Goal: Task Accomplishment & Management: Manage account settings

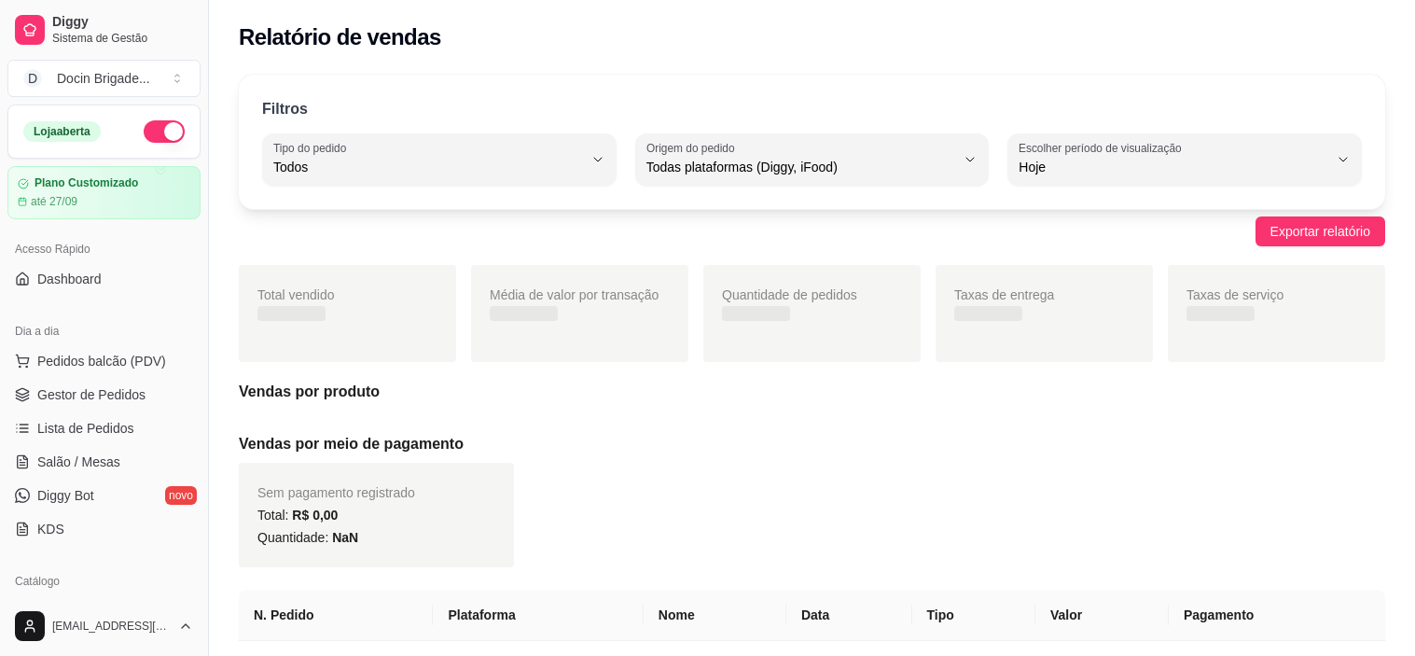
select select "ALL"
select select "0"
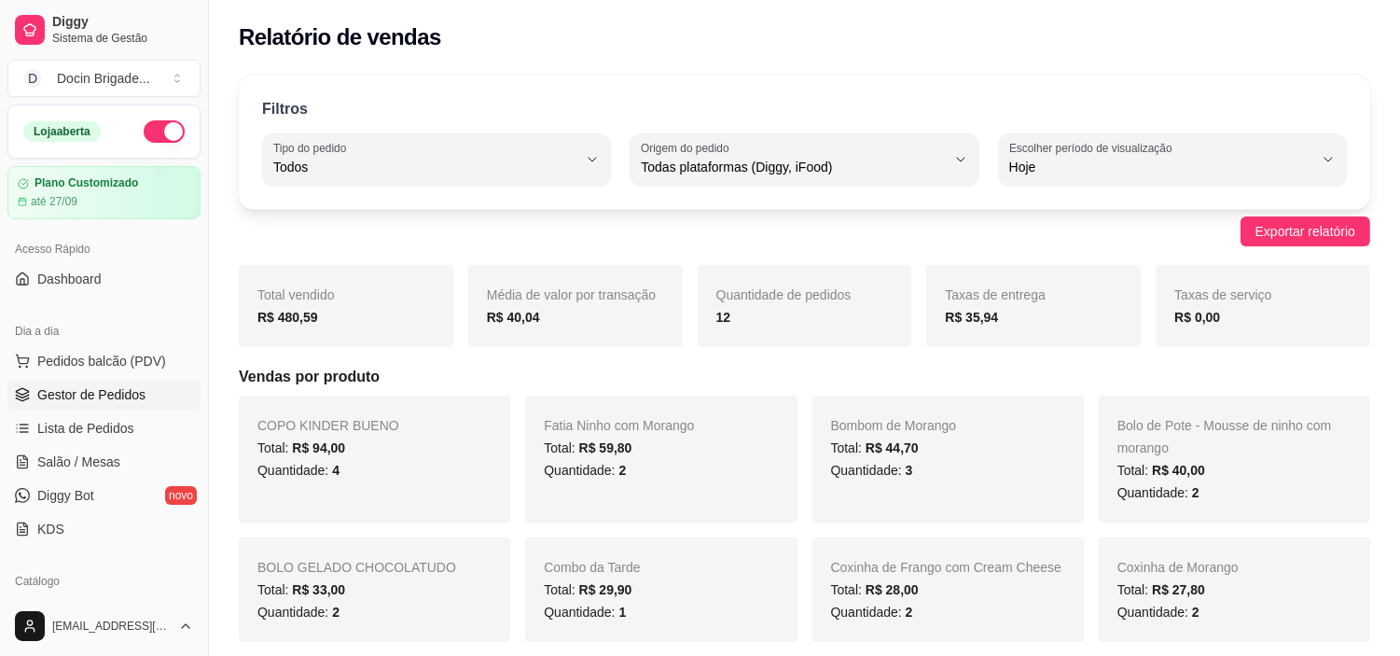
click at [89, 385] on span "Gestor de Pedidos" at bounding box center [91, 394] width 108 height 19
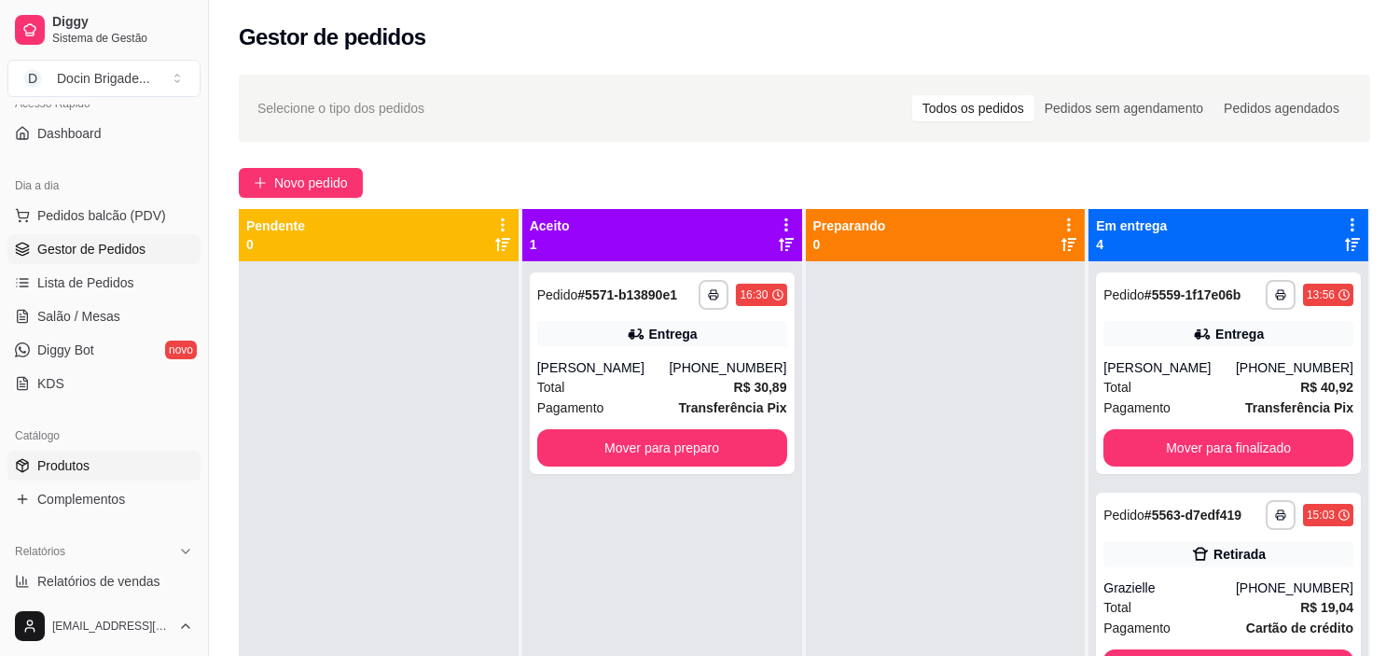
scroll to position [207, 0]
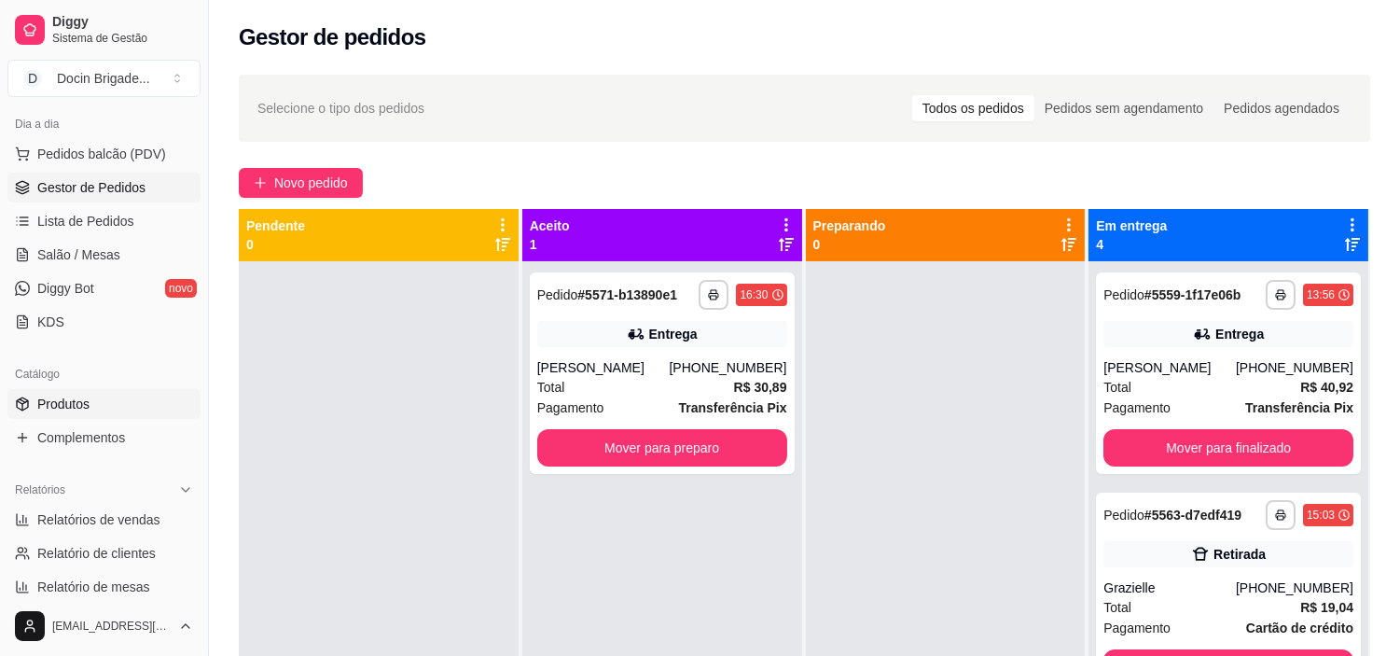
click at [109, 394] on link "Produtos" at bounding box center [103, 404] width 193 height 30
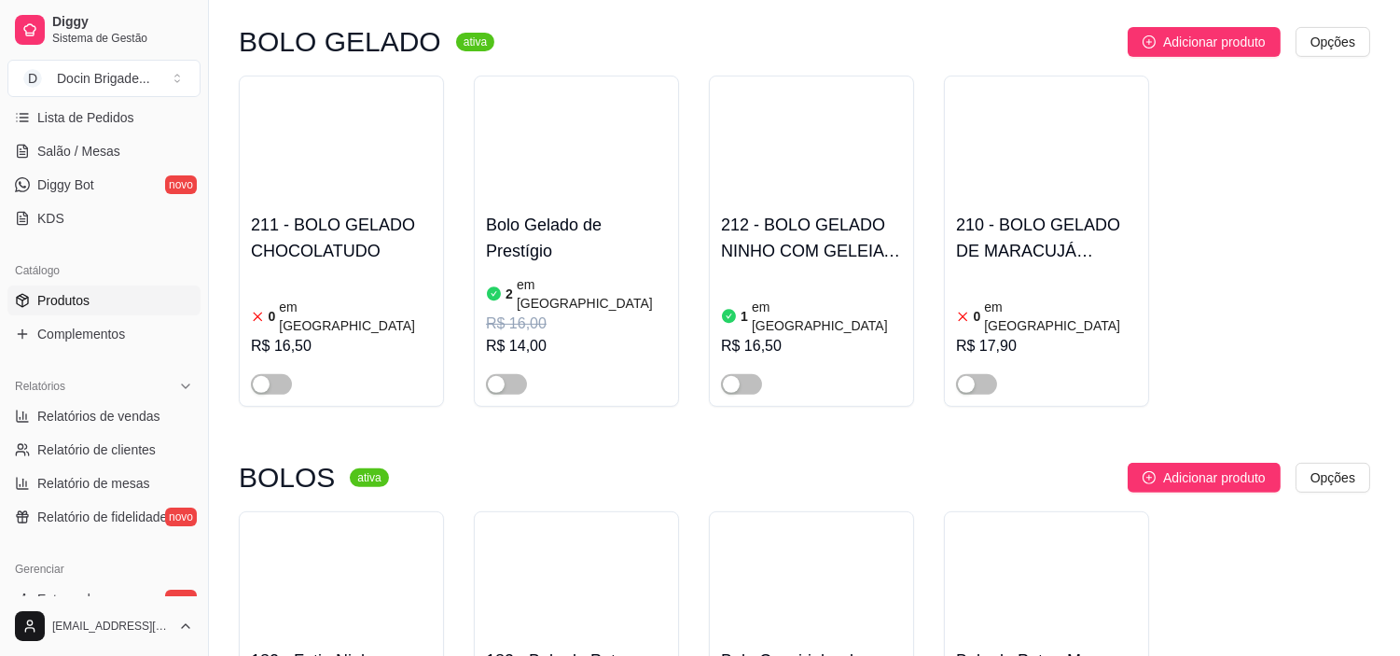
scroll to position [1761, 0]
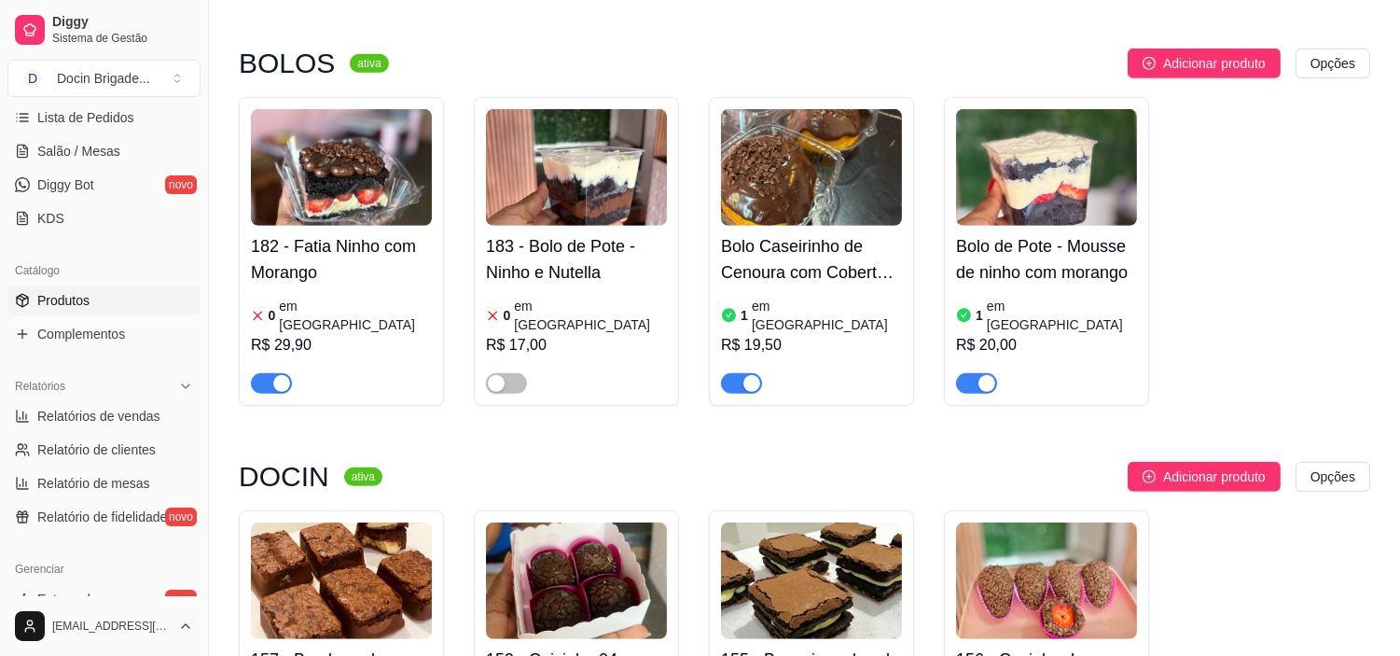
click at [274, 375] on div "button" at bounding box center [281, 383] width 17 height 17
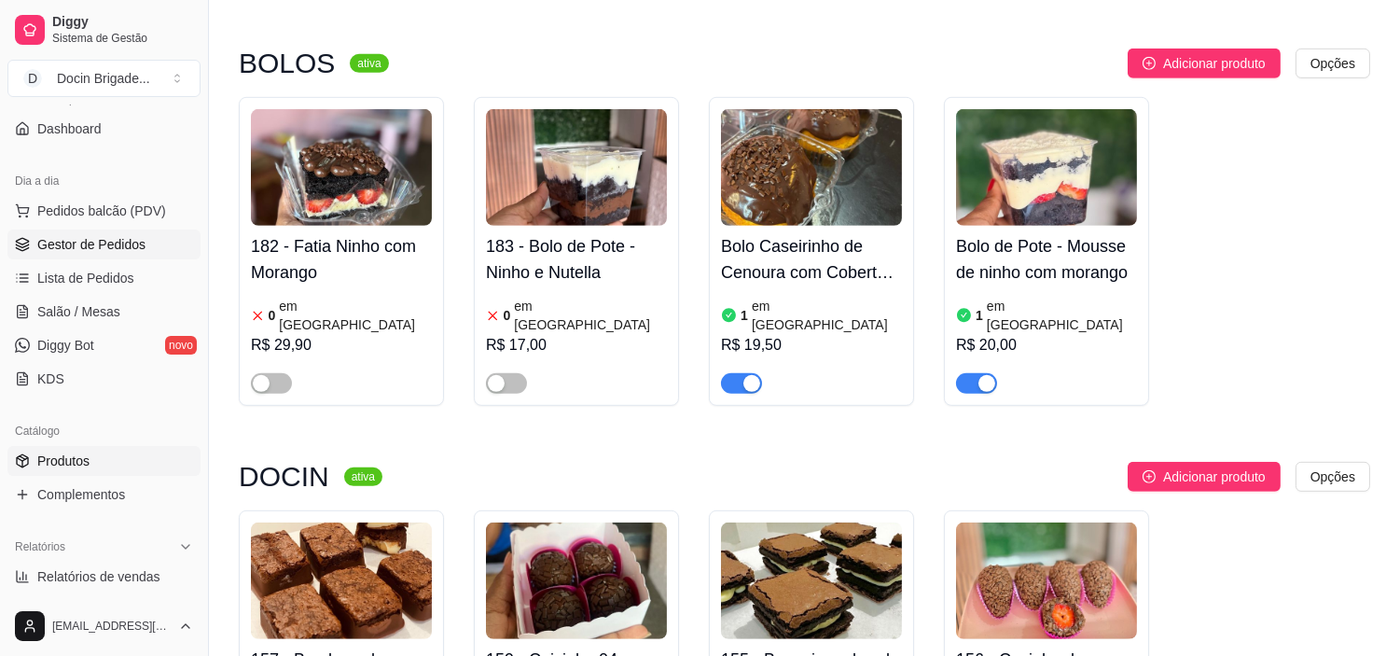
scroll to position [0, 0]
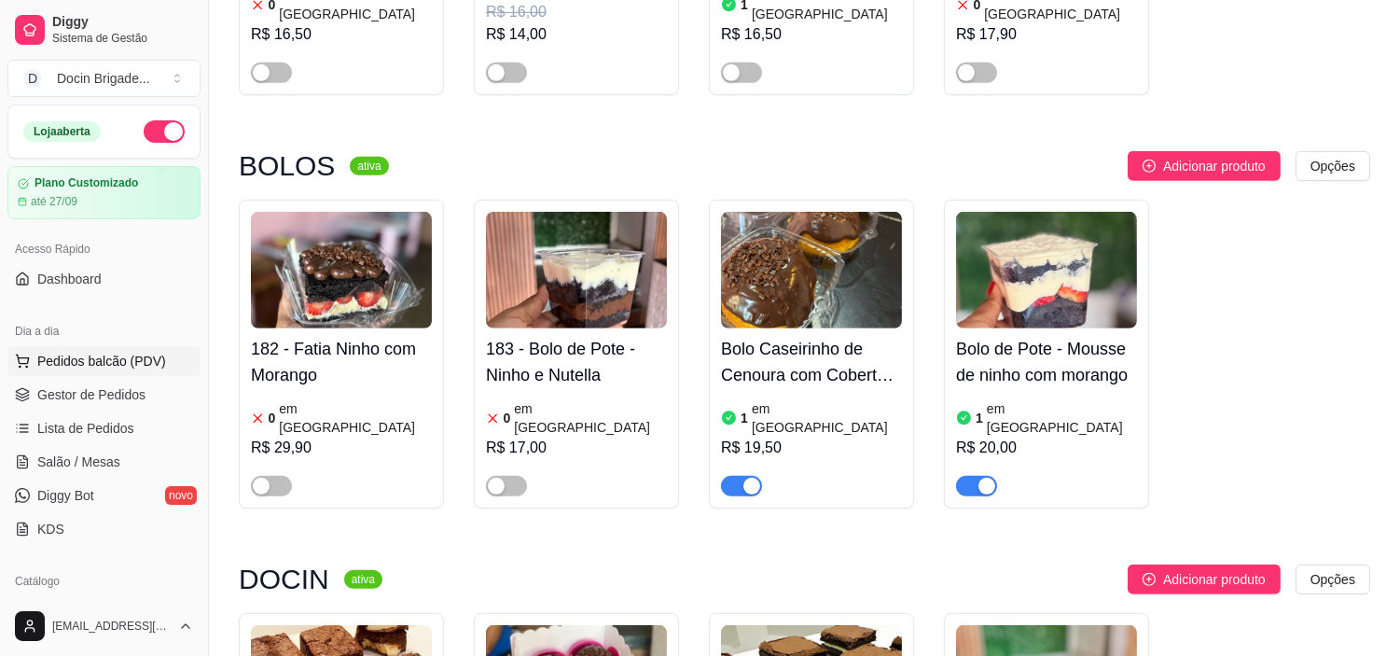
click at [59, 367] on span "Pedidos balcão (PDV)" at bounding box center [101, 361] width 129 height 19
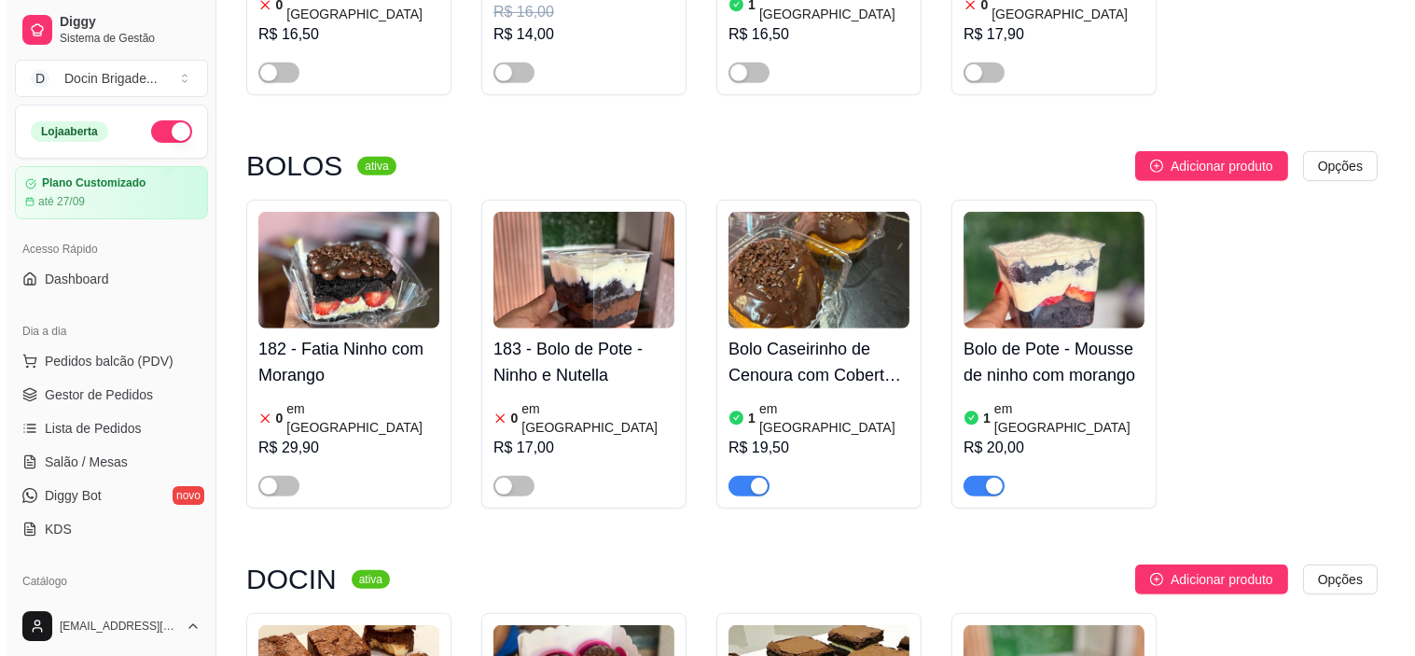
scroll to position [1657, 0]
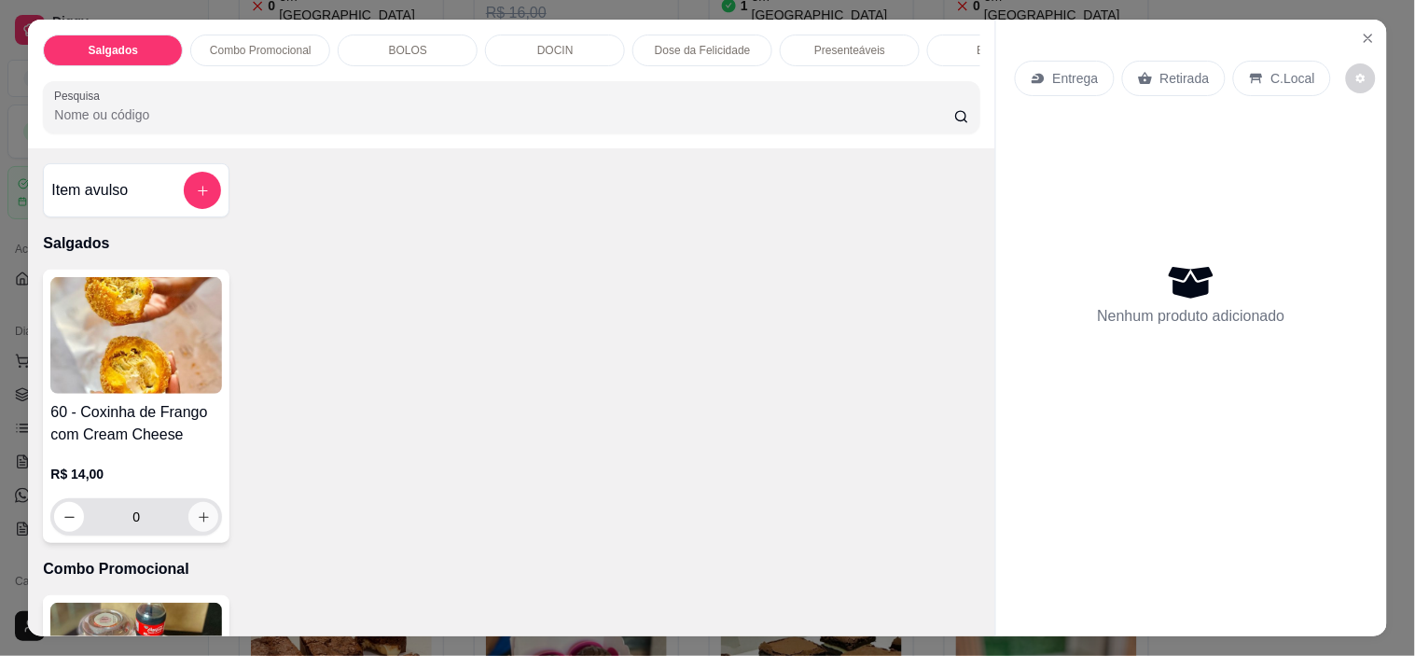
click at [197, 524] on icon "increase-product-quantity" at bounding box center [204, 517] width 14 height 14
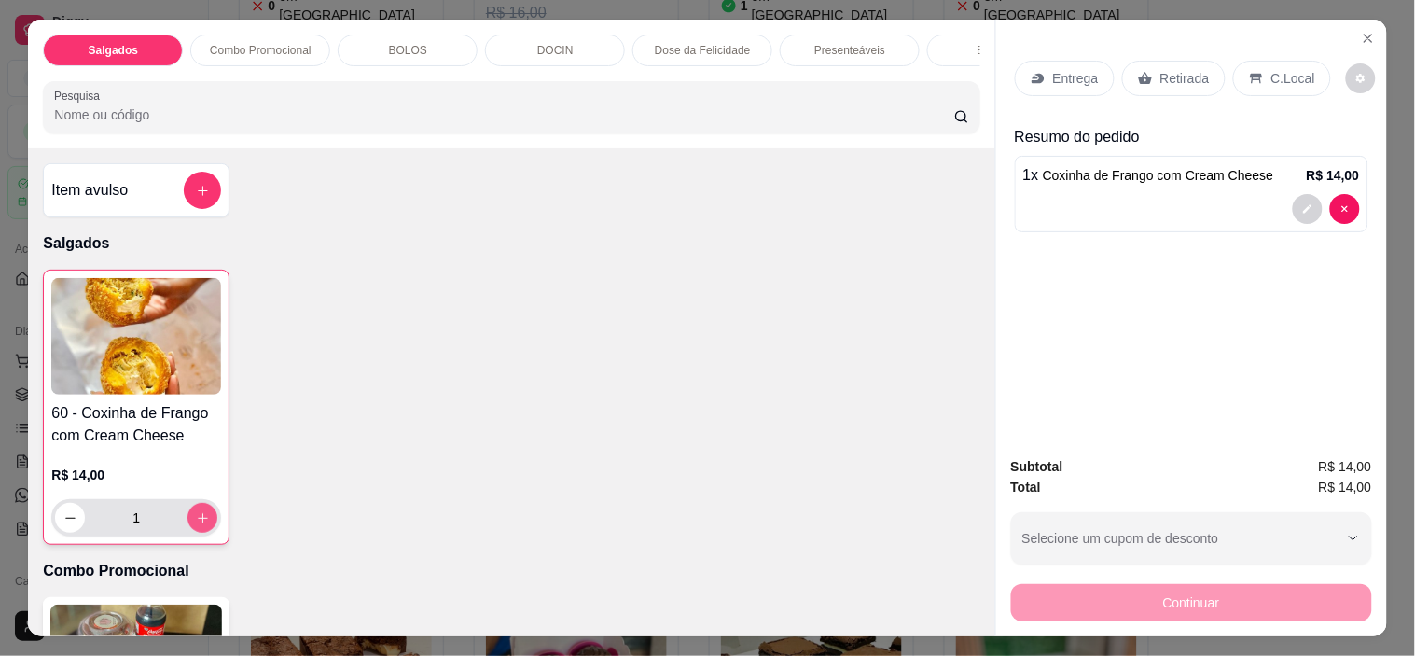
click at [196, 525] on icon "increase-product-quantity" at bounding box center [203, 518] width 14 height 14
type input "2"
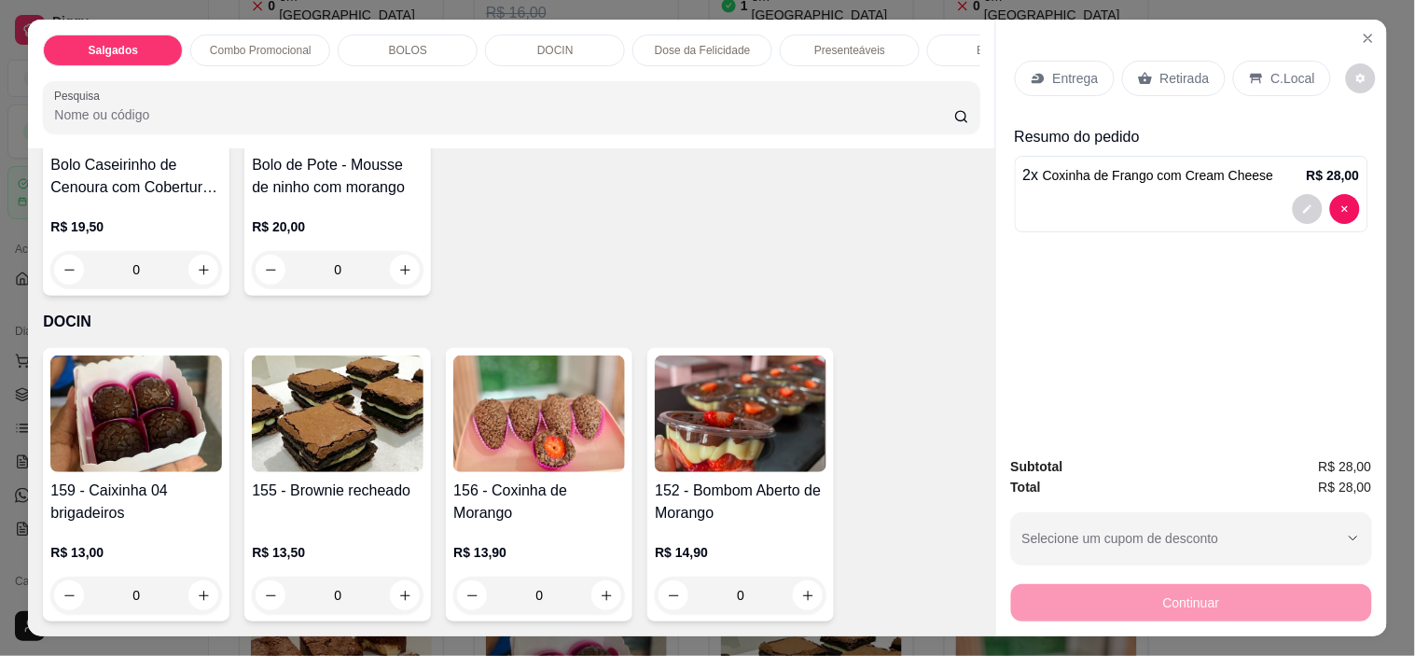
scroll to position [1036, 0]
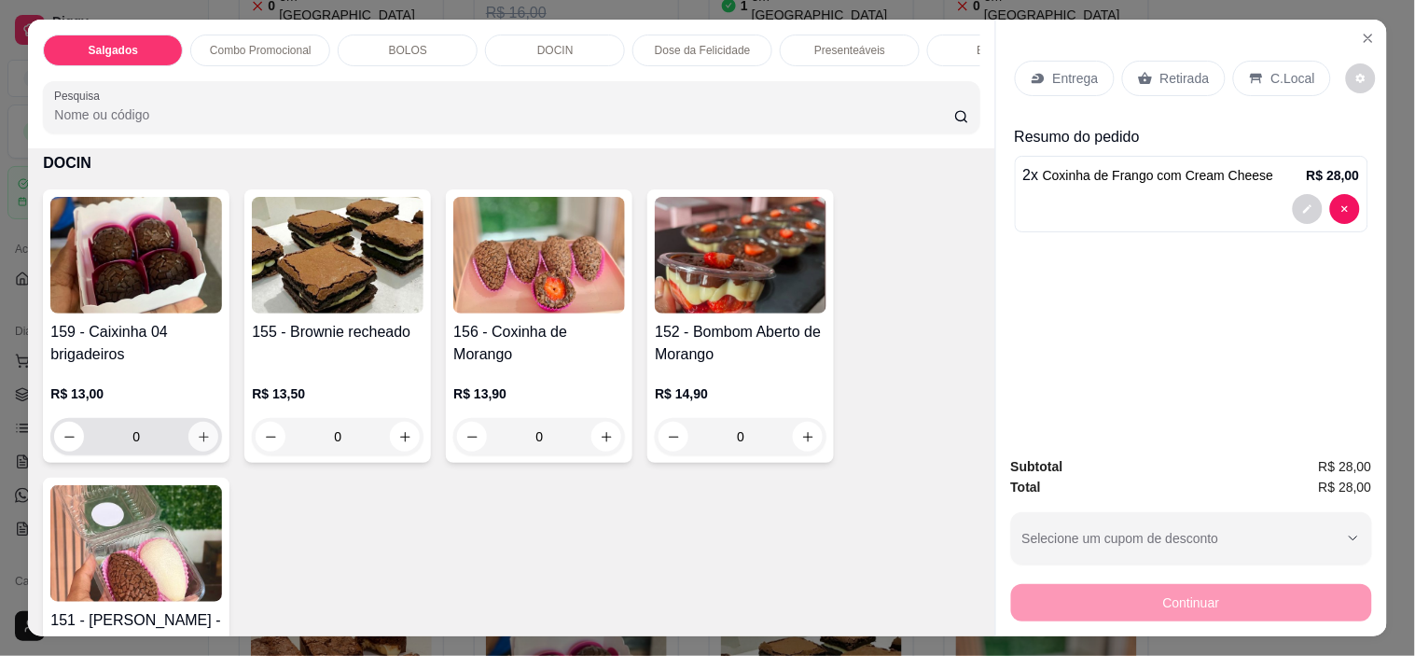
click at [201, 444] on icon "increase-product-quantity" at bounding box center [204, 437] width 14 height 14
type input "1"
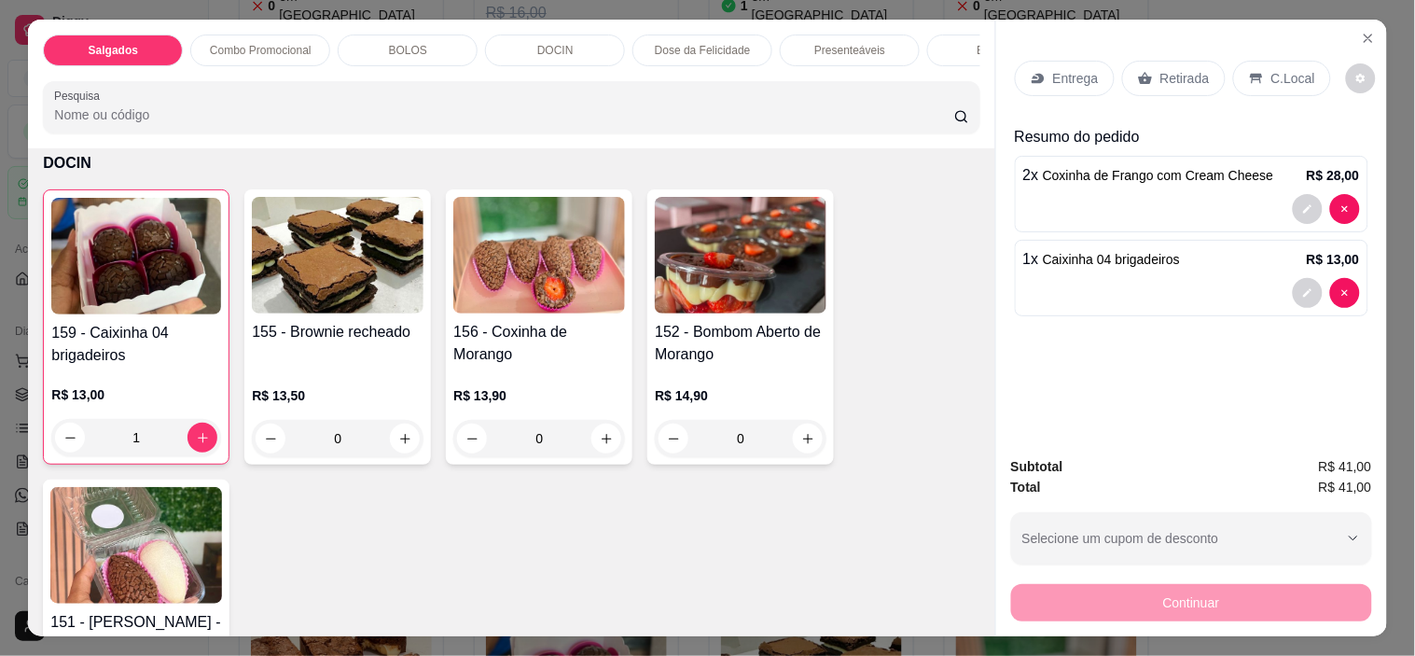
click at [1164, 70] on p "Retirada" at bounding box center [1184, 78] width 49 height 19
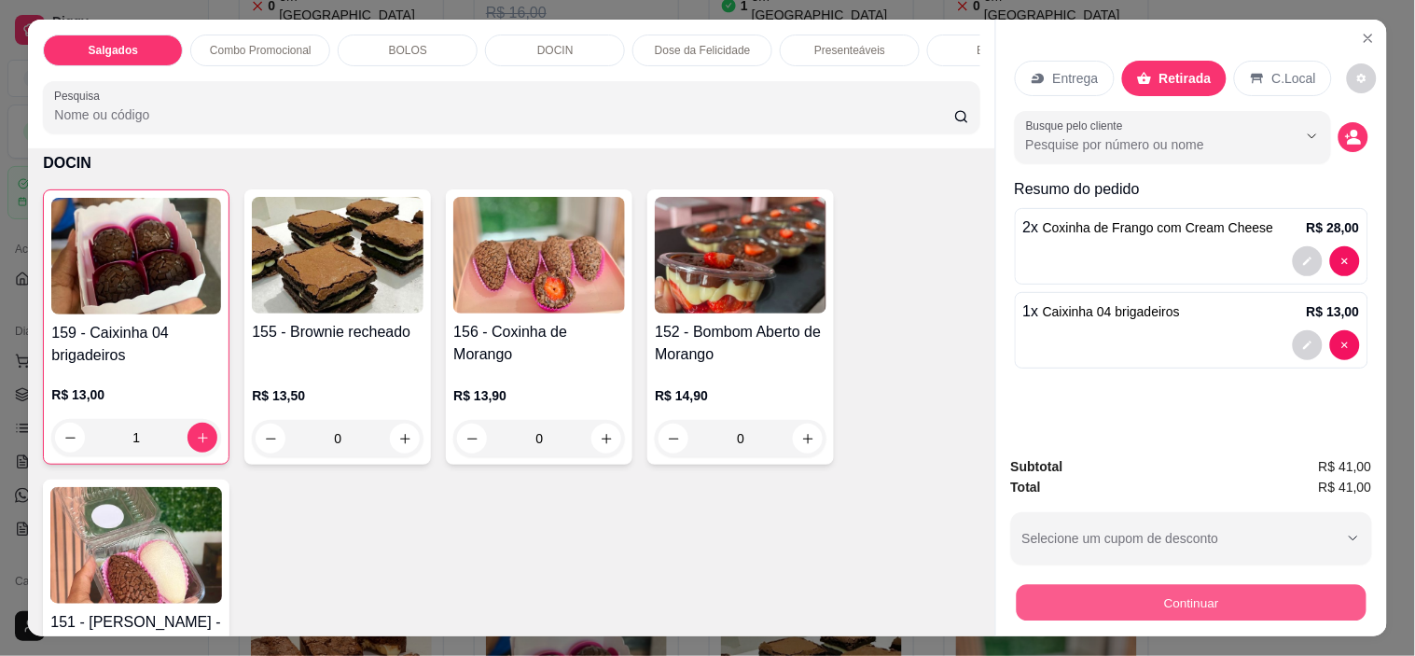
click at [1177, 585] on button "Continuar" at bounding box center [1191, 603] width 350 height 36
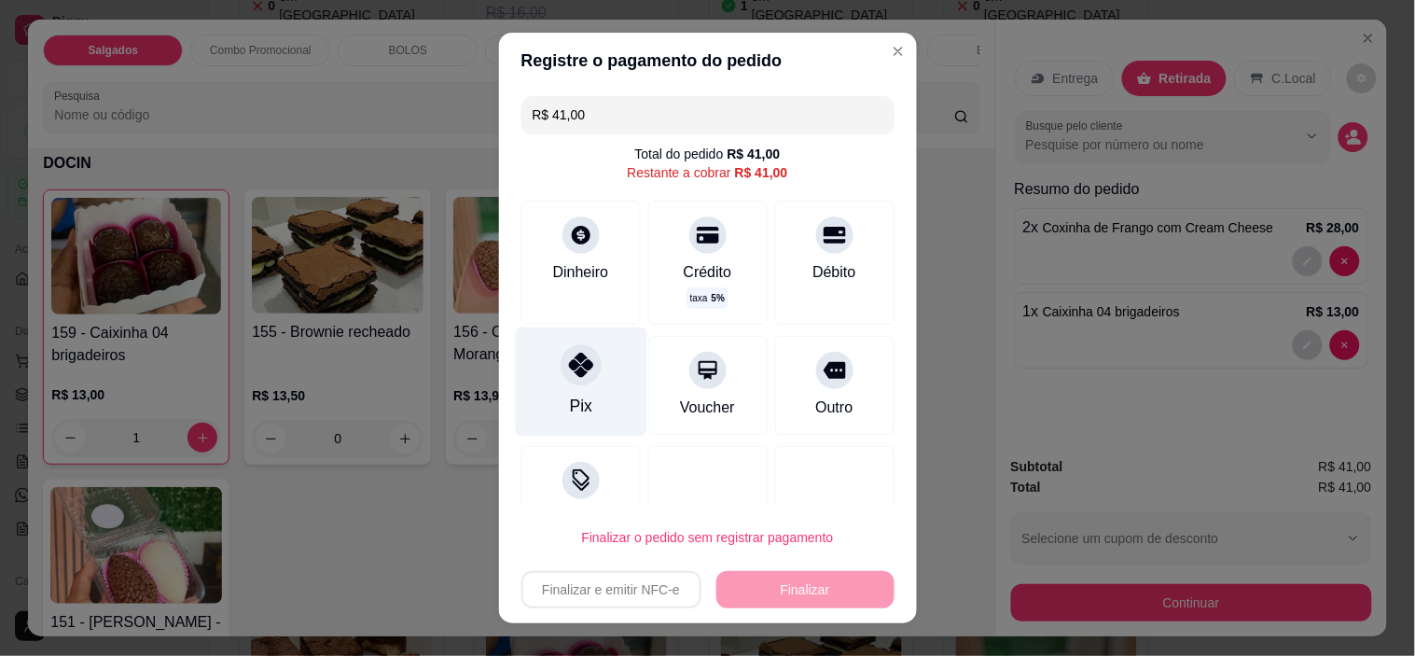
click at [533, 367] on div "Pix" at bounding box center [580, 381] width 131 height 109
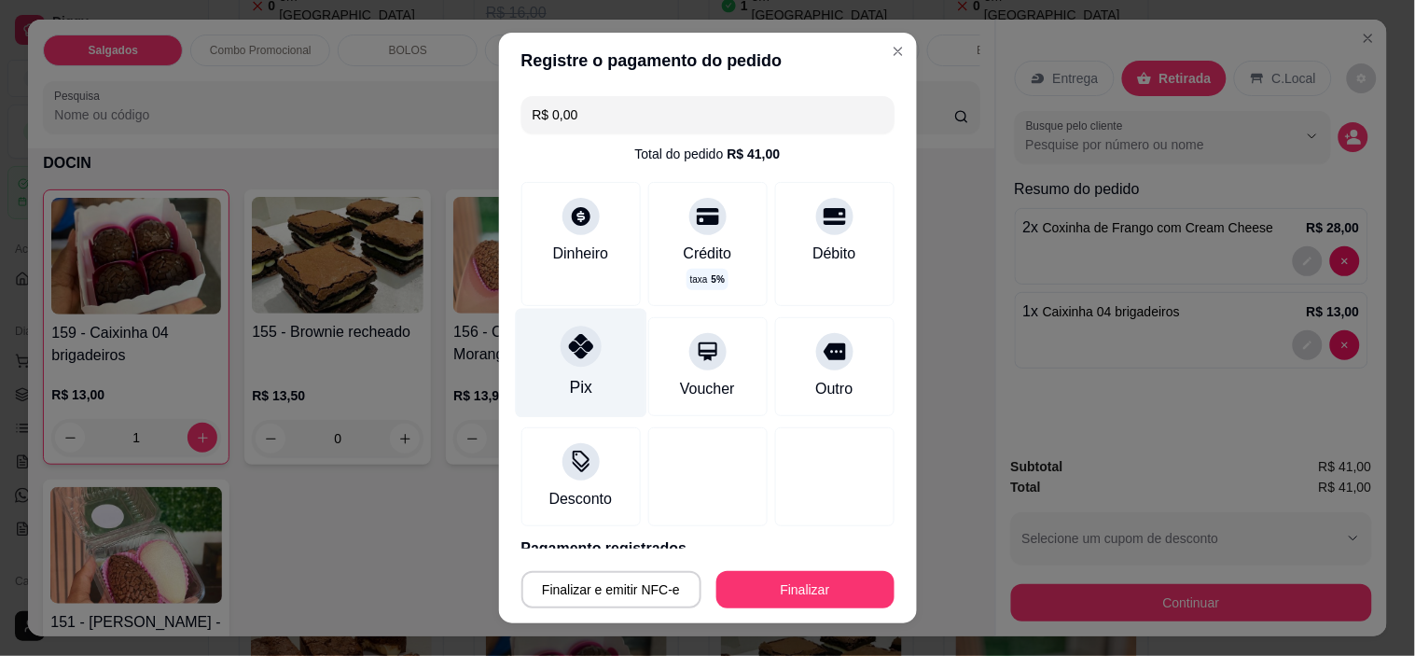
type input "R$ 0,00"
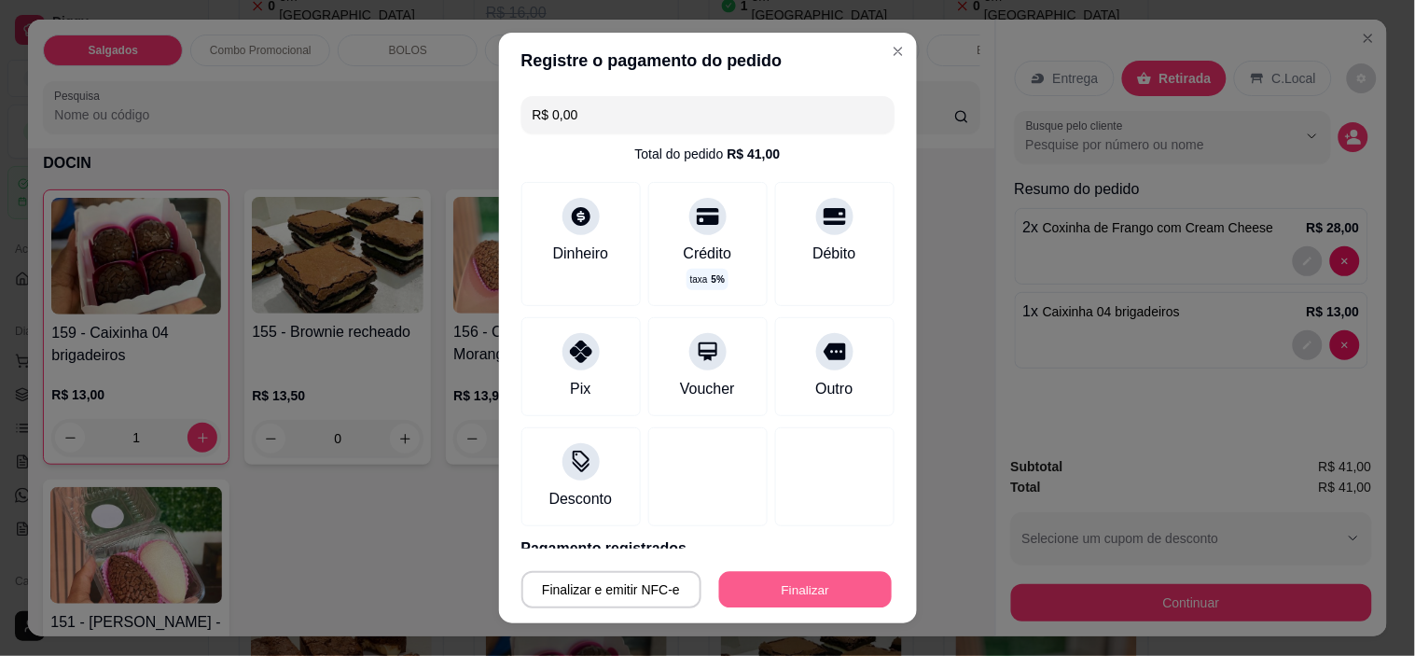
click at [803, 576] on button "Finalizar" at bounding box center [805, 589] width 173 height 36
type input "0"
type input "-R$ 41,00"
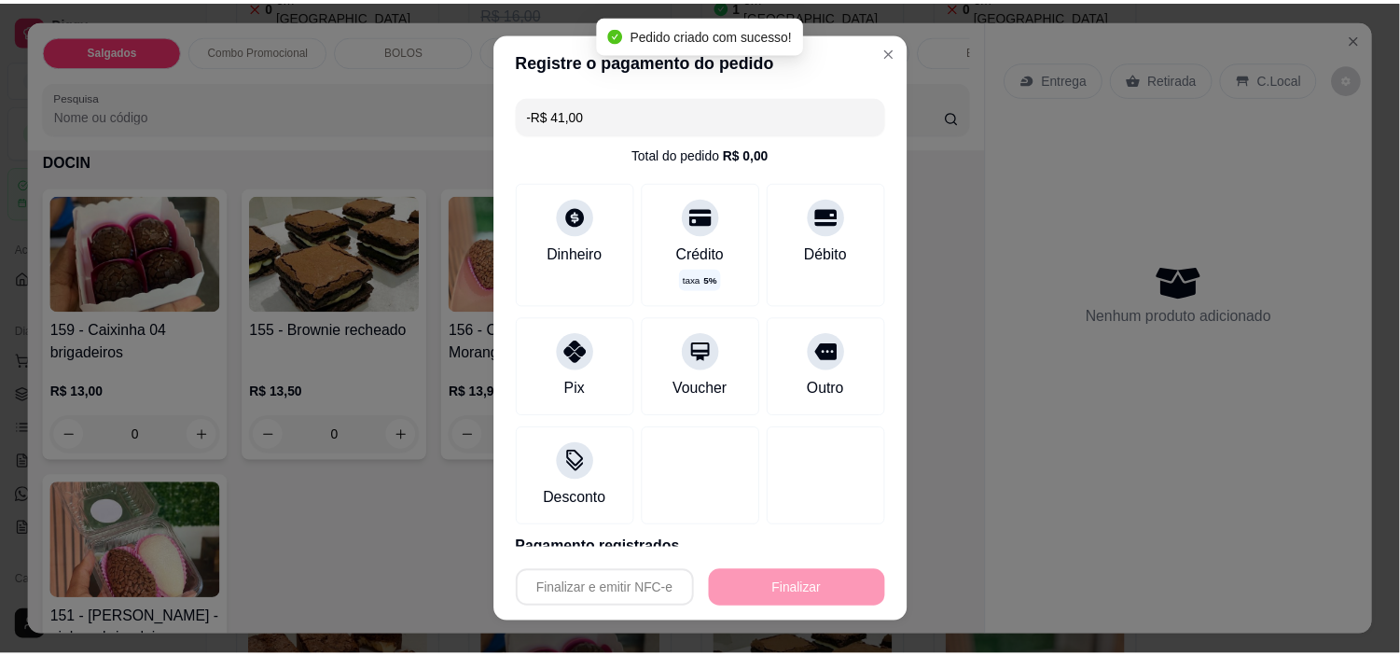
scroll to position [1033, 0]
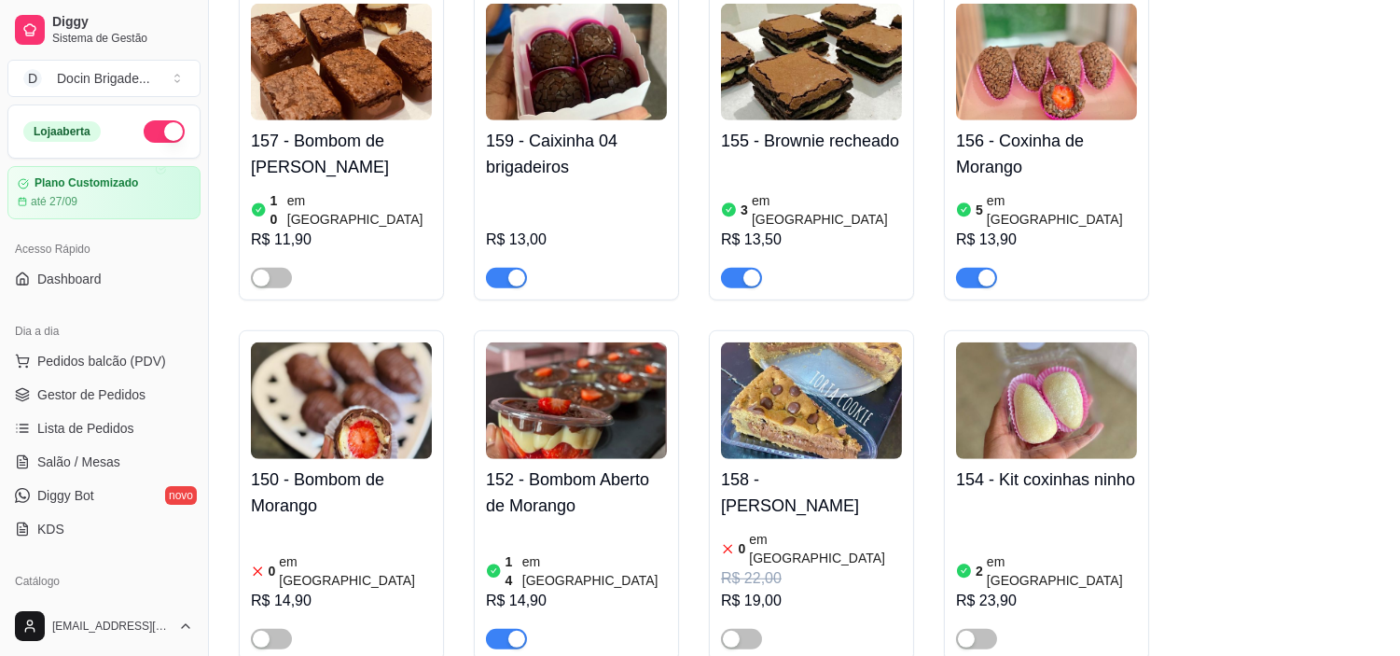
scroll to position [2590, 0]
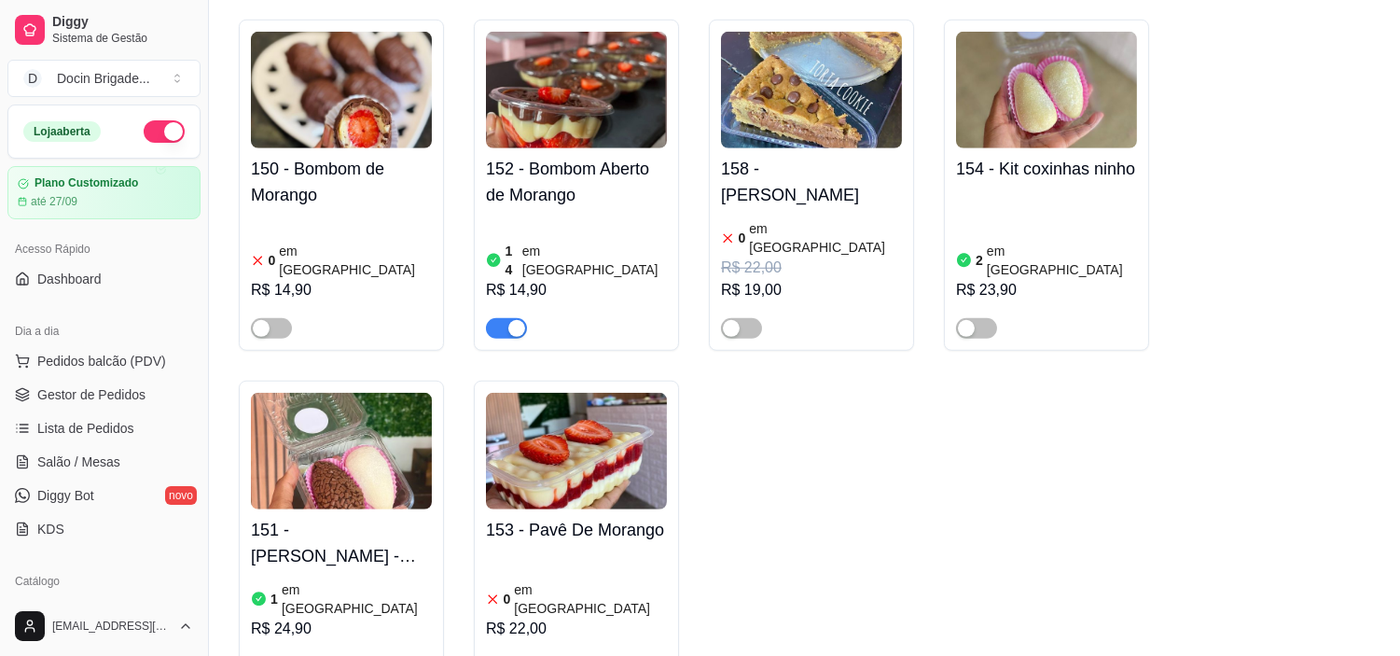
click at [341, 393] on img at bounding box center [341, 451] width 181 height 117
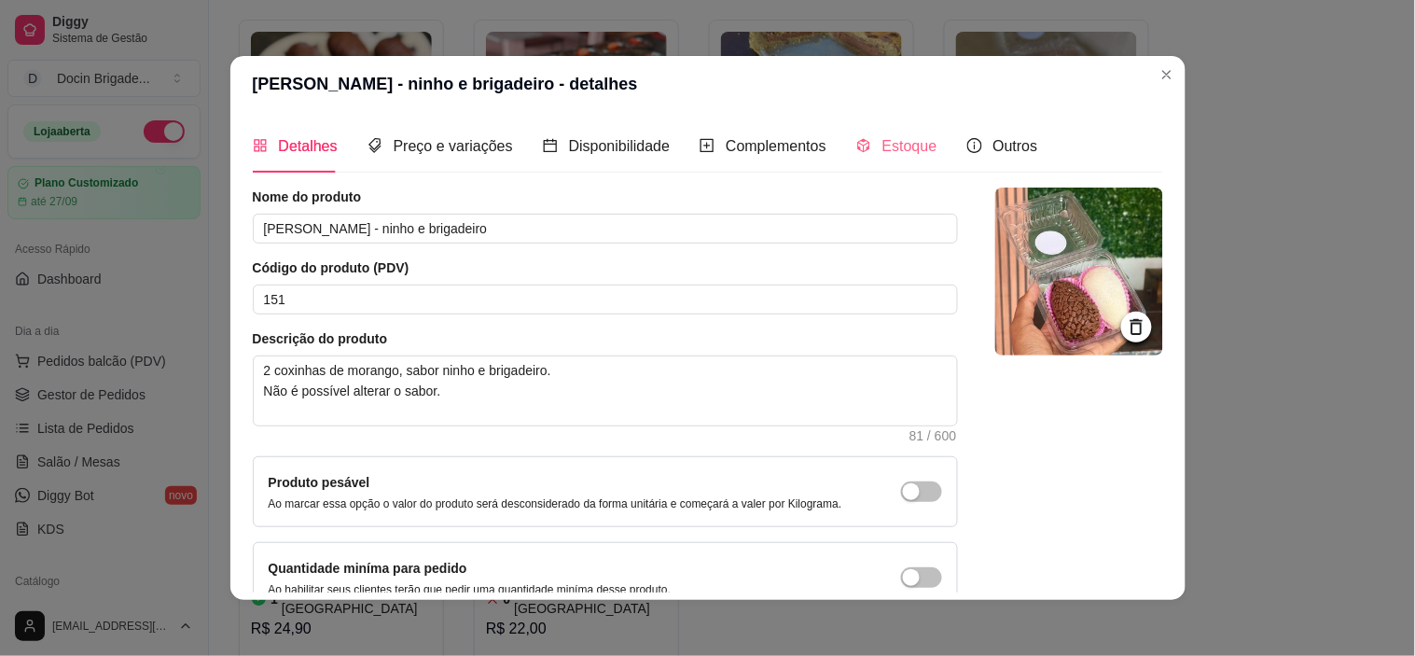
click at [883, 159] on div "Estoque" at bounding box center [896, 145] width 81 height 53
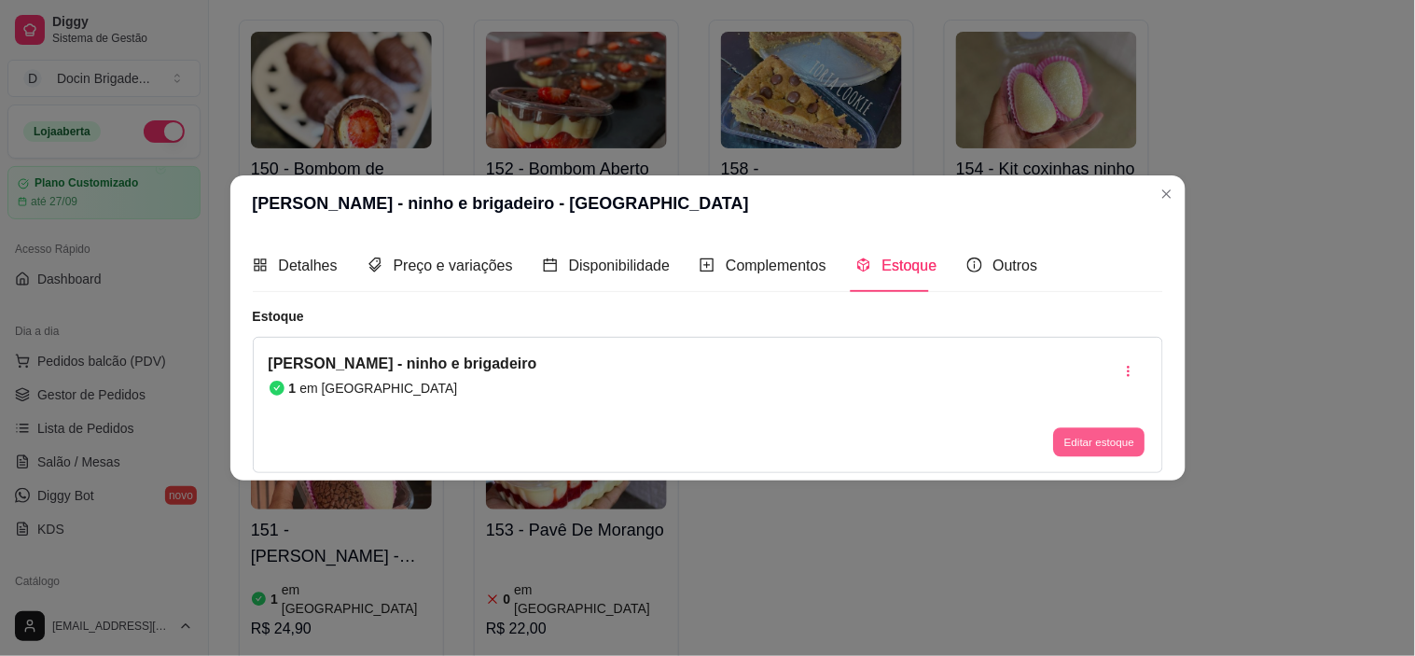
click at [1112, 454] on button "Editar estoque" at bounding box center [1099, 442] width 91 height 29
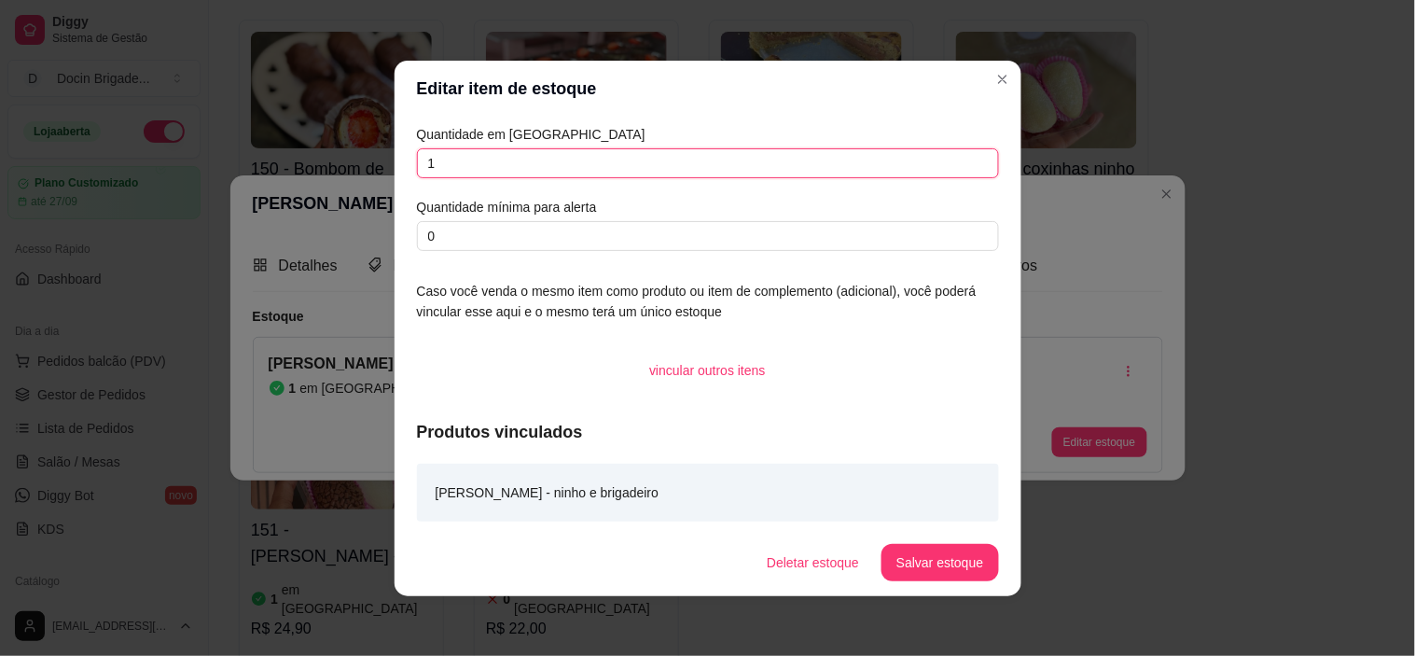
click at [544, 153] on input "1" at bounding box center [708, 163] width 582 height 30
type input "2"
click at [920, 561] on button "Salvar estoque" at bounding box center [939, 562] width 117 height 37
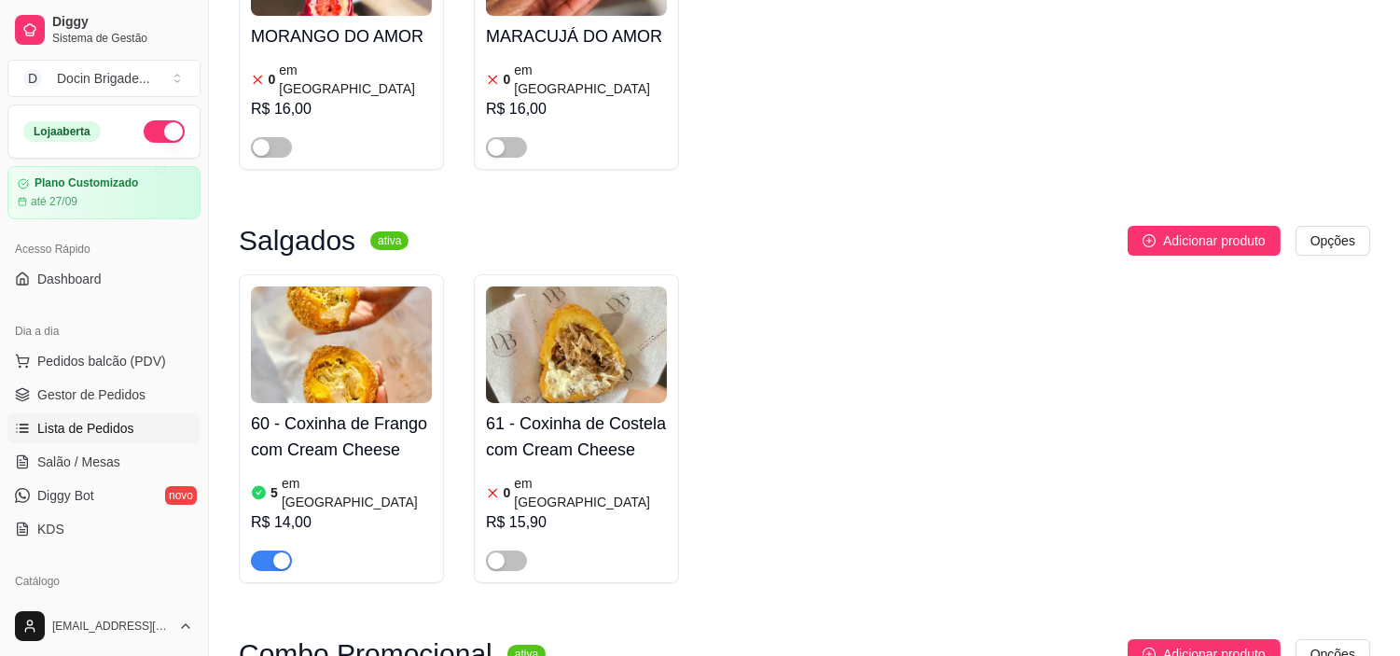
scroll to position [0, 0]
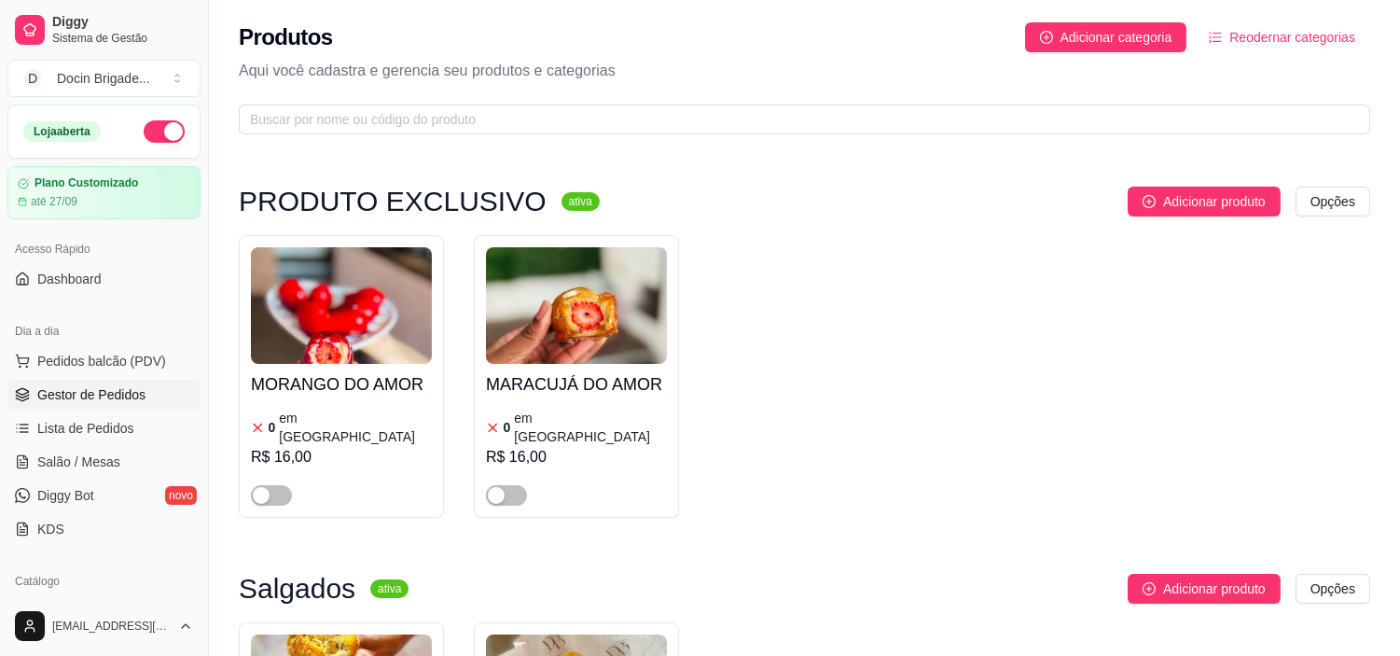
click at [52, 389] on span "Gestor de Pedidos" at bounding box center [91, 394] width 108 height 19
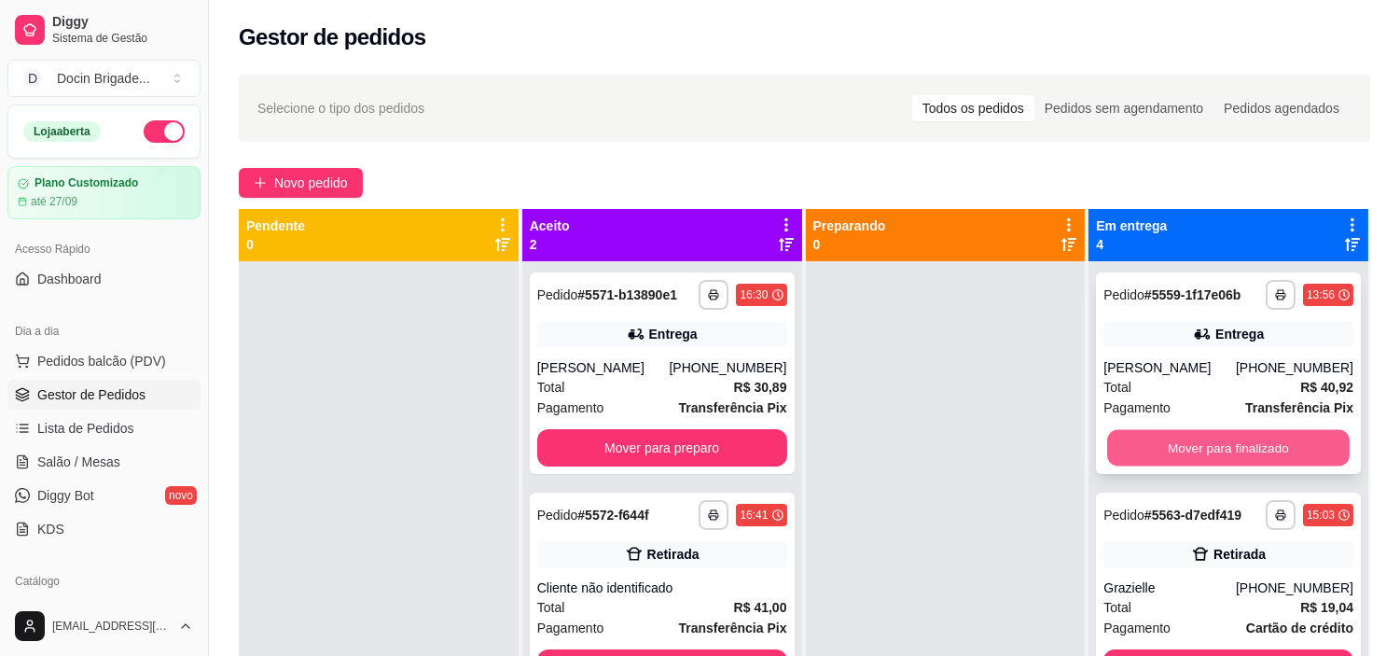
click at [1157, 458] on button "Mover para finalizado" at bounding box center [1228, 448] width 242 height 36
click at [1157, 451] on button "Mover para finalizado" at bounding box center [1228, 448] width 242 height 36
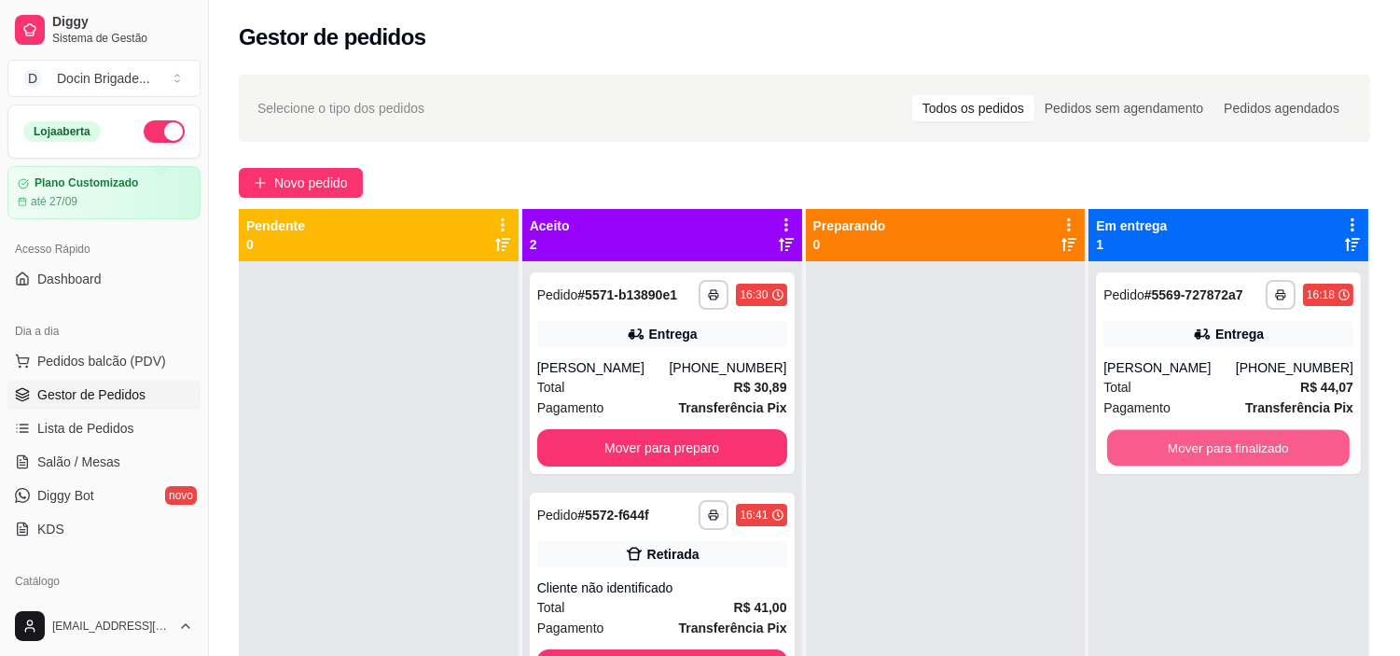
click at [1157, 451] on button "Mover para finalizado" at bounding box center [1228, 448] width 242 height 36
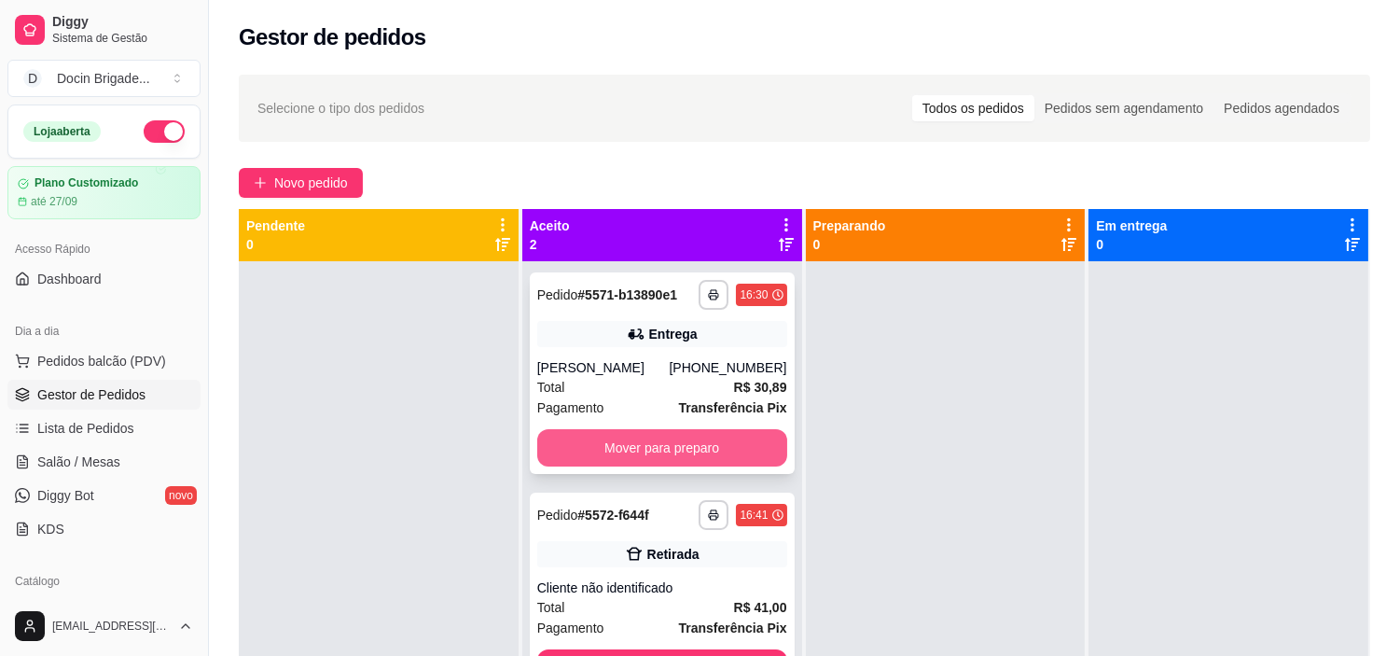
click at [737, 464] on button "Mover para preparo" at bounding box center [662, 447] width 250 height 37
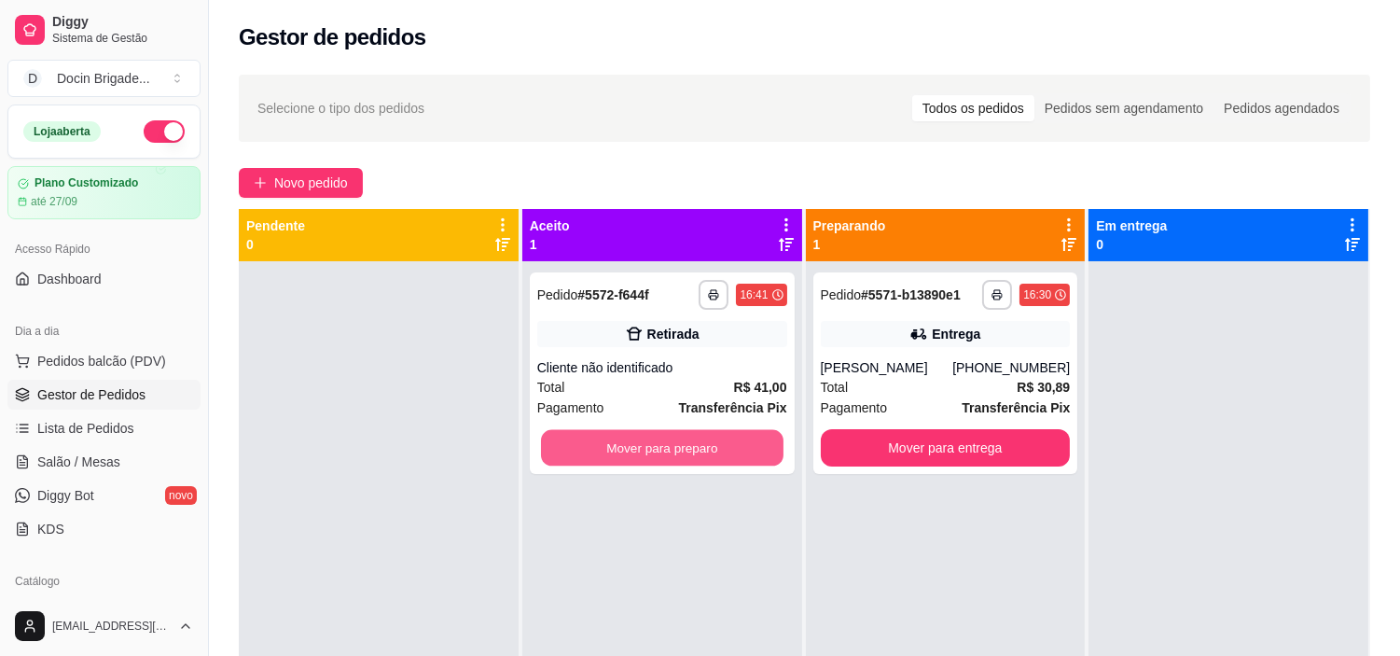
click at [728, 454] on button "Mover para preparo" at bounding box center [662, 448] width 242 height 36
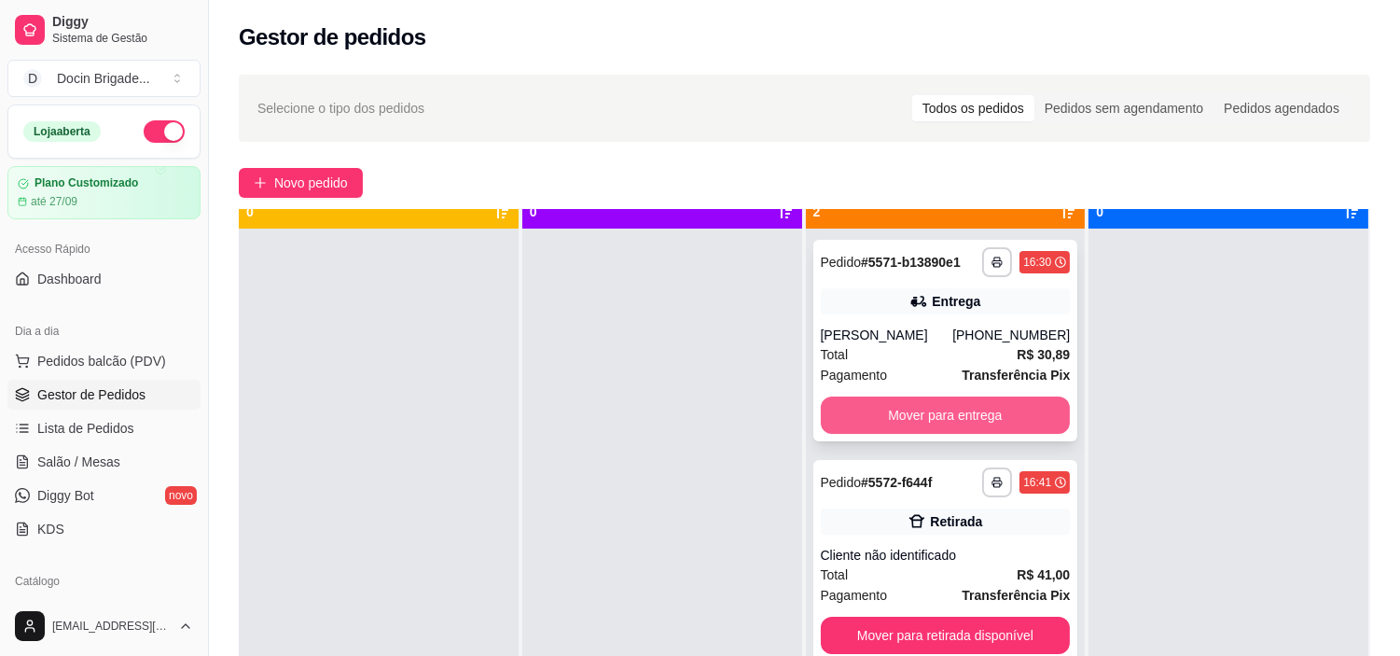
scroll to position [51, 0]
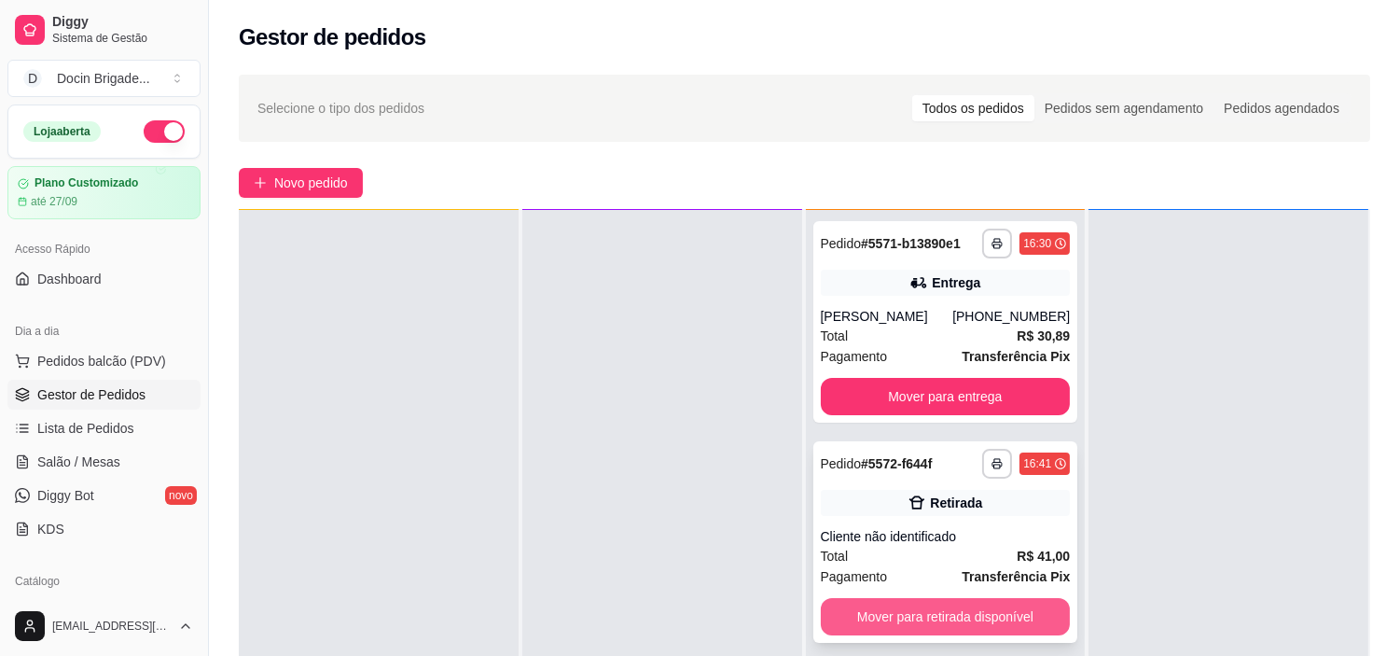
click at [949, 617] on button "Mover para retirada disponível" at bounding box center [946, 616] width 250 height 37
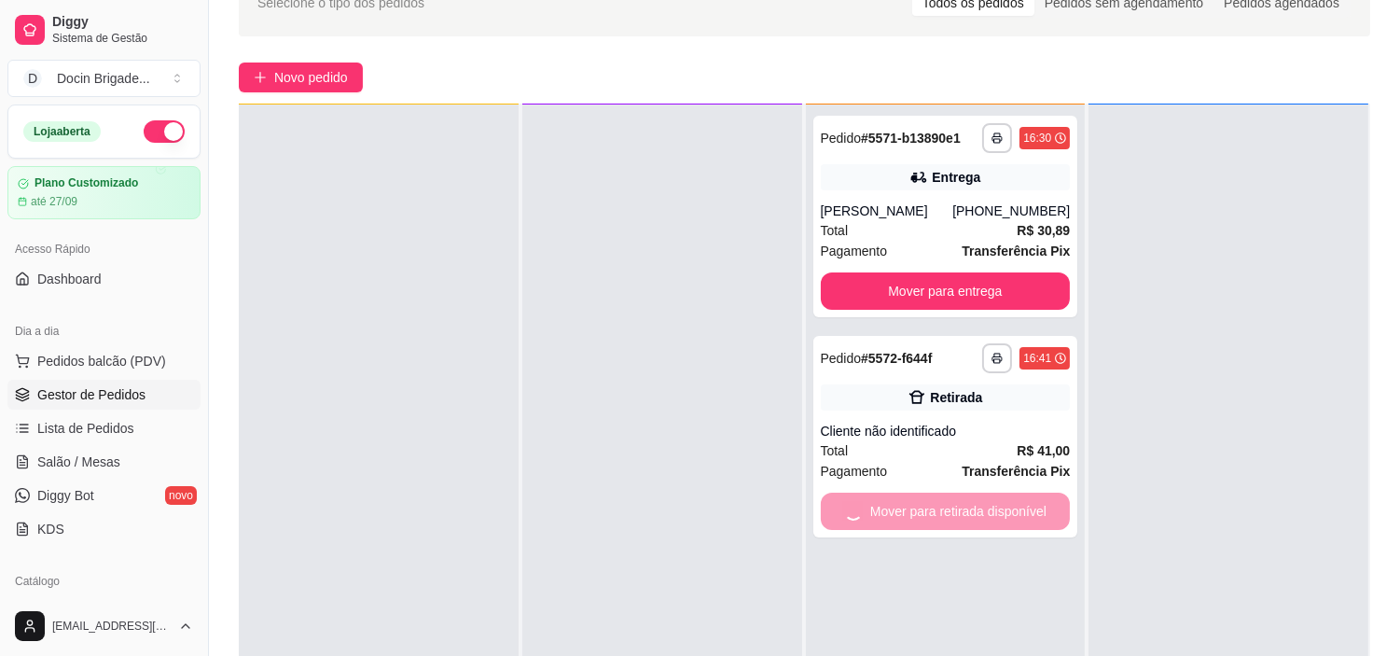
scroll to position [207, 0]
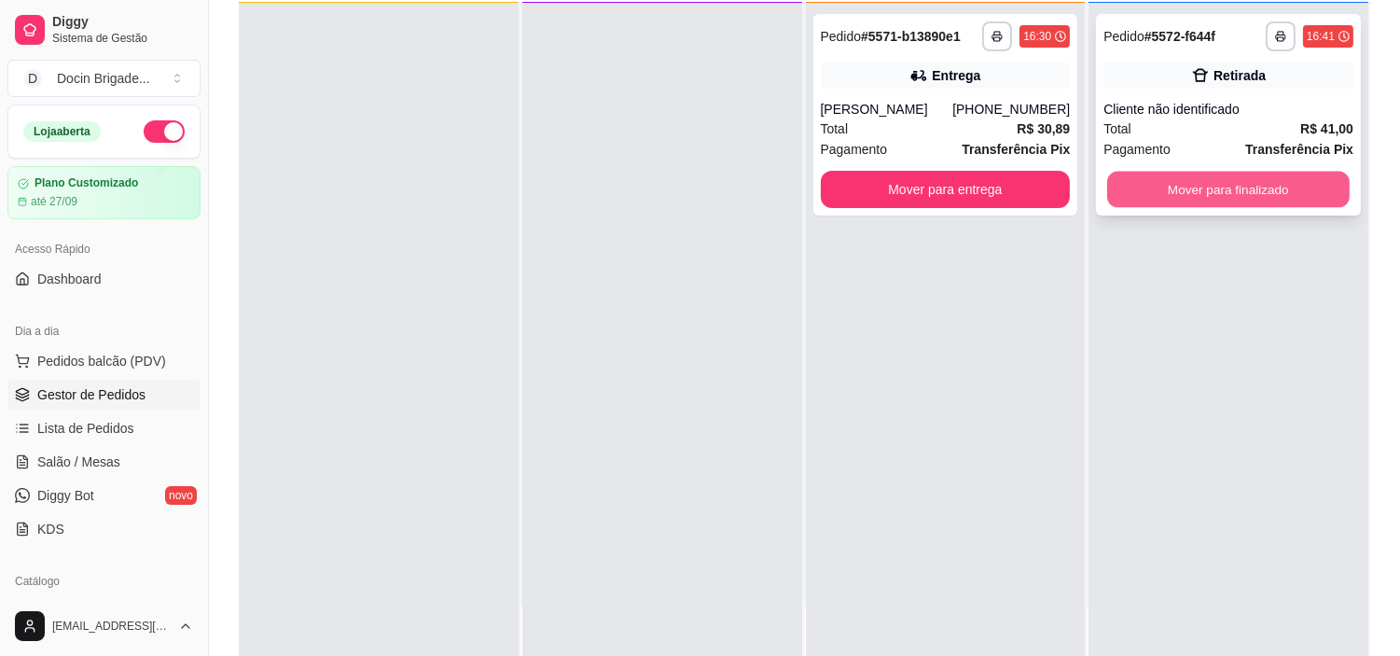
click at [1171, 200] on button "Mover para finalizado" at bounding box center [1228, 190] width 242 height 36
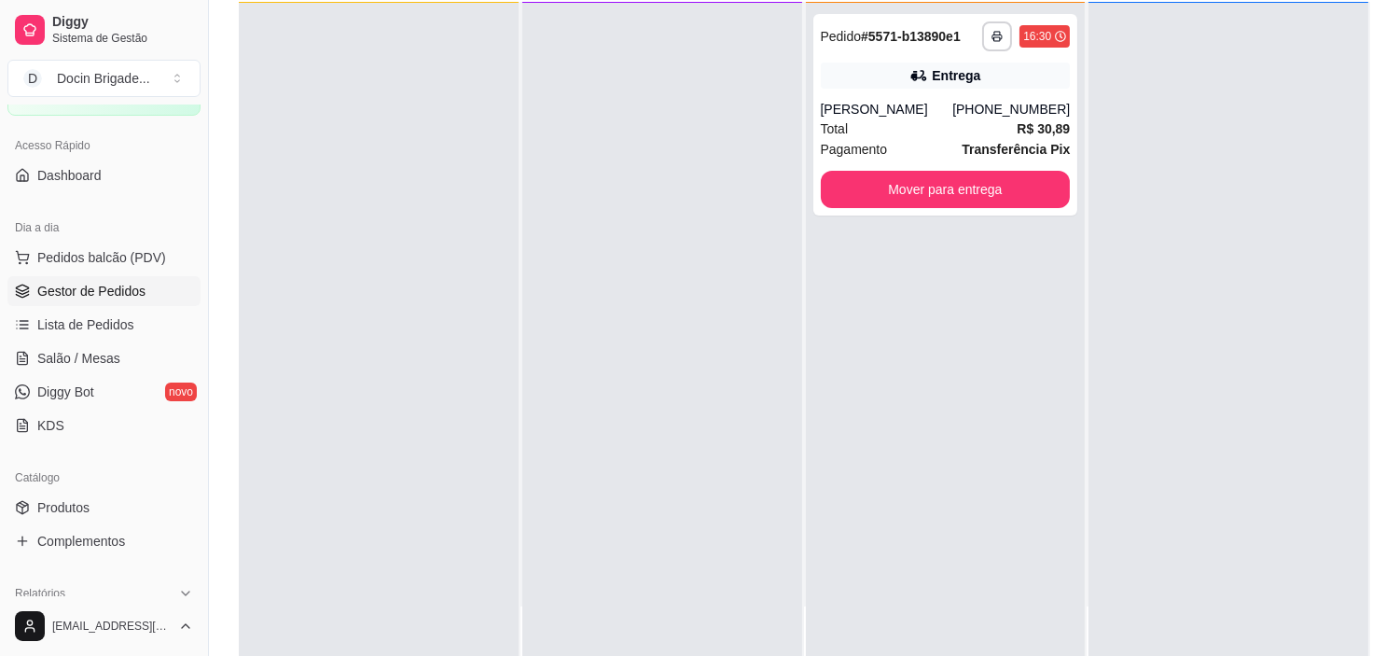
scroll to position [311, 0]
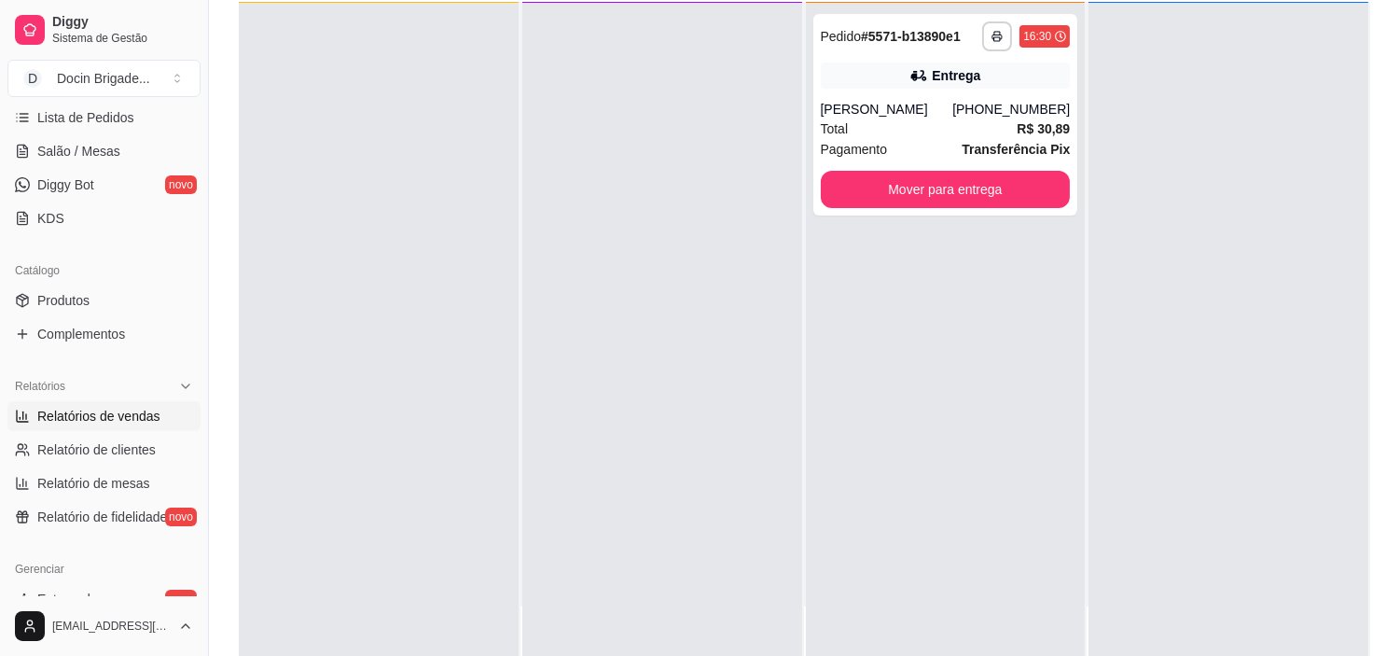
click at [131, 408] on span "Relatórios de vendas" at bounding box center [98, 416] width 123 height 19
select select "ALL"
select select "0"
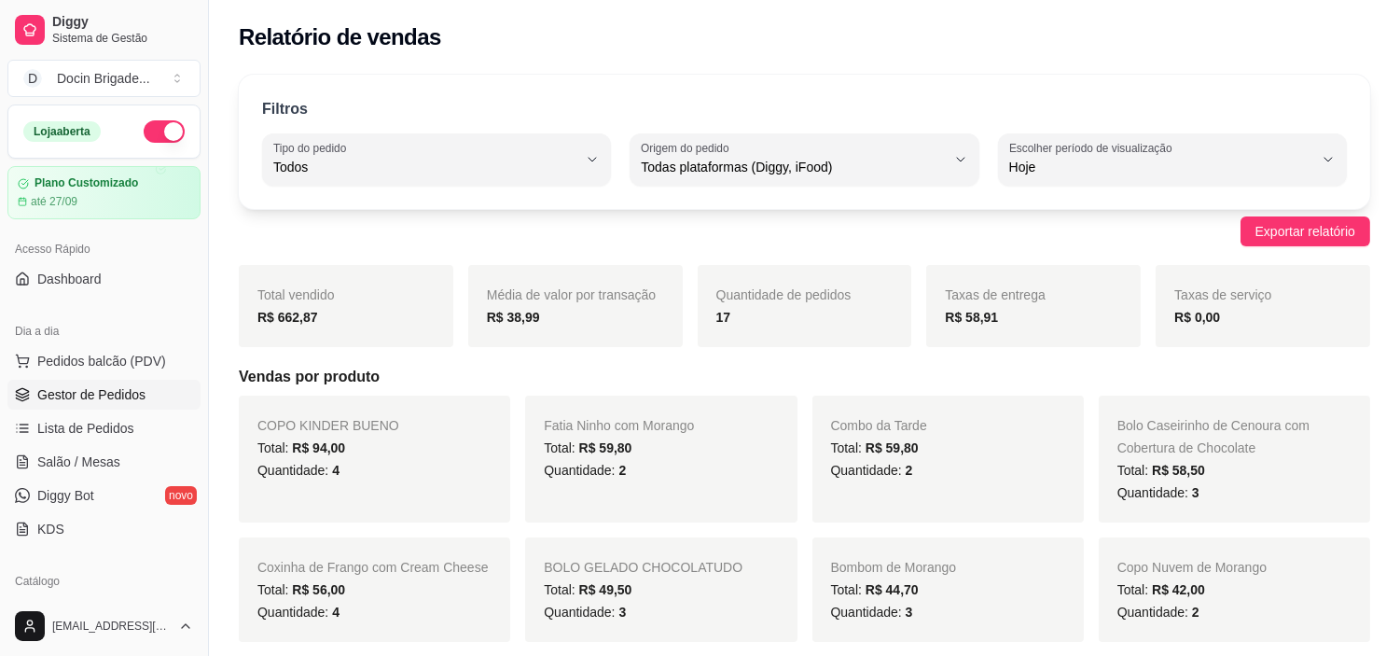
click at [99, 386] on span "Gestor de Pedidos" at bounding box center [91, 394] width 108 height 19
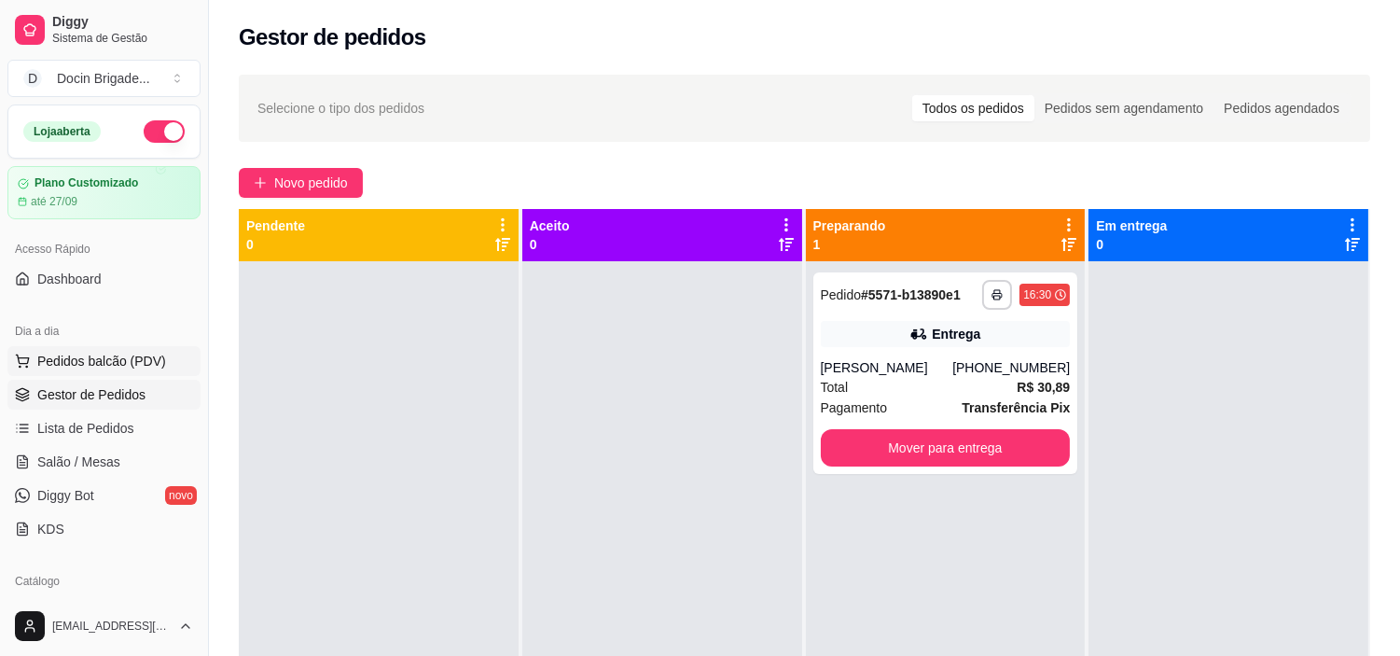
click at [104, 355] on span "Pedidos balcão (PDV)" at bounding box center [101, 361] width 129 height 19
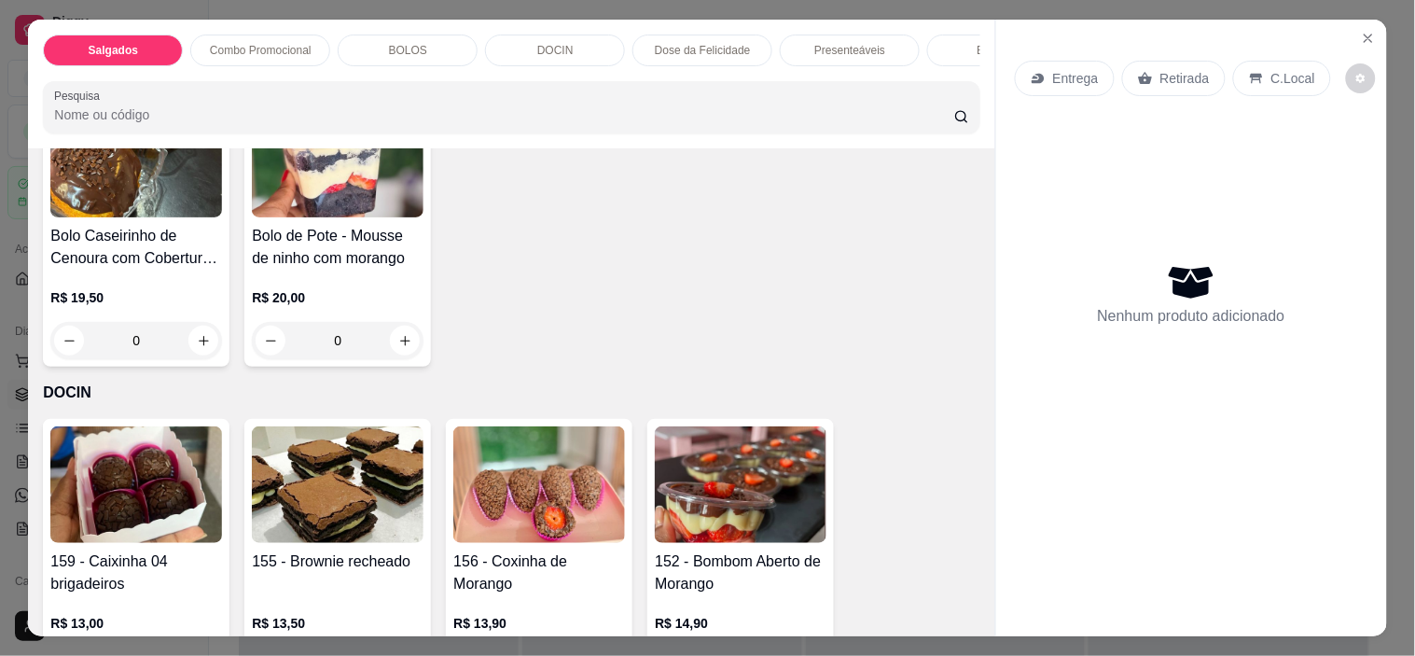
scroll to position [828, 0]
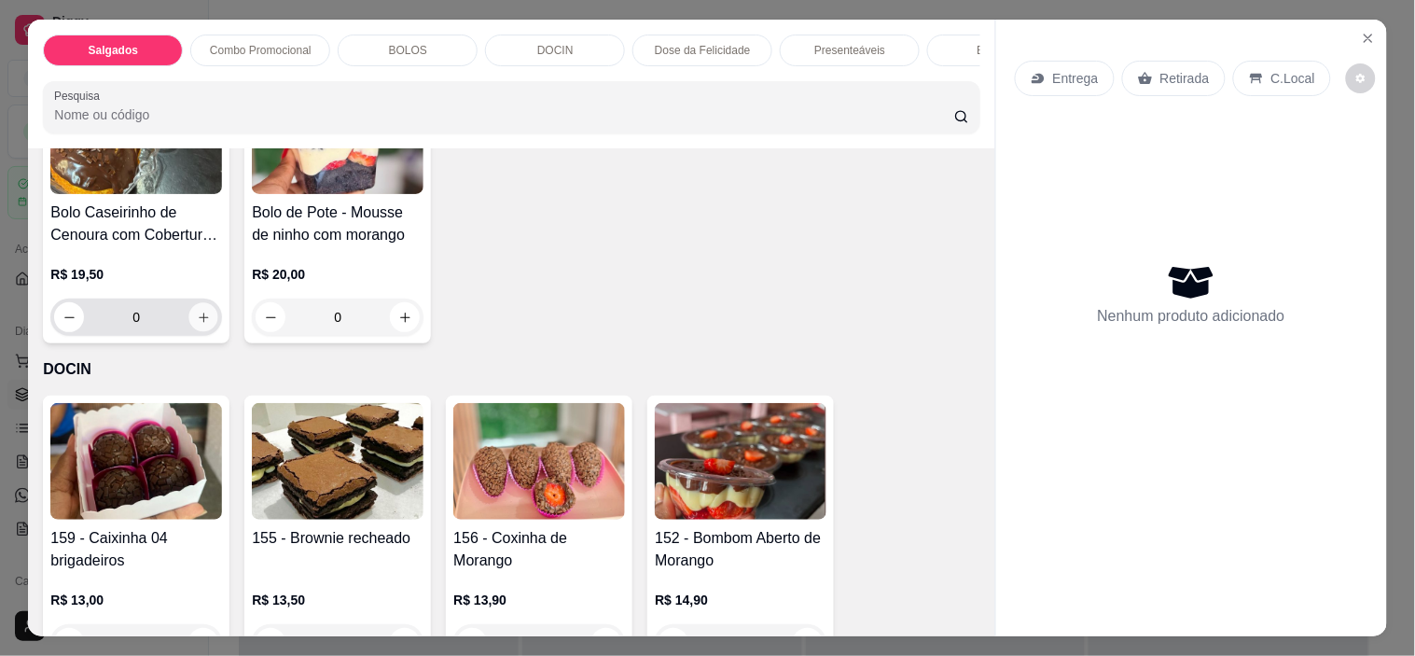
click at [197, 325] on icon "increase-product-quantity" at bounding box center [204, 318] width 14 height 14
type input "1"
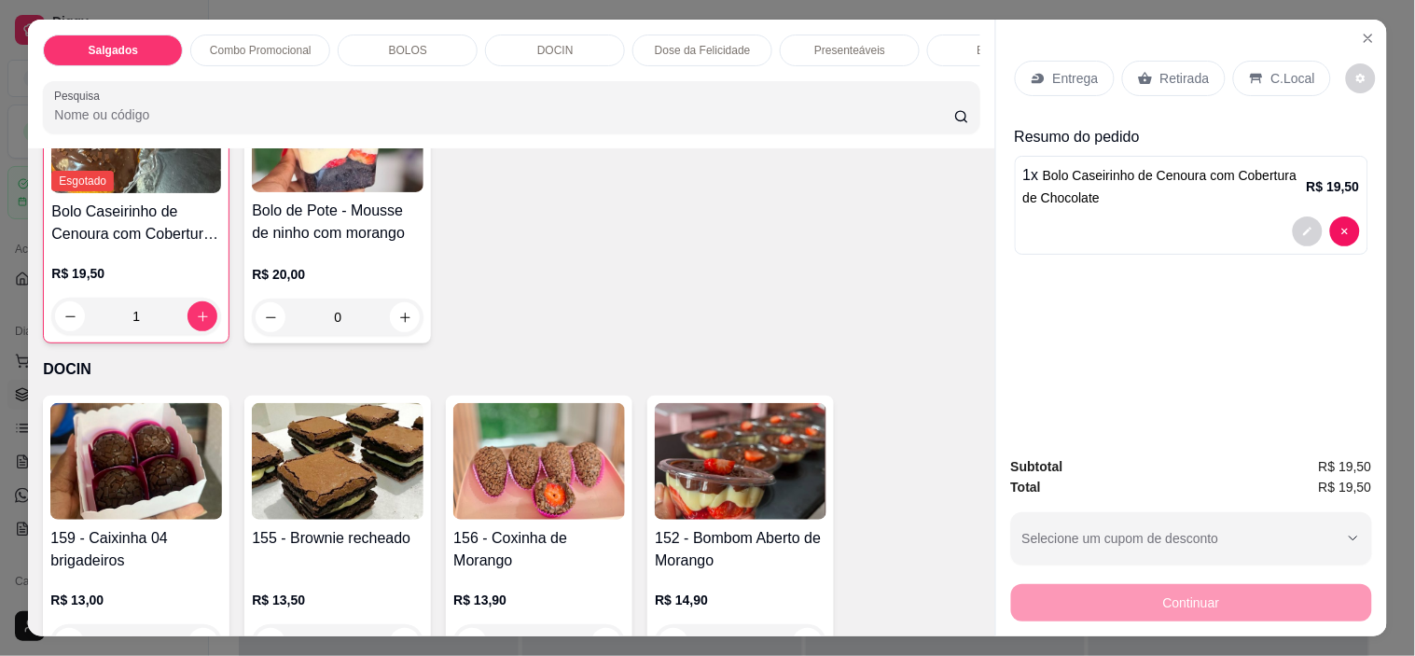
click at [1160, 73] on p "Retirada" at bounding box center [1184, 78] width 49 height 19
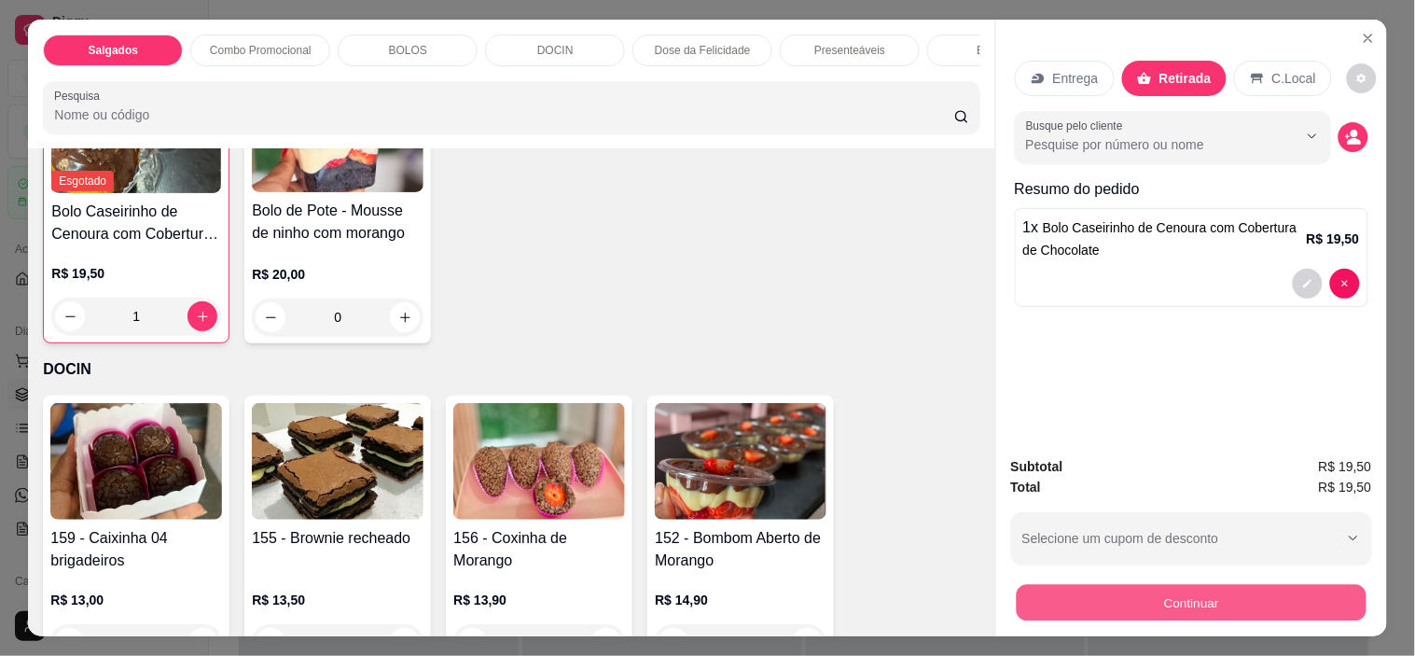
click at [1222, 585] on button "Continuar" at bounding box center [1191, 603] width 350 height 36
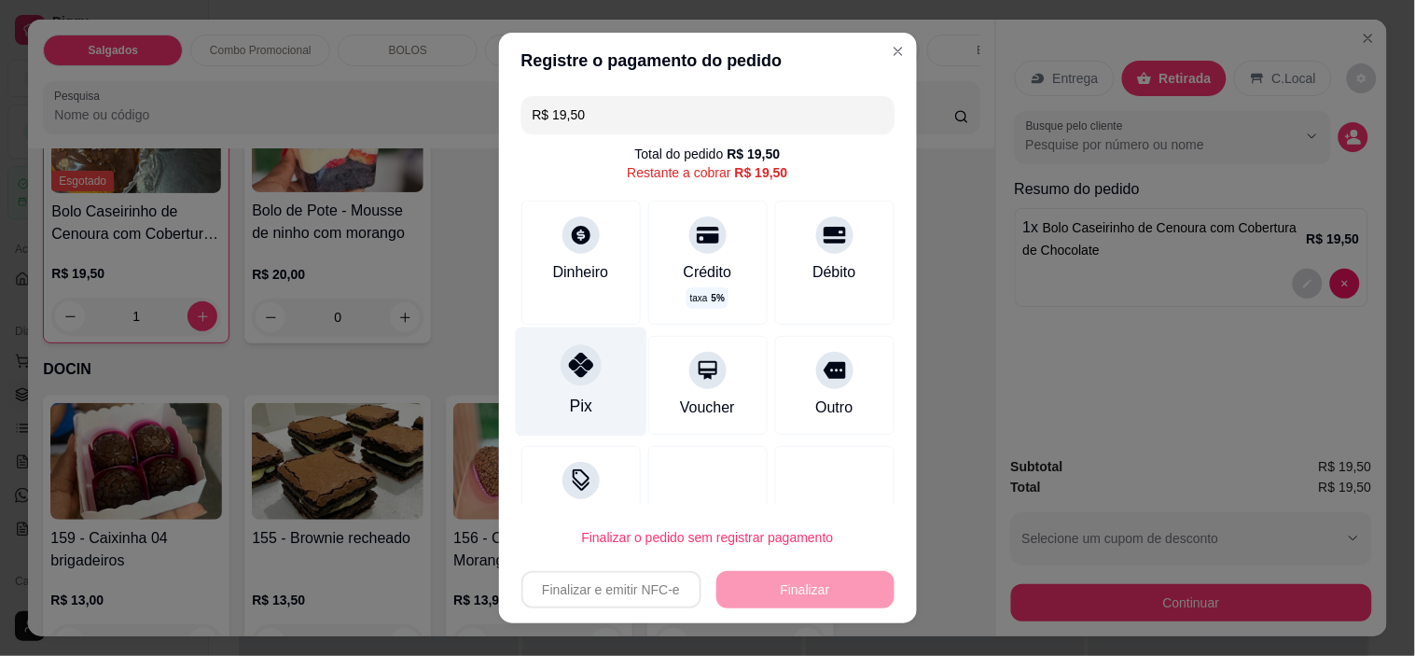
click at [568, 367] on icon at bounding box center [580, 365] width 24 height 24
type input "R$ 0,00"
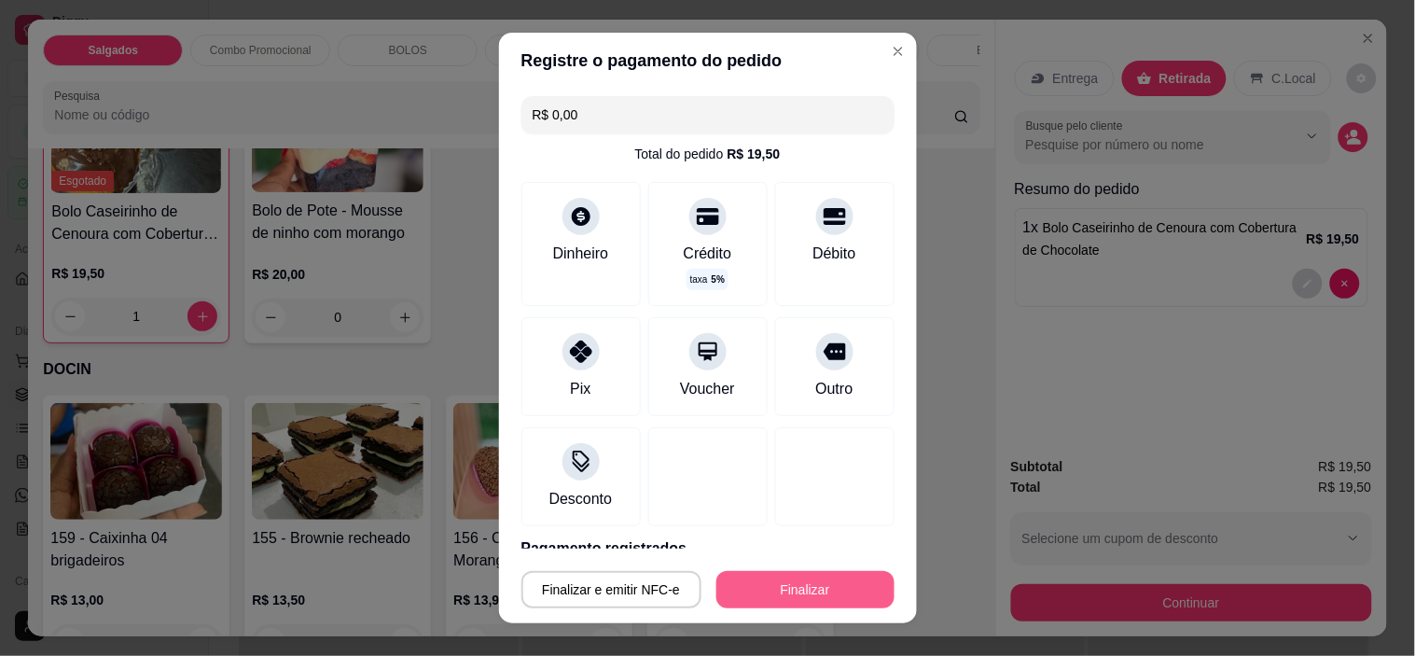
click at [781, 590] on button "Finalizar" at bounding box center [805, 589] width 178 height 37
type input "0"
type input "-R$ 19,50"
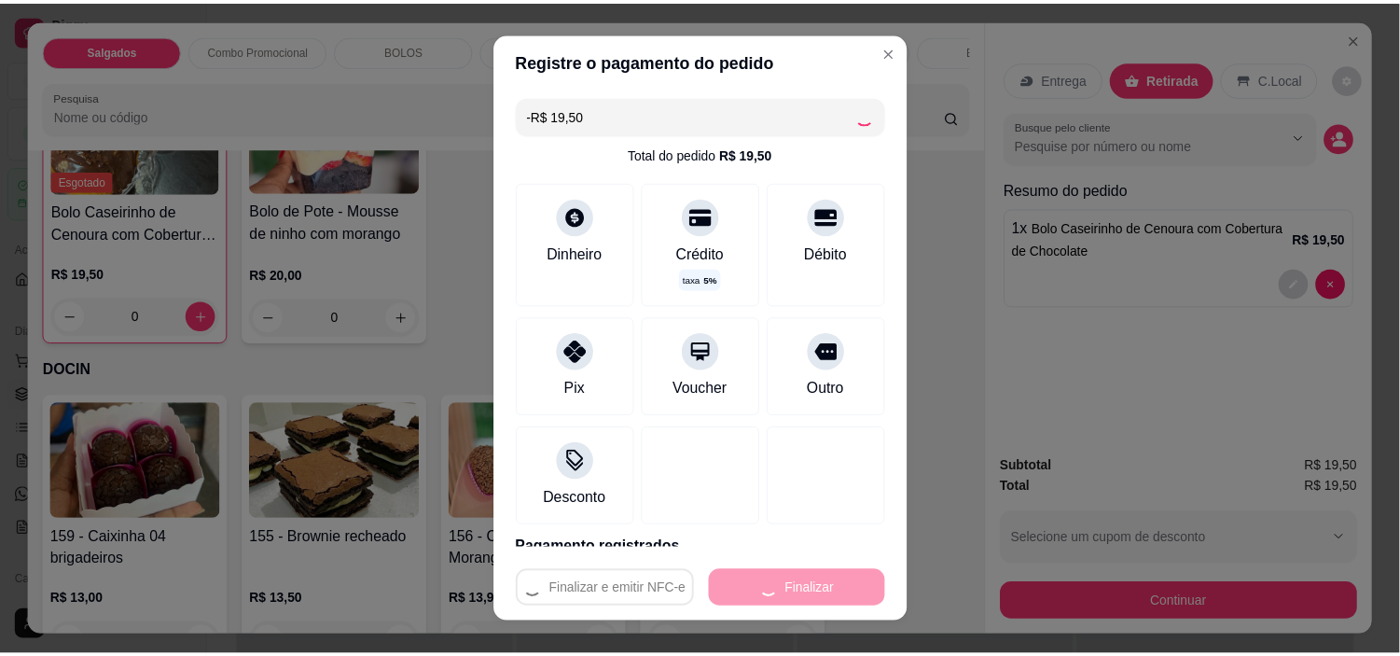
scroll to position [828, 0]
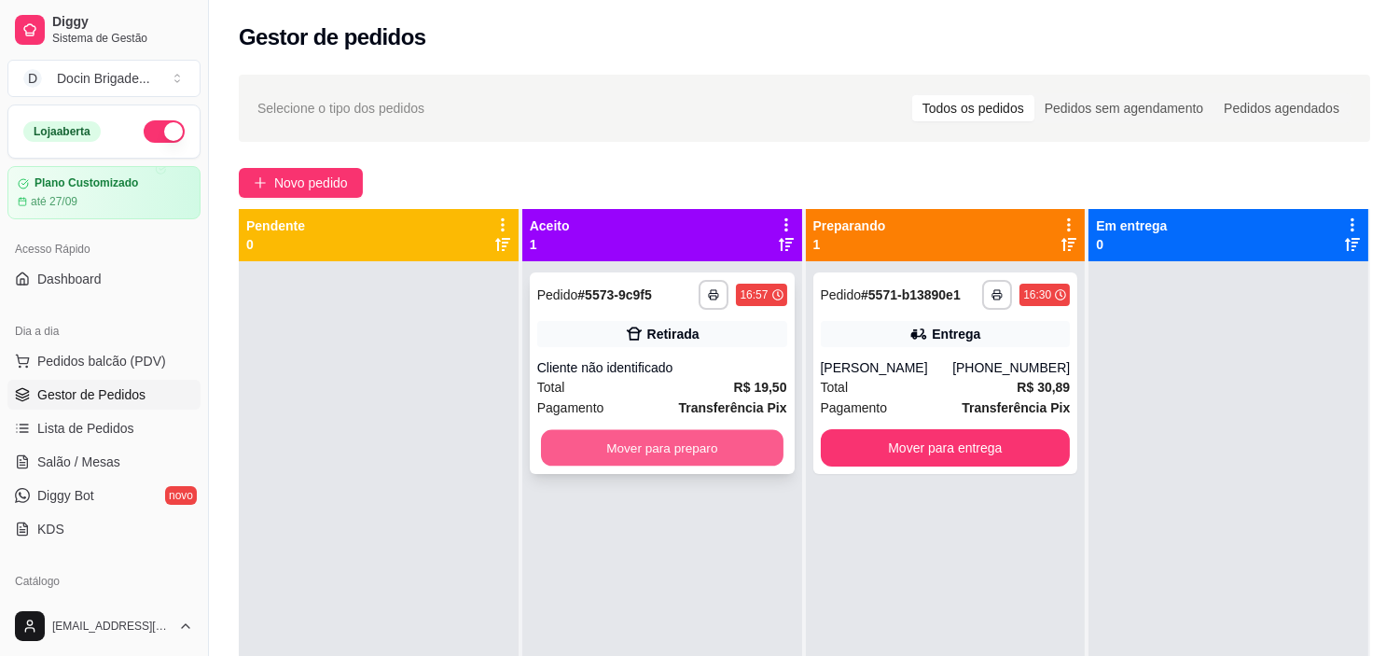
click at [685, 441] on button "Mover para preparo" at bounding box center [662, 448] width 242 height 36
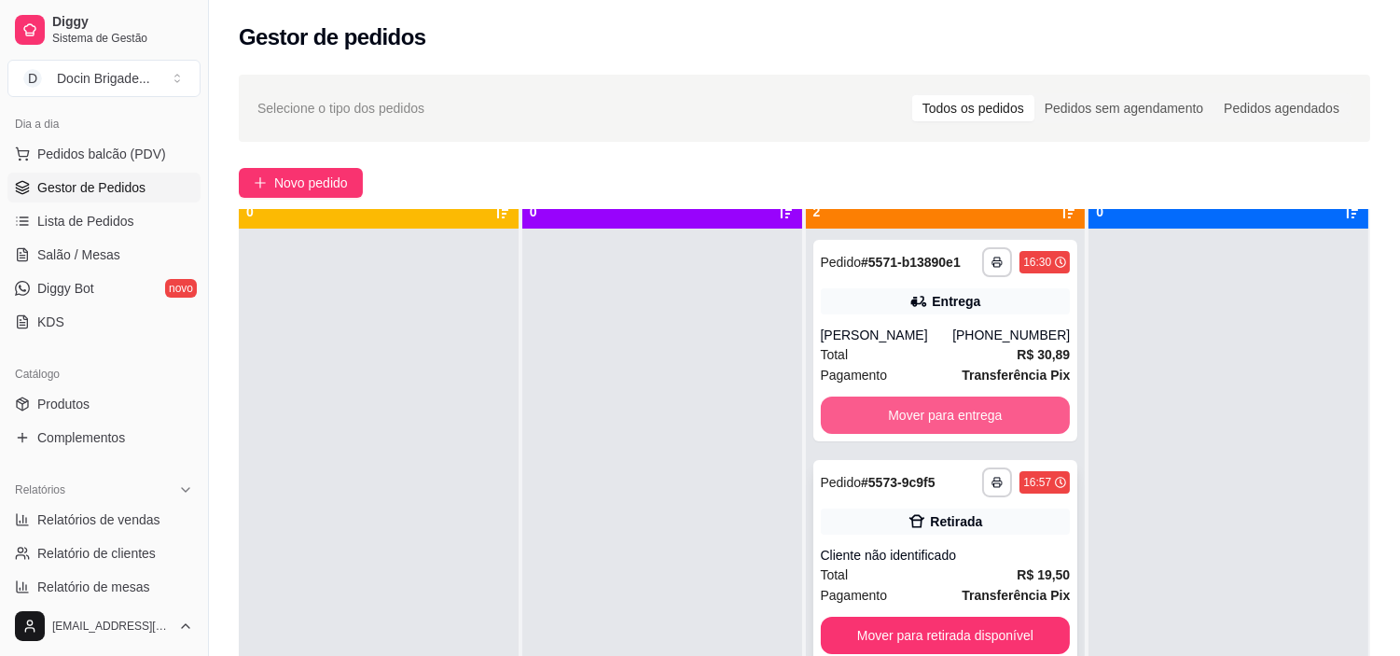
scroll to position [51, 0]
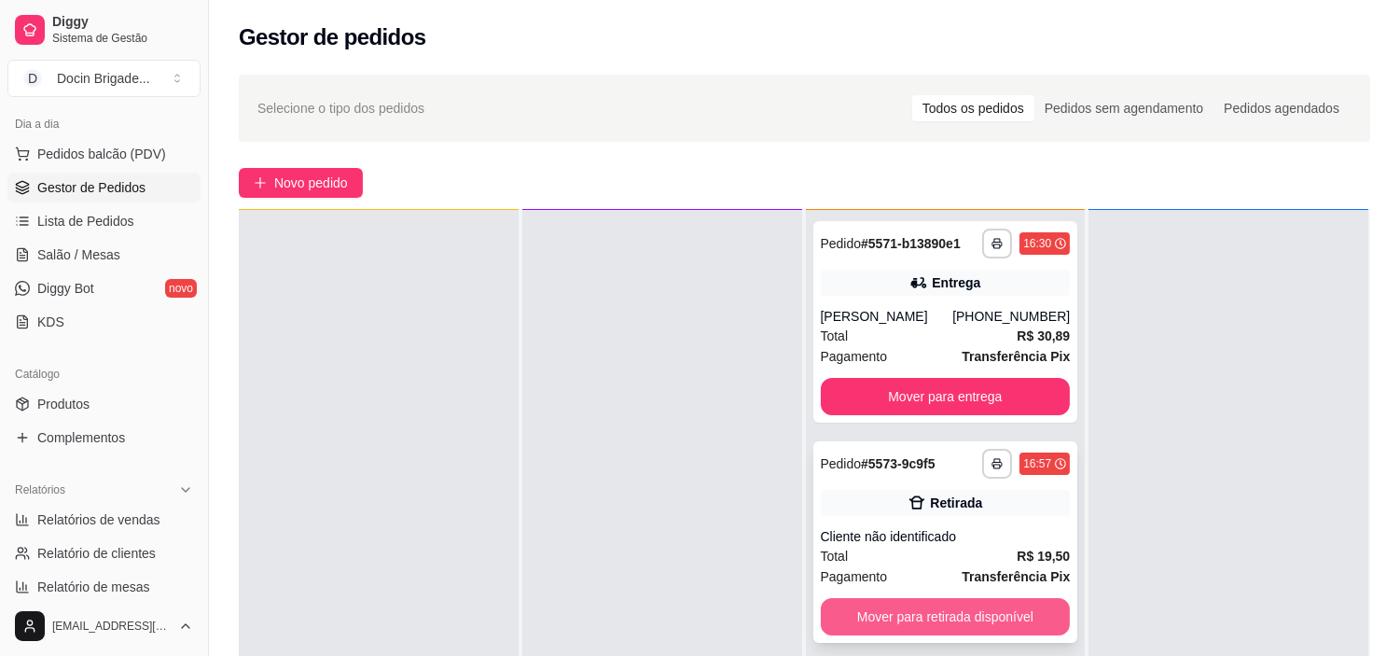
click at [1027, 611] on button "Mover para retirada disponível" at bounding box center [946, 616] width 250 height 37
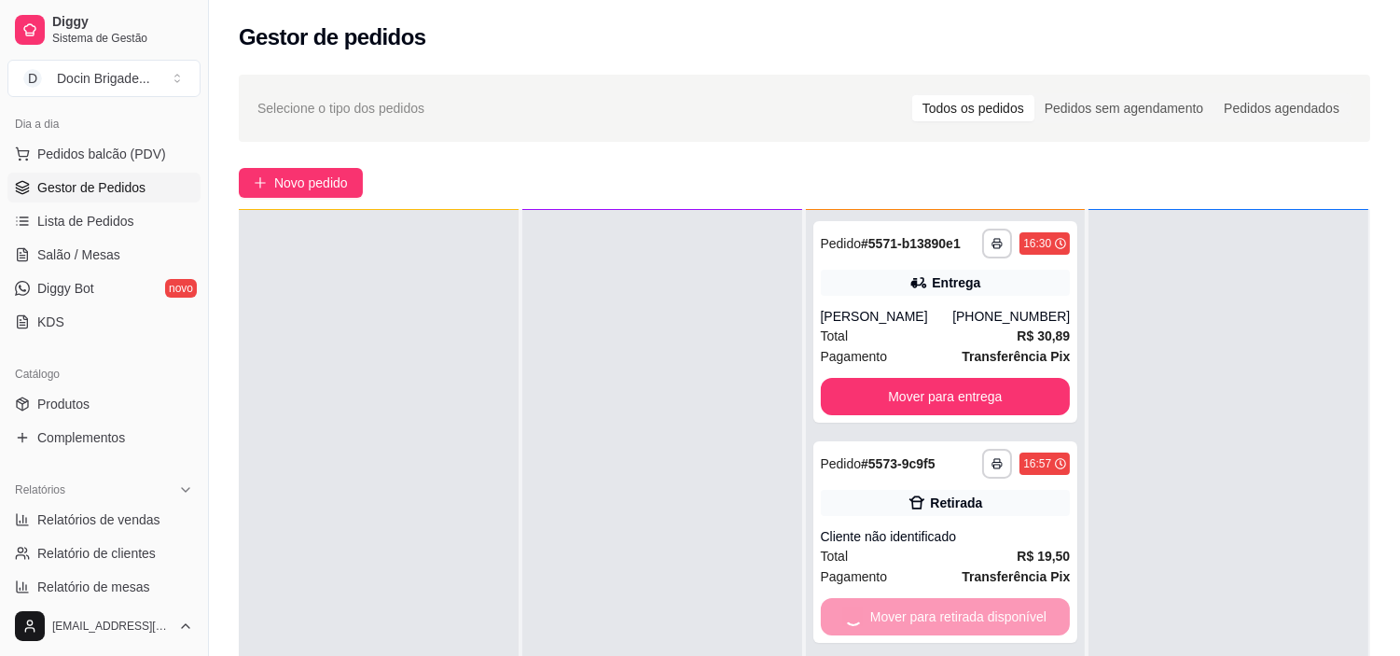
scroll to position [207, 0]
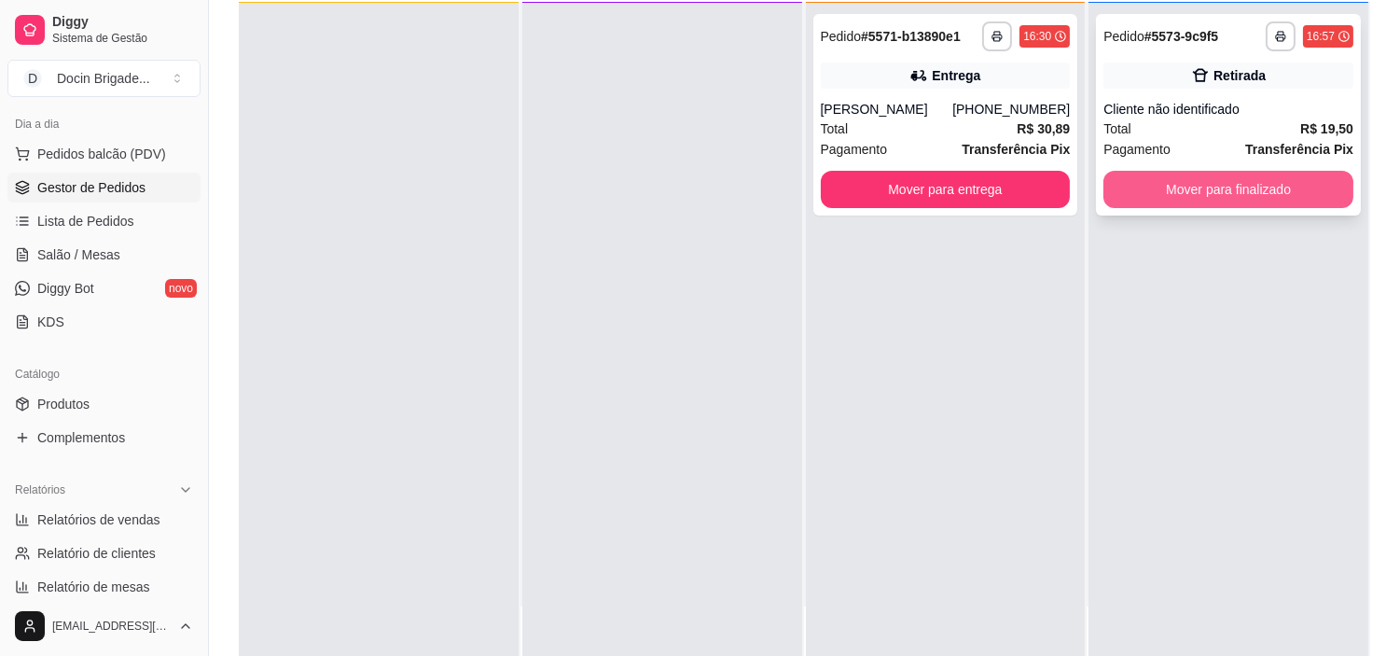
click at [1263, 189] on button "Mover para finalizado" at bounding box center [1228, 189] width 250 height 37
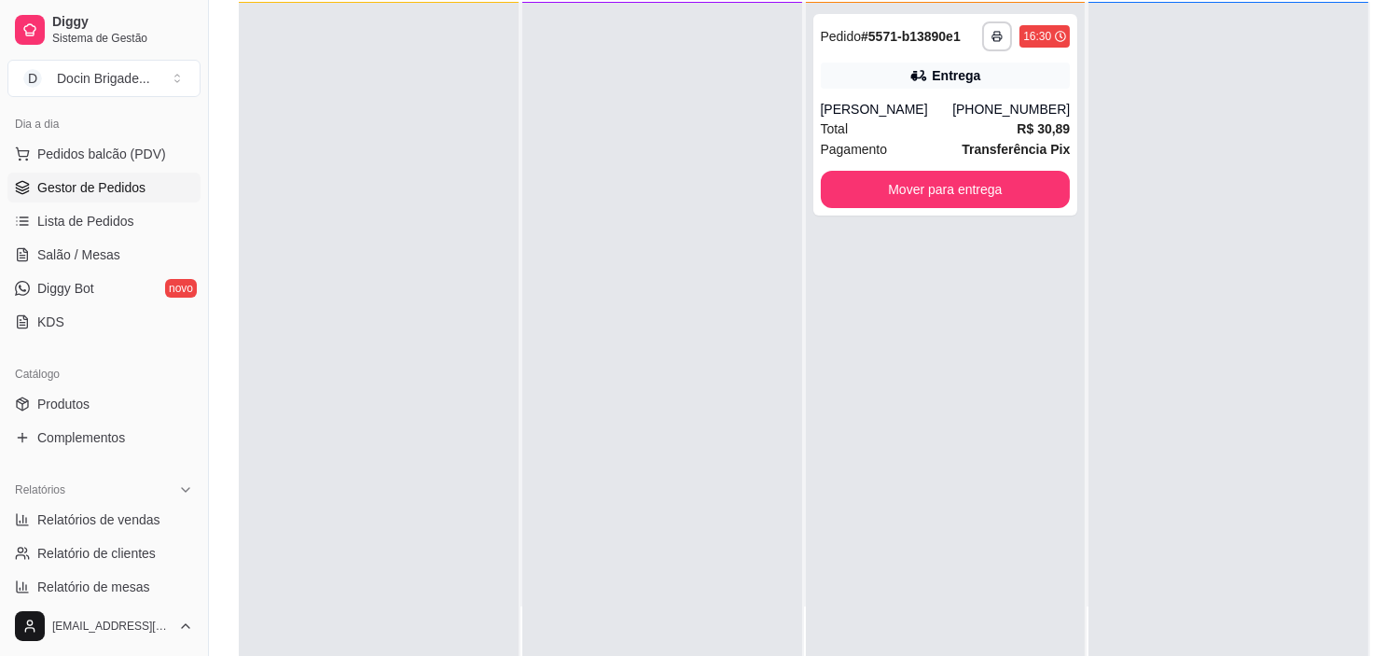
scroll to position [518, 0]
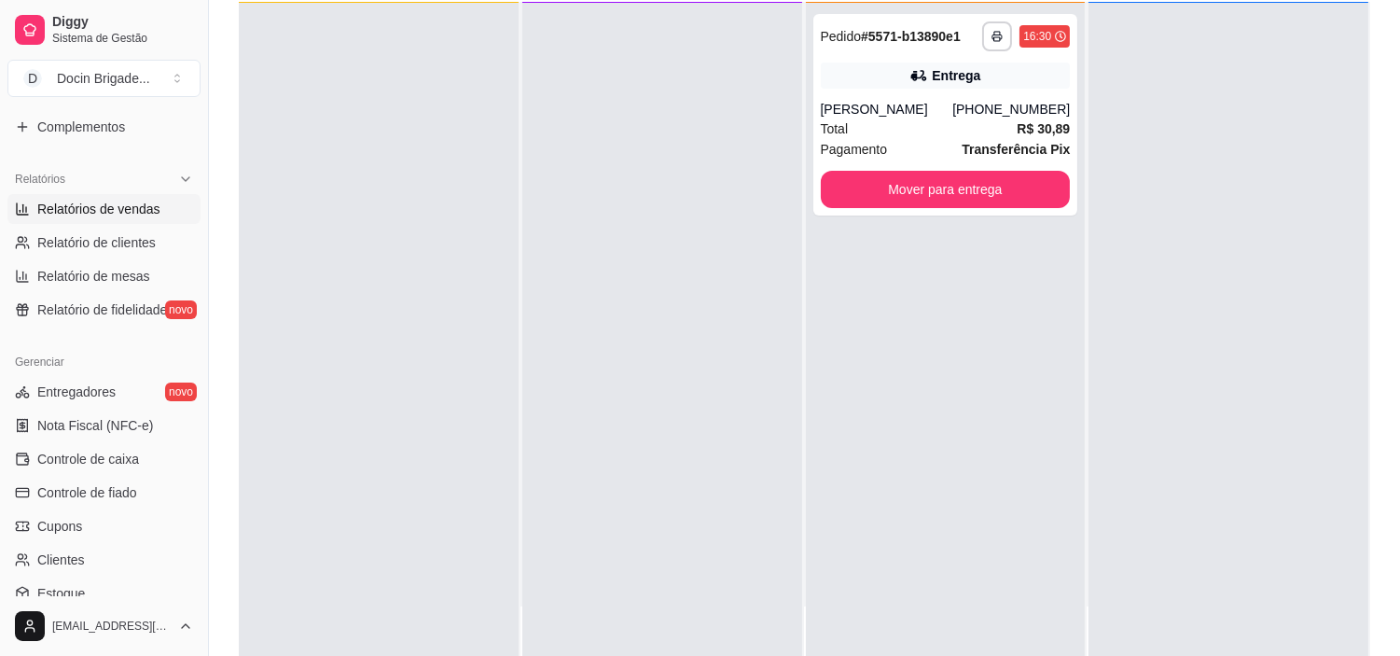
click at [143, 196] on link "Relatórios de vendas" at bounding box center [103, 209] width 193 height 30
select select "ALL"
select select "0"
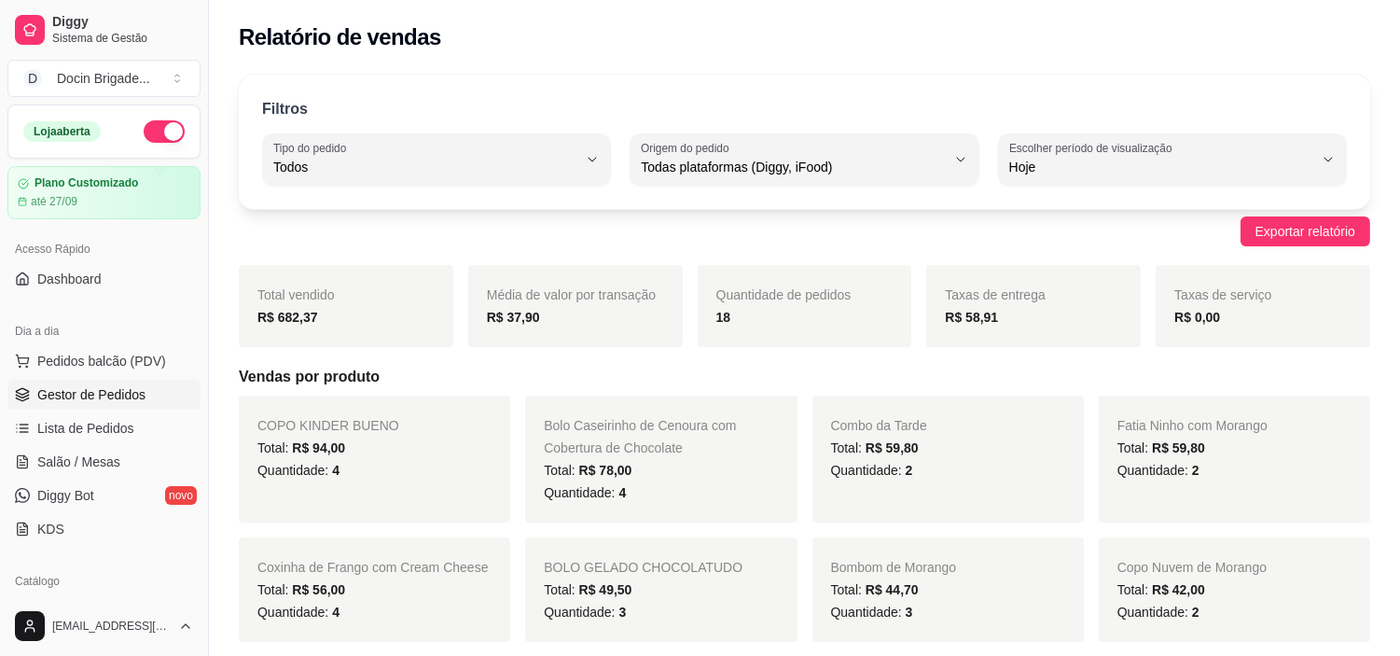
click at [108, 397] on span "Gestor de Pedidos" at bounding box center [91, 394] width 108 height 19
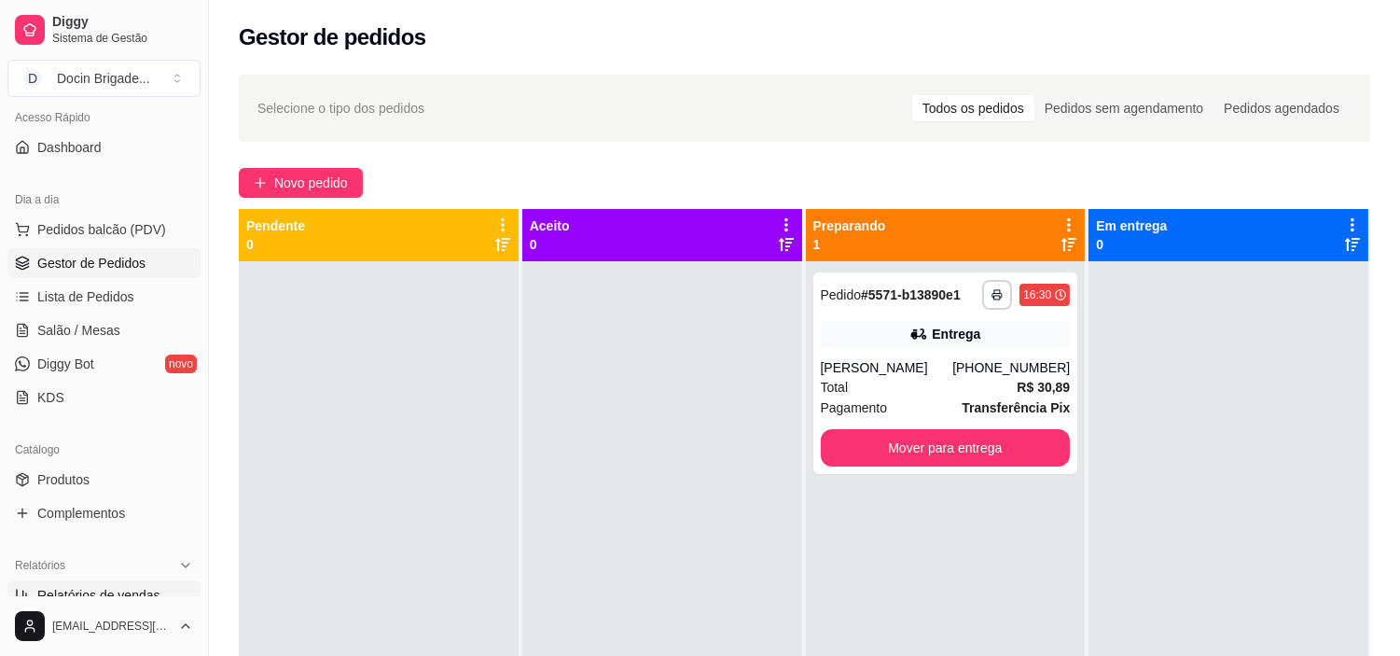
scroll to position [311, 0]
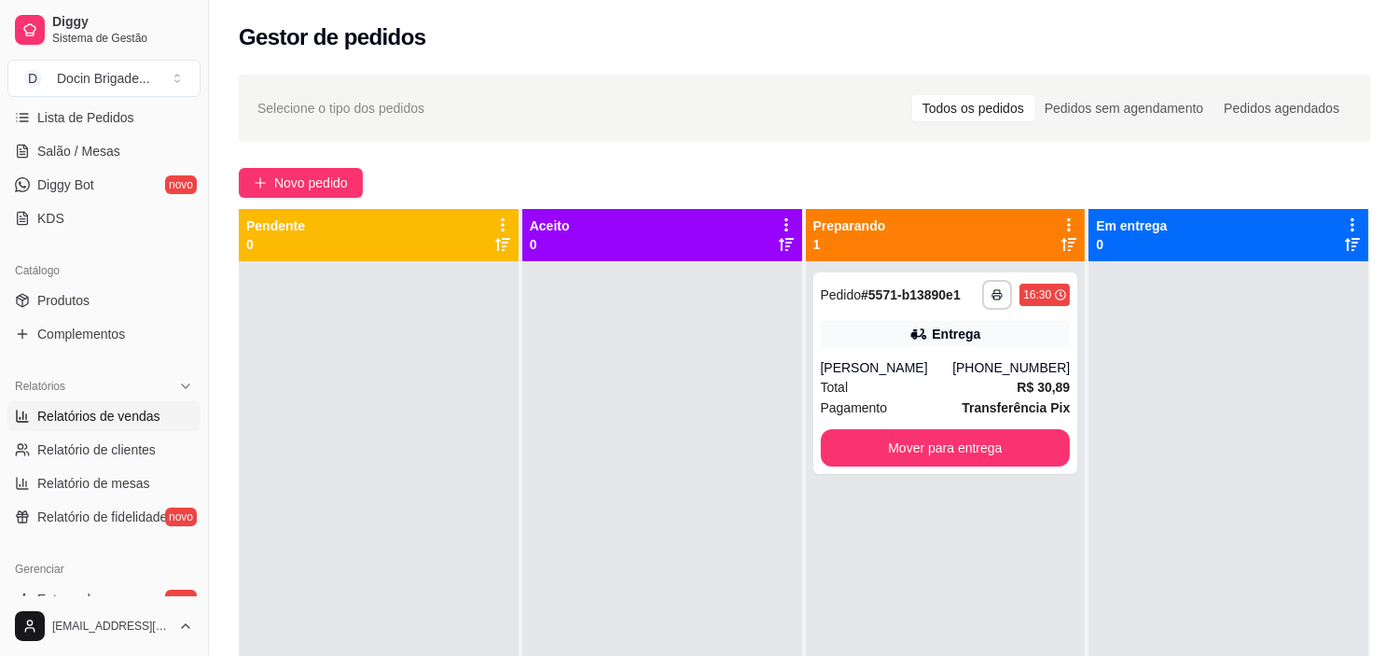
click at [94, 423] on span "Relatórios de vendas" at bounding box center [98, 416] width 123 height 19
select select "ALL"
select select "0"
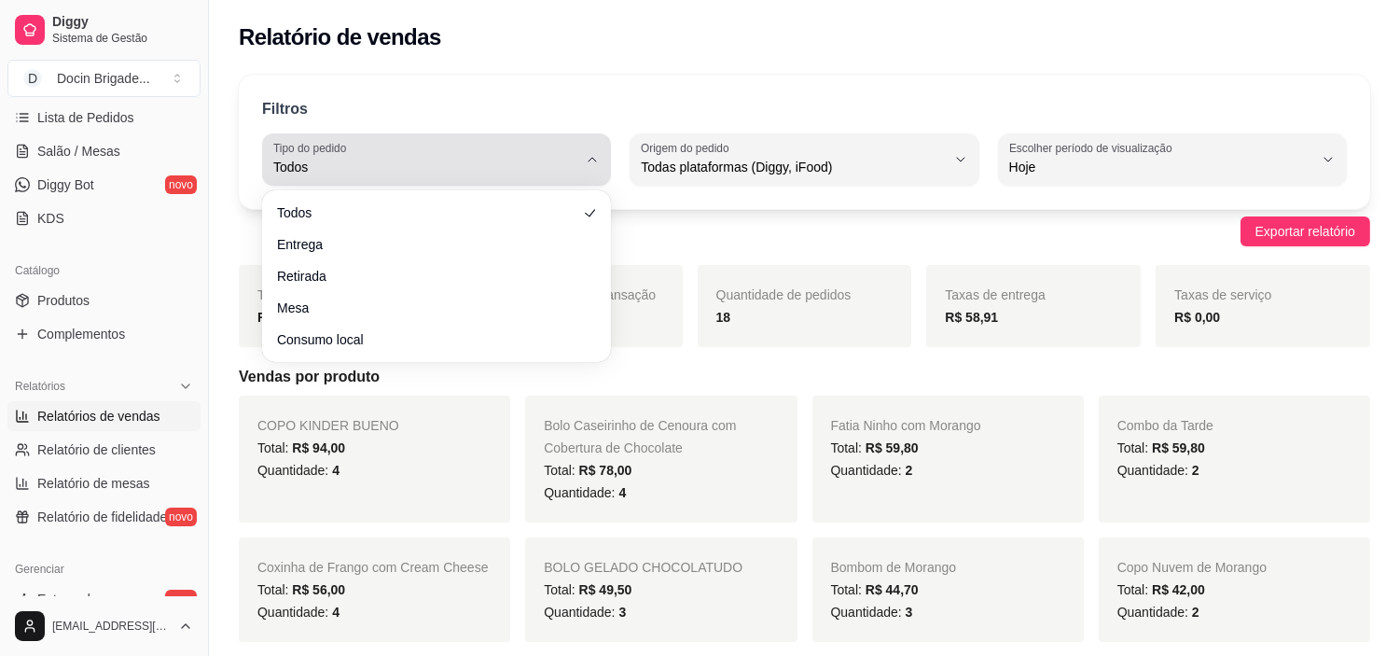
click at [429, 184] on button "Tipo do pedido Todos" at bounding box center [436, 159] width 349 height 52
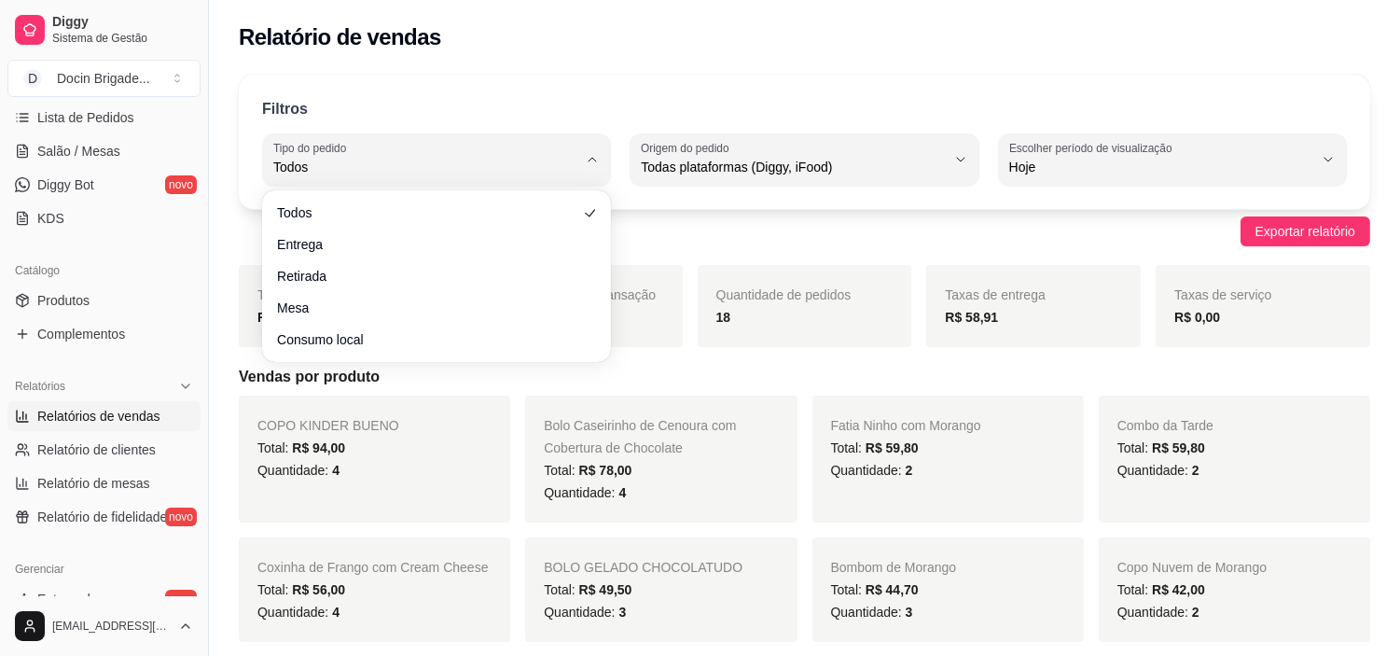
click at [667, 369] on h5 "Vendas por produto" at bounding box center [804, 377] width 1131 height 22
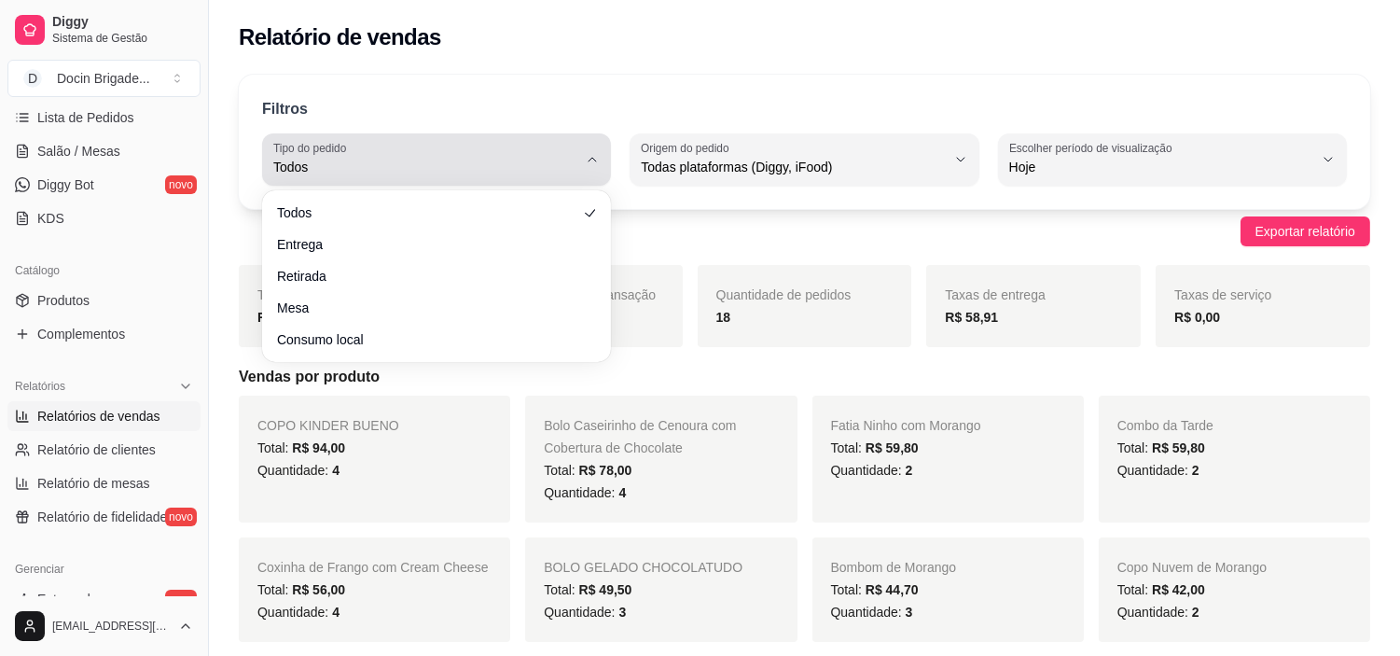
click at [418, 138] on button "Tipo do pedido Todos" at bounding box center [436, 159] width 349 height 52
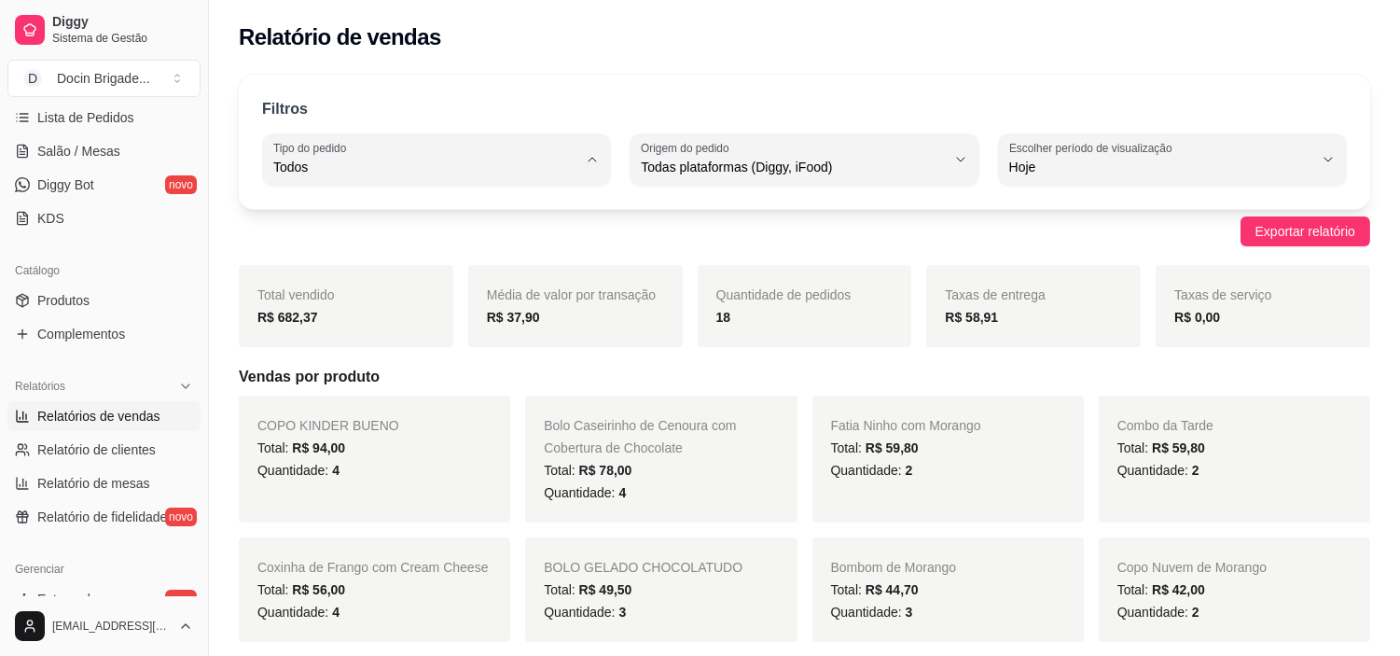
click at [313, 214] on span "Todos" at bounding box center [428, 211] width 288 height 18
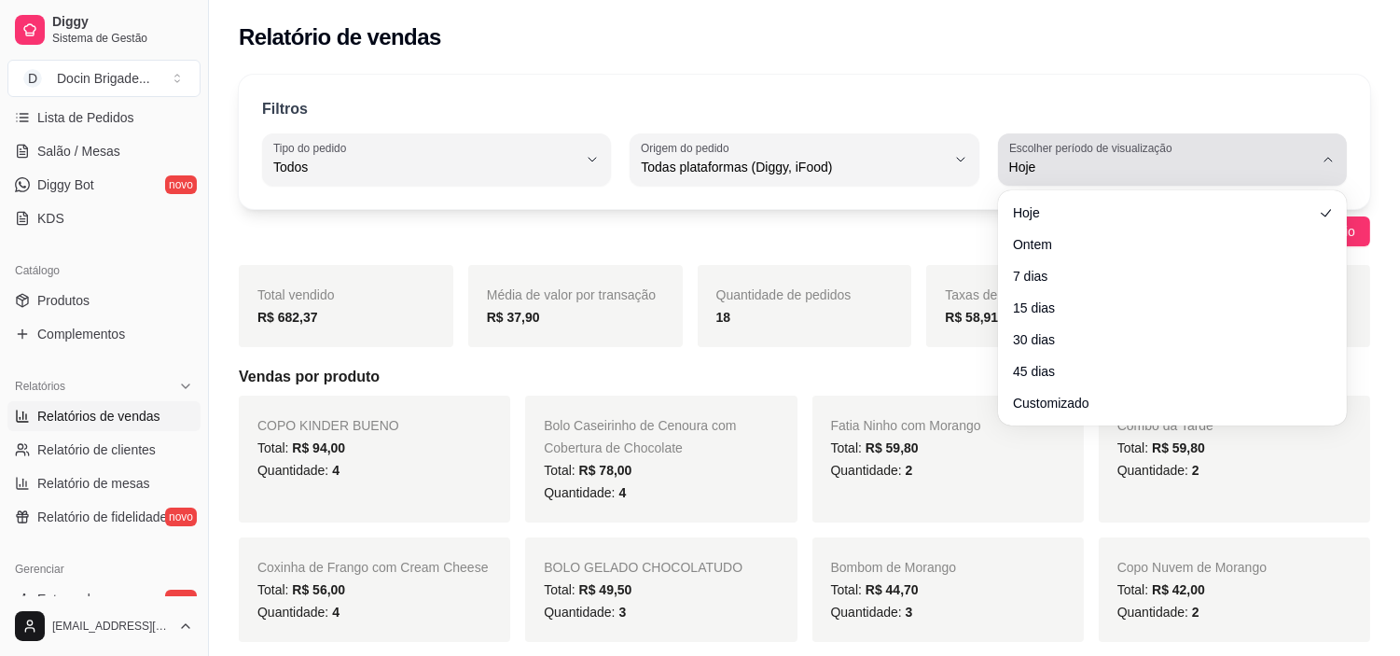
click at [1047, 178] on button "Escolher período de visualização Hoje" at bounding box center [1172, 159] width 349 height 52
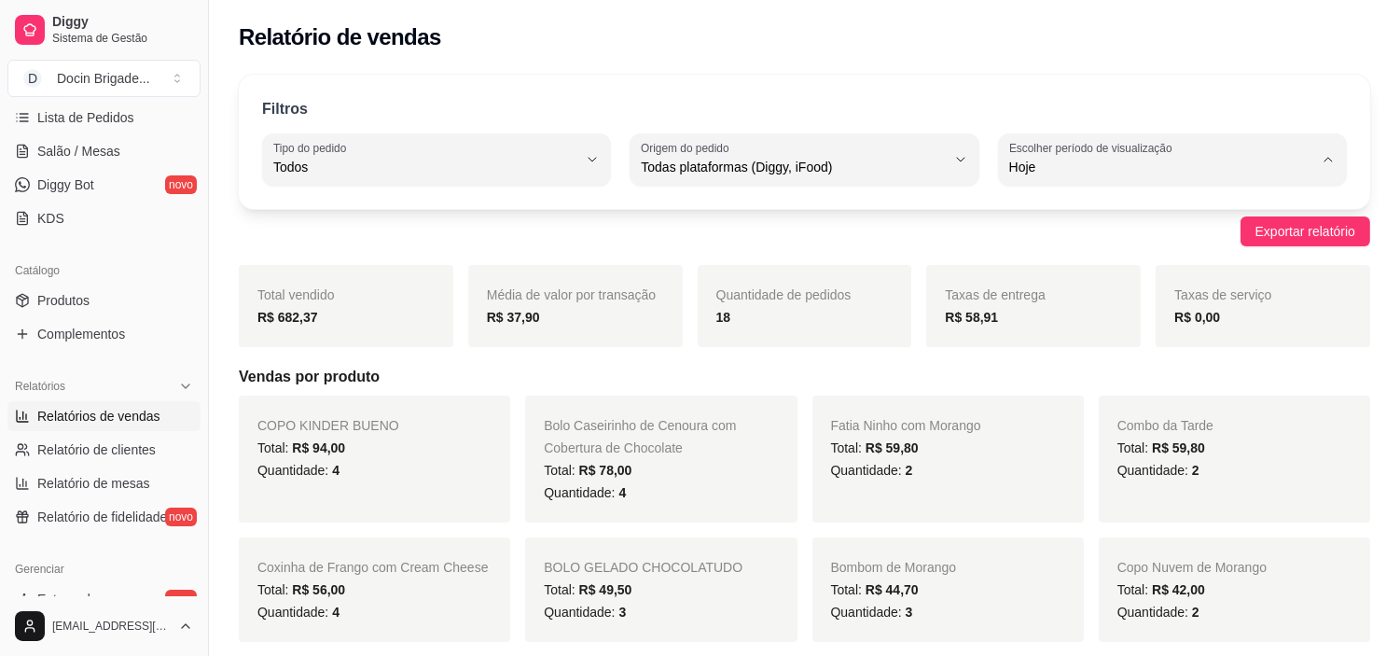
click at [1063, 388] on li "Customizado" at bounding box center [1172, 394] width 321 height 29
type input "-1"
select select "-1"
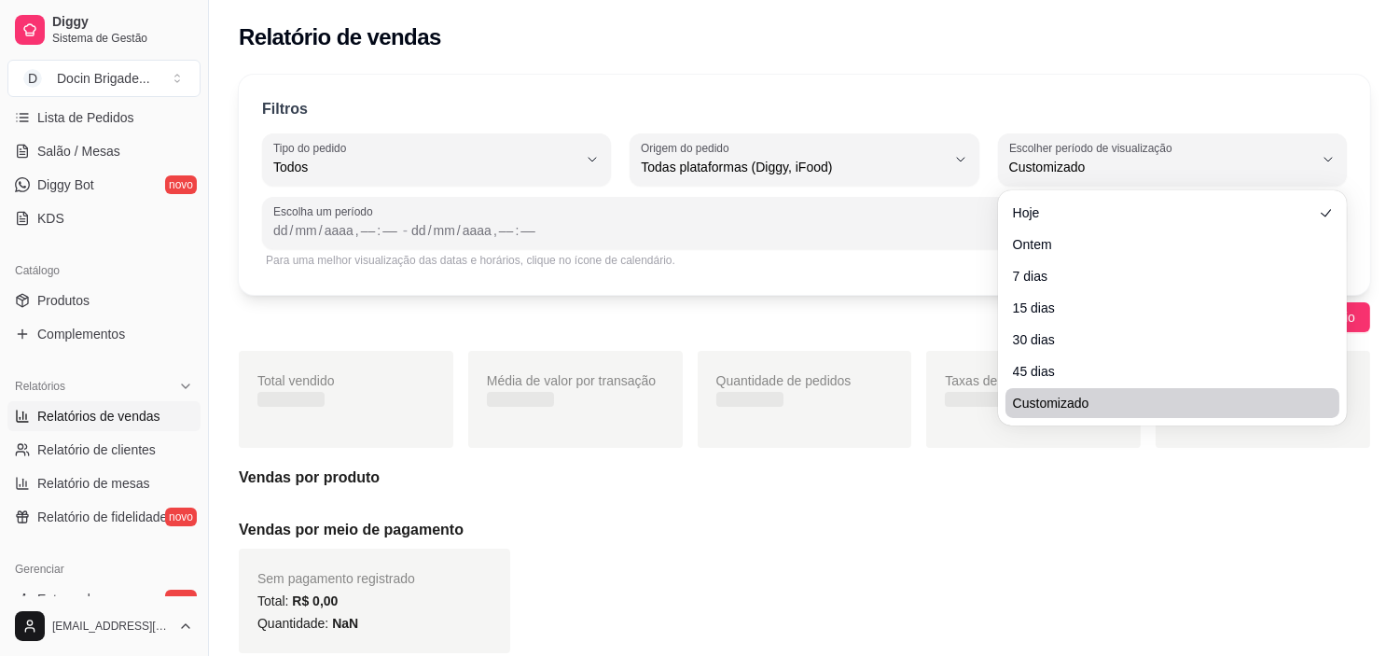
scroll to position [17, 0]
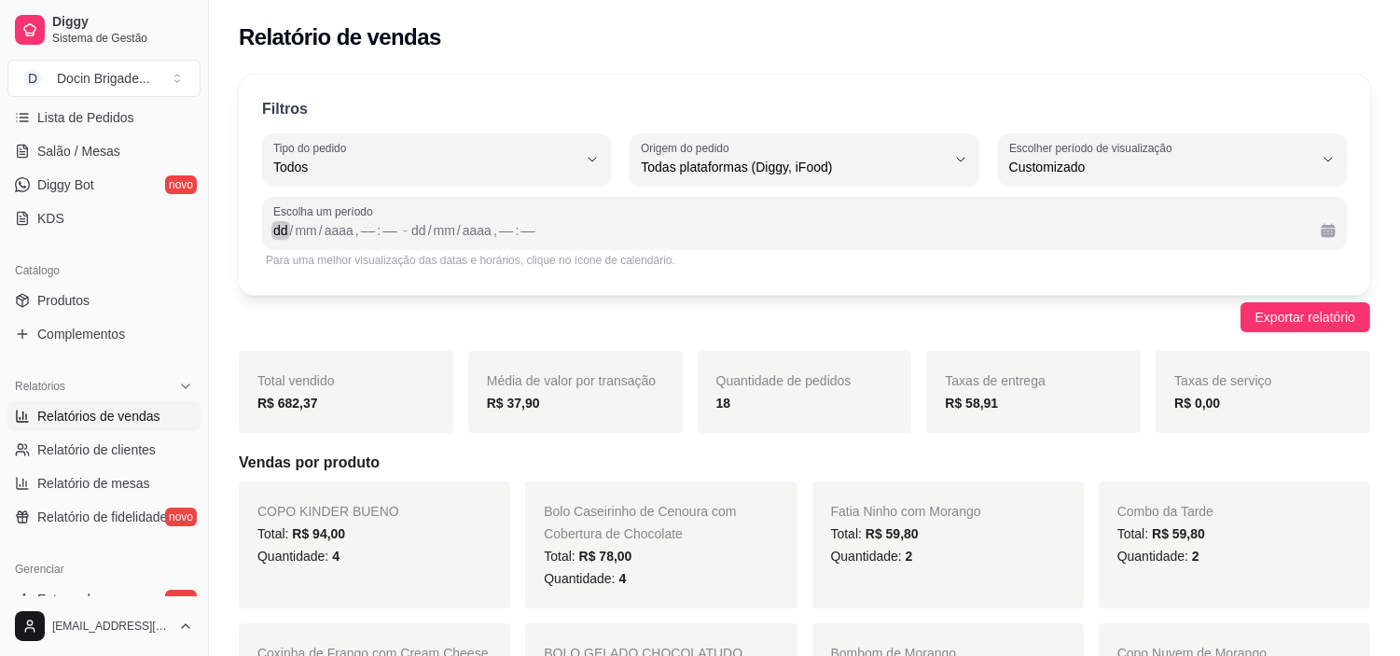
click at [277, 229] on div "dd" at bounding box center [280, 230] width 19 height 19
click at [271, 237] on div "Escolha um período dd / mm / aaaa , –– : –– - dd / mm / aaaa , –– : ––" at bounding box center [804, 223] width 1085 height 52
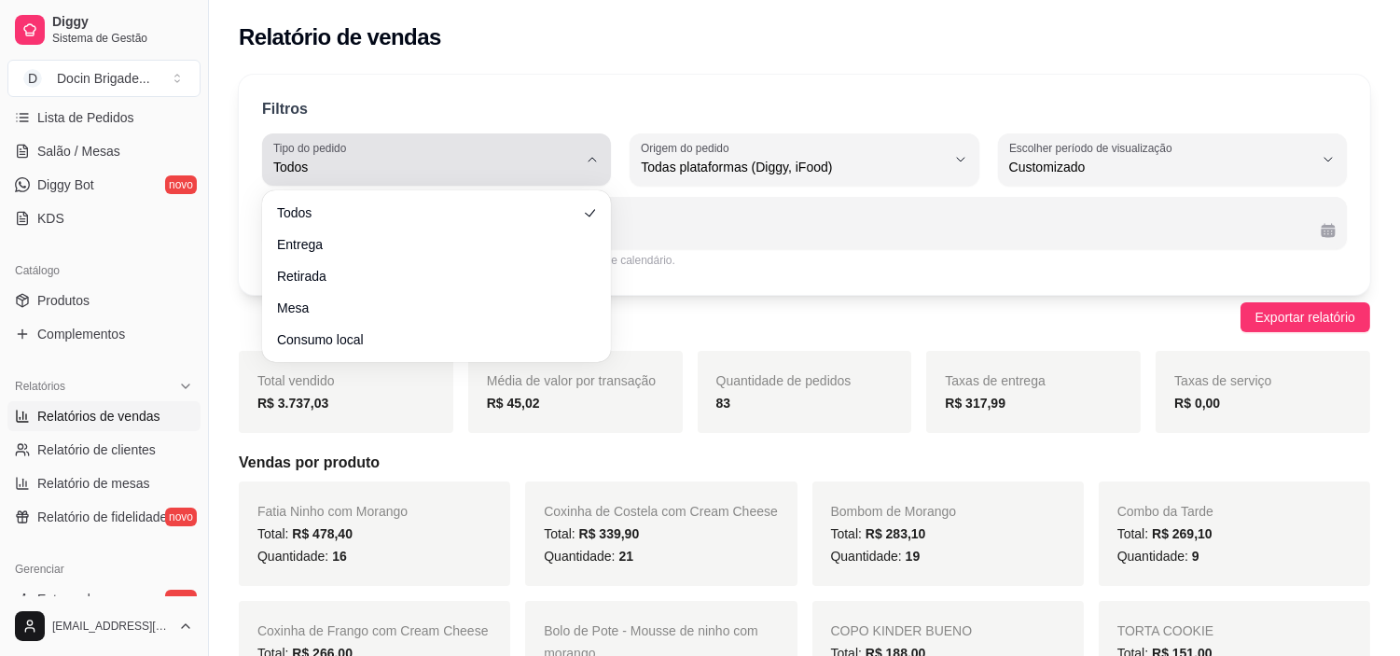
click at [532, 161] on span "Todos" at bounding box center [425, 167] width 304 height 19
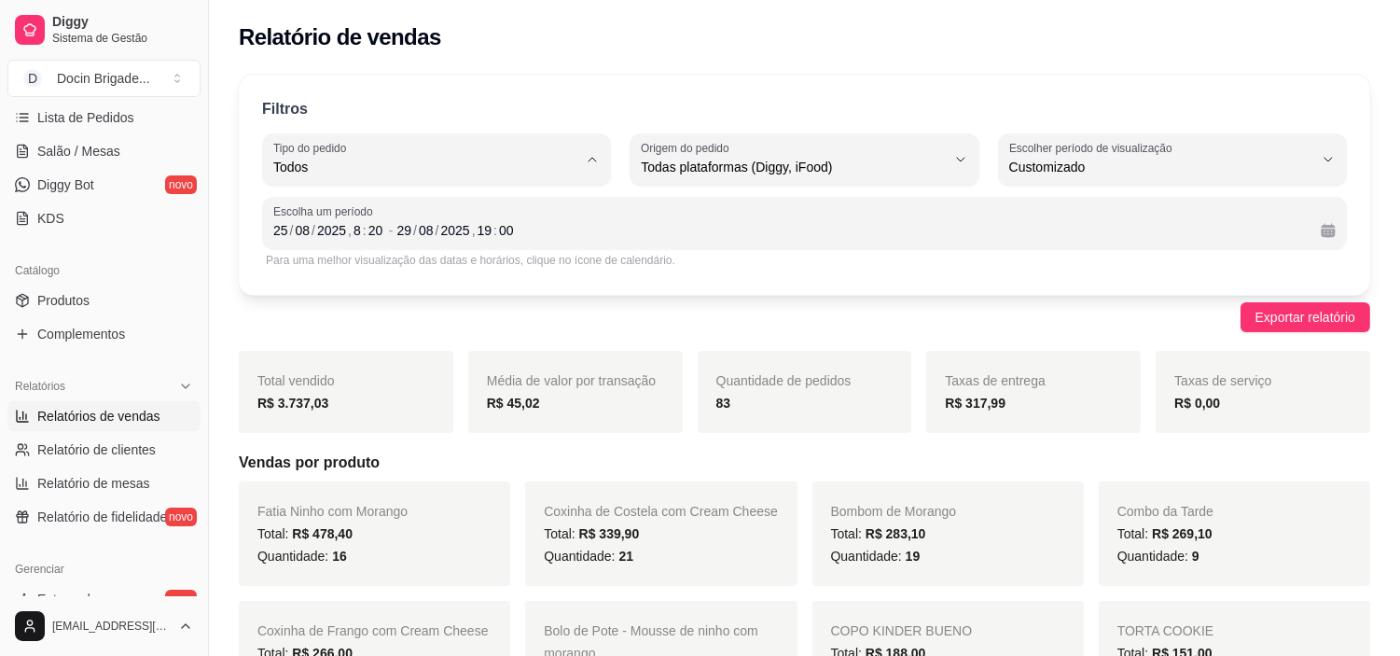
click at [296, 248] on span "Entrega" at bounding box center [428, 242] width 288 height 18
type input "DELIVERY"
select select "DELIVERY"
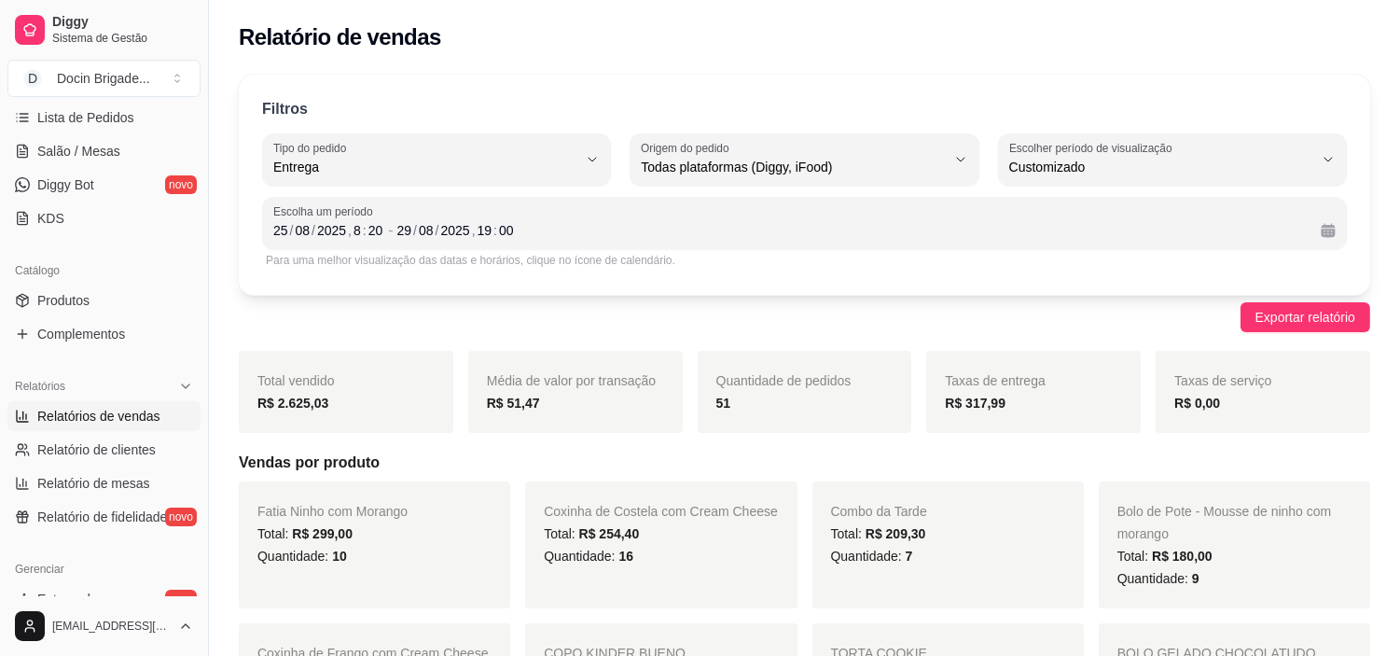
drag, startPoint x: 815, startPoint y: 311, endPoint x: 269, endPoint y: 104, distance: 584.4
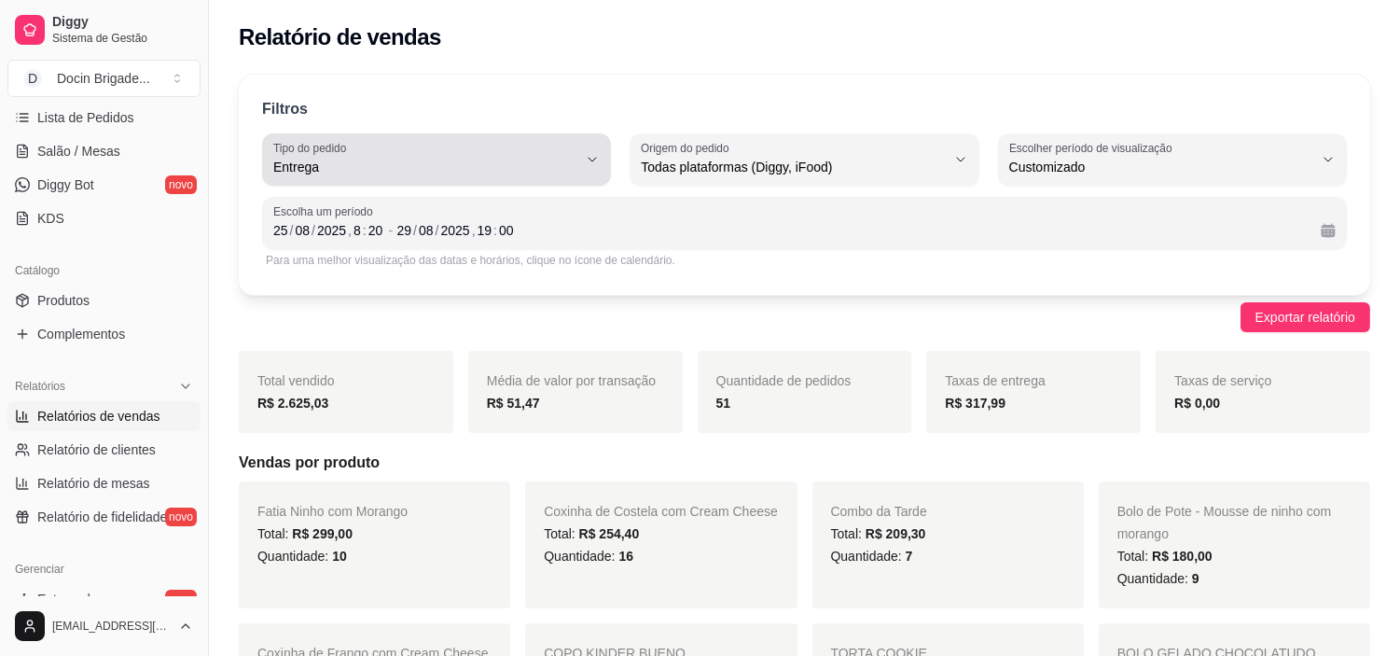
click at [317, 184] on button "Tipo do pedido Entrega" at bounding box center [436, 159] width 349 height 52
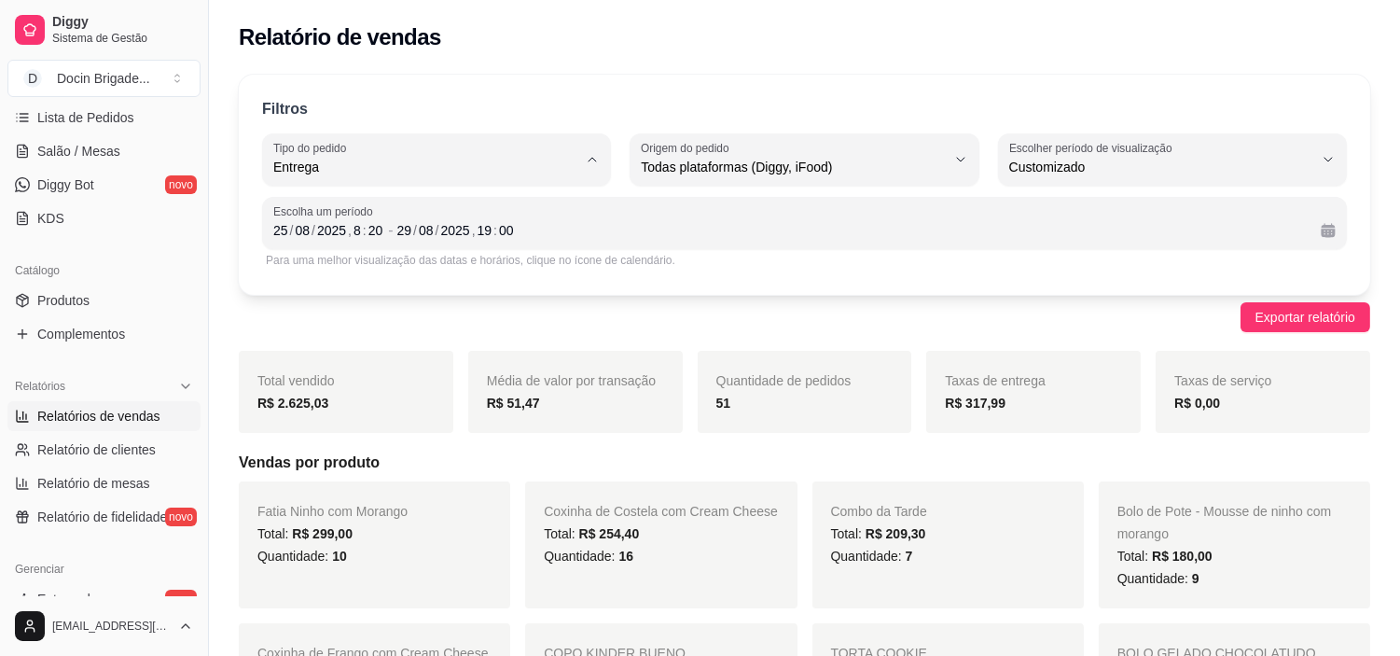
click at [309, 222] on li "Todos" at bounding box center [436, 212] width 321 height 29
type input "ALL"
select select "ALL"
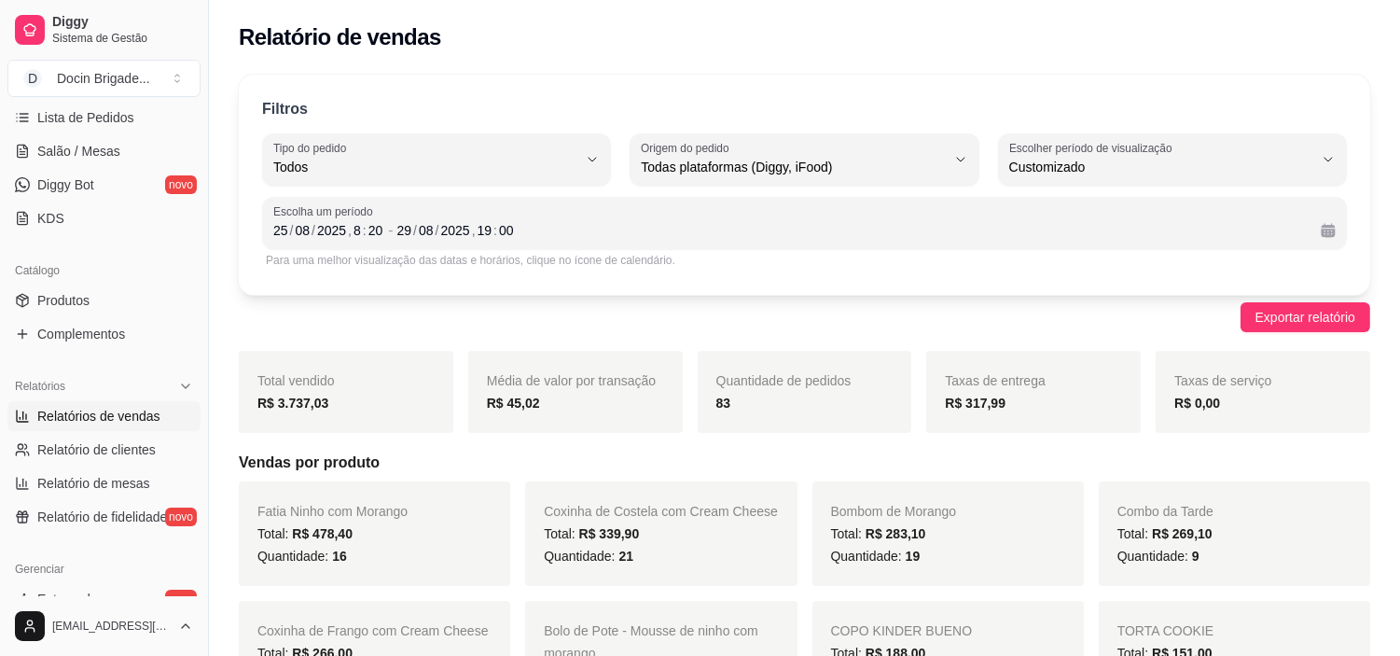
click at [311, 123] on div "Filtros ALL Tipo do pedido Todos Entrega Retirada Mesa Consumo local Tipo do pe…" at bounding box center [804, 185] width 1131 height 220
click at [311, 140] on label "Tipo do pedido" at bounding box center [312, 148] width 79 height 16
click at [321, 261] on li "Retirada" at bounding box center [436, 272] width 321 height 29
type input "PICKUP"
select select "PICKUP"
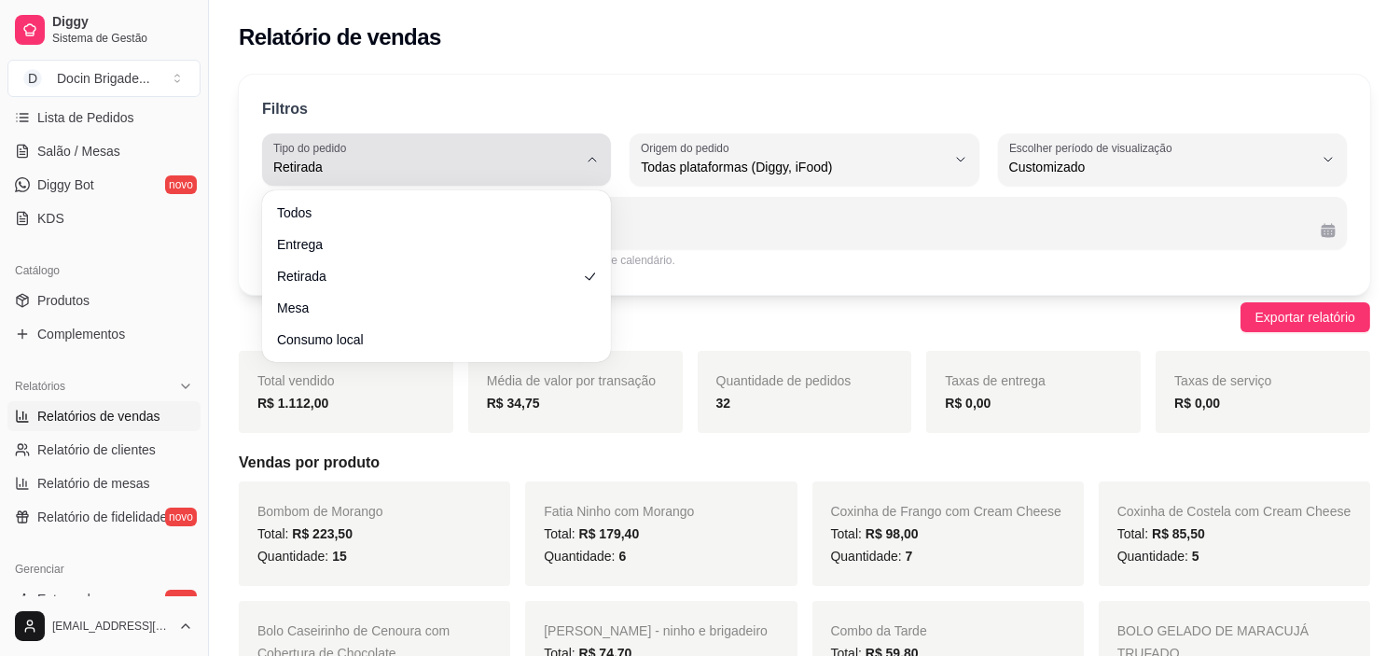
click at [318, 161] on span "Retirada" at bounding box center [425, 167] width 304 height 19
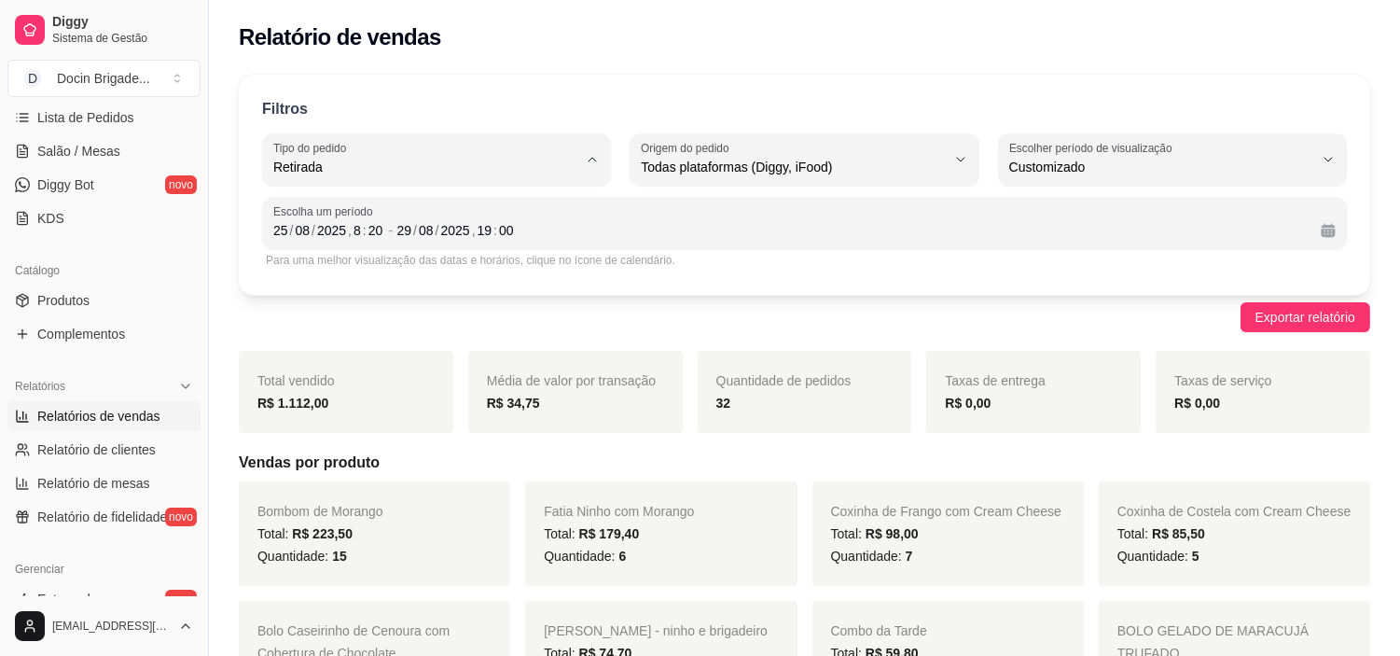
click at [311, 209] on span "Todos" at bounding box center [428, 211] width 288 height 18
type input "ALL"
select select "ALL"
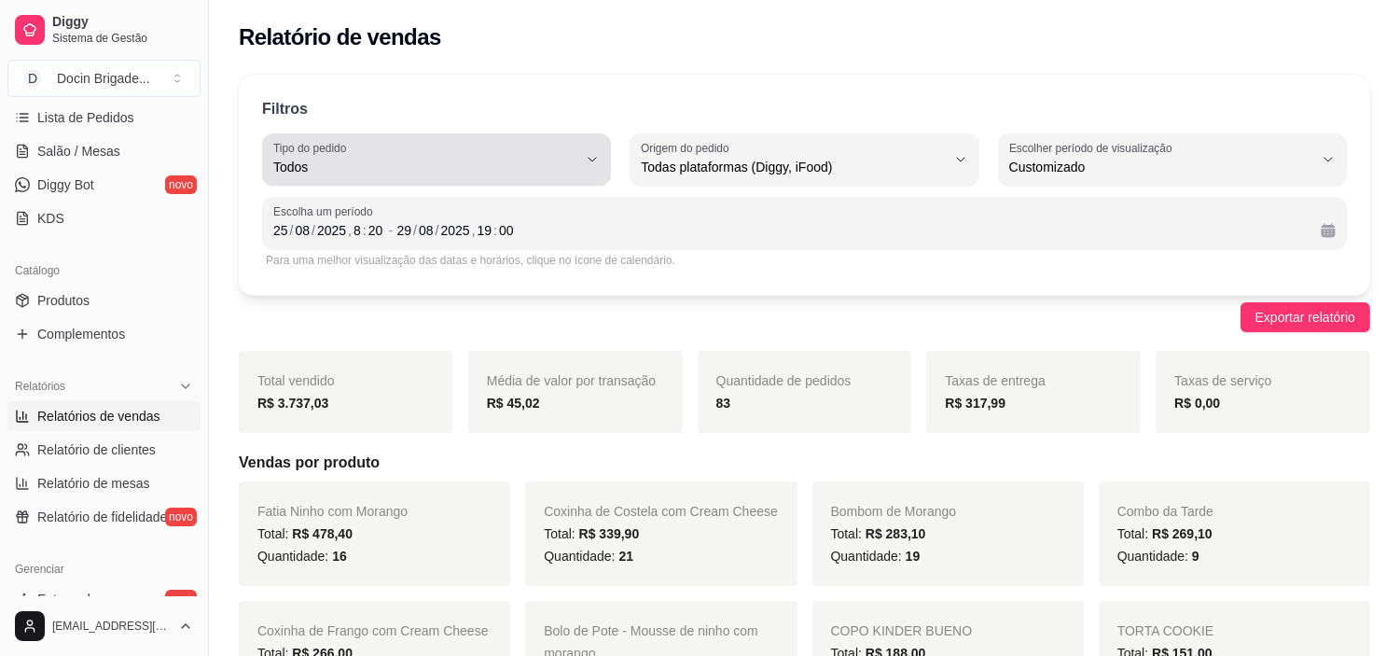
click at [324, 177] on div "Todos" at bounding box center [425, 159] width 304 height 37
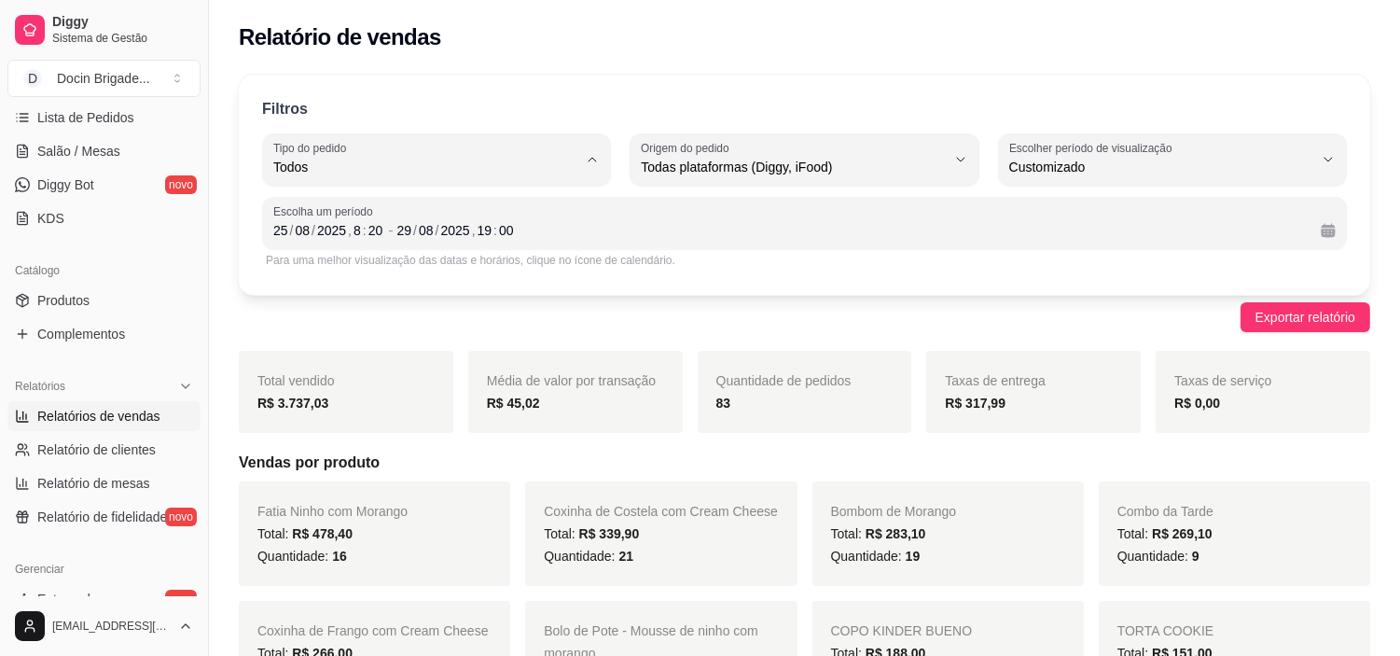
click at [309, 243] on span "Entrega" at bounding box center [428, 242] width 288 height 18
type input "DELIVERY"
select select "DELIVERY"
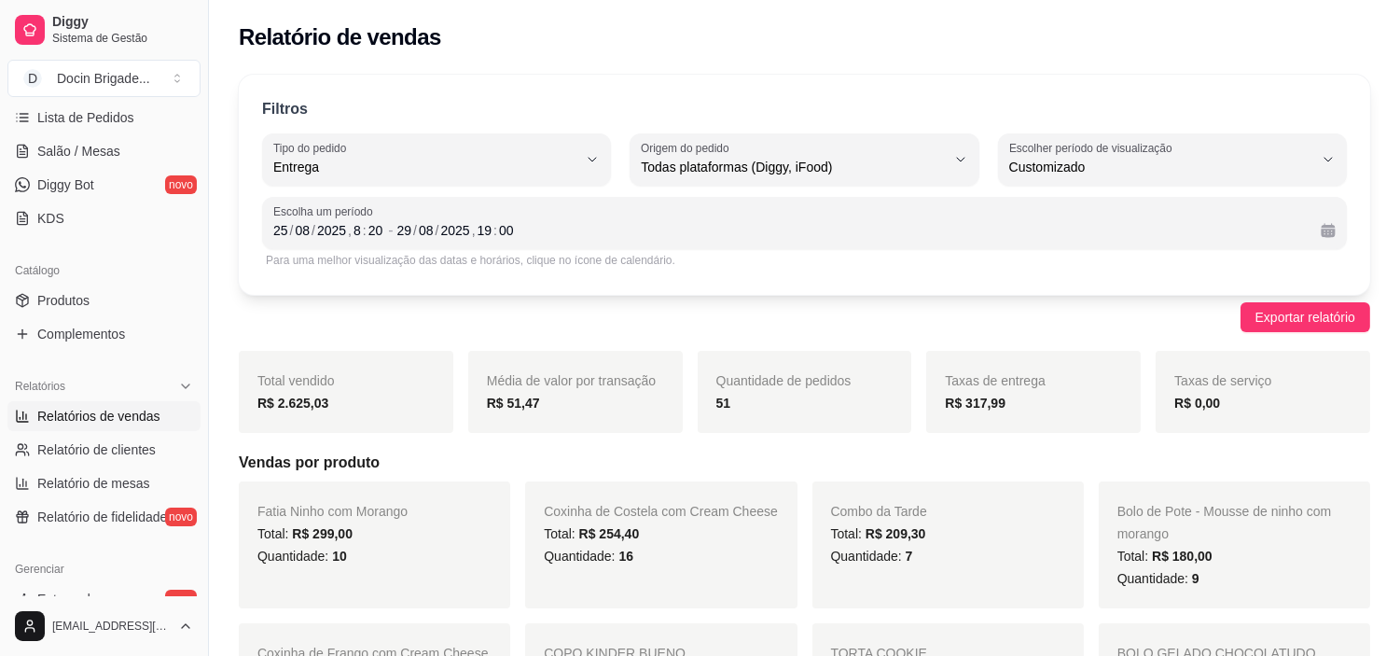
click at [308, 188] on div "Filtros DELIVERY Tipo do pedido Todos Entrega Retirada Mesa Consumo local Tipo …" at bounding box center [804, 185] width 1131 height 220
click at [311, 177] on div "Entrega" at bounding box center [425, 159] width 304 height 37
click at [315, 202] on span "Todos" at bounding box center [428, 211] width 288 height 18
type input "ALL"
select select "ALL"
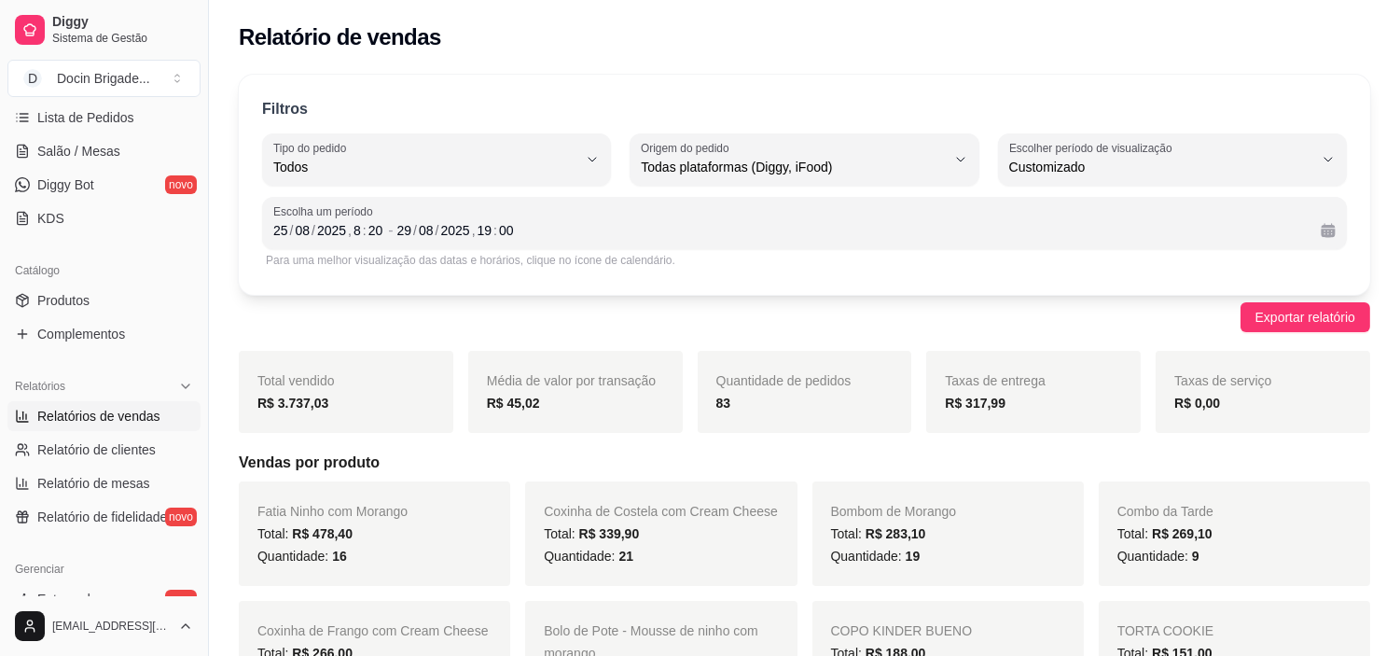
click at [724, 85] on div "Filtros ALL Tipo do pedido Todos Entrega Retirada Mesa Consumo local Tipo do pe…" at bounding box center [804, 185] width 1131 height 220
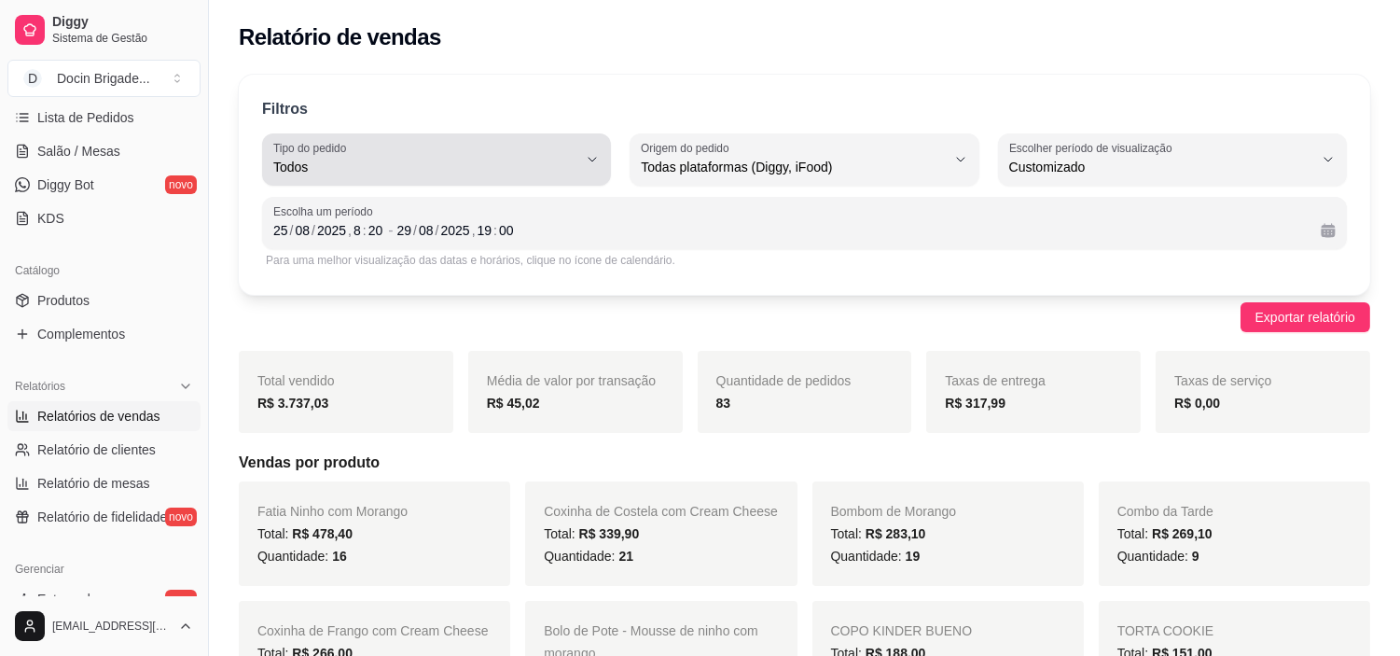
click at [285, 149] on label "Tipo do pedido" at bounding box center [312, 148] width 79 height 16
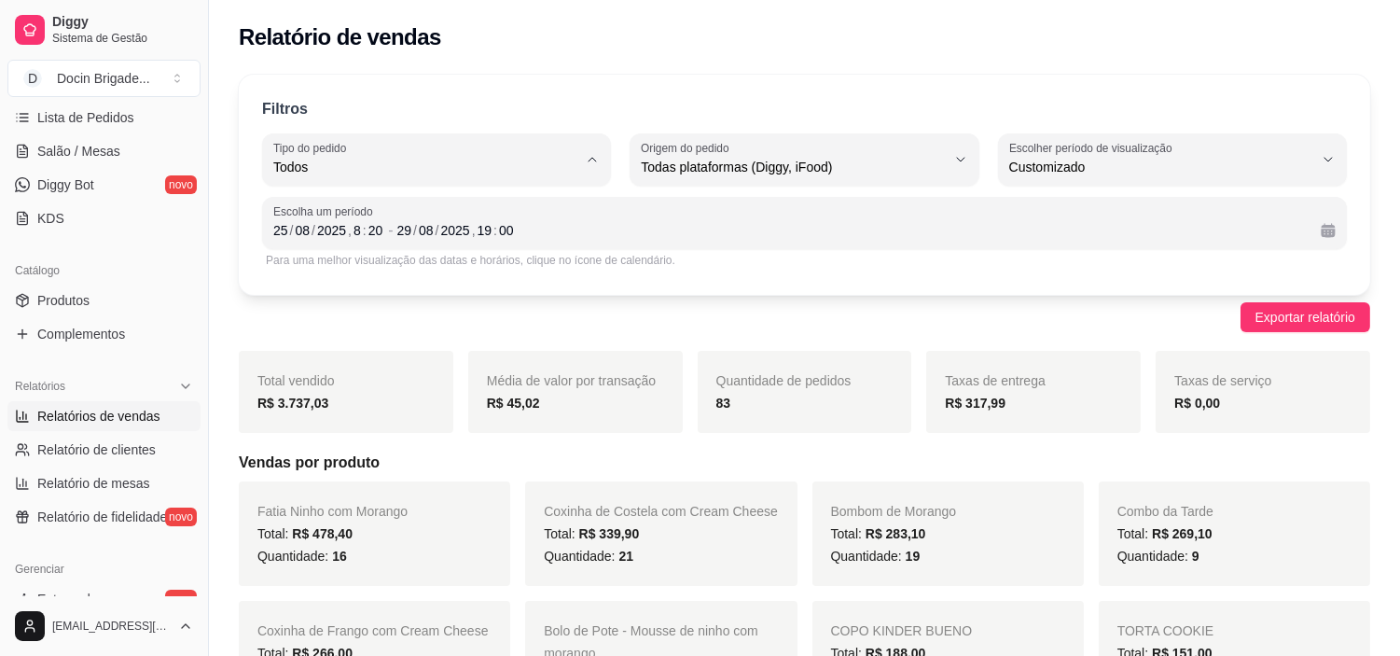
click at [315, 228] on li "Entrega" at bounding box center [436, 242] width 321 height 29
type input "DELIVERY"
select select "DELIVERY"
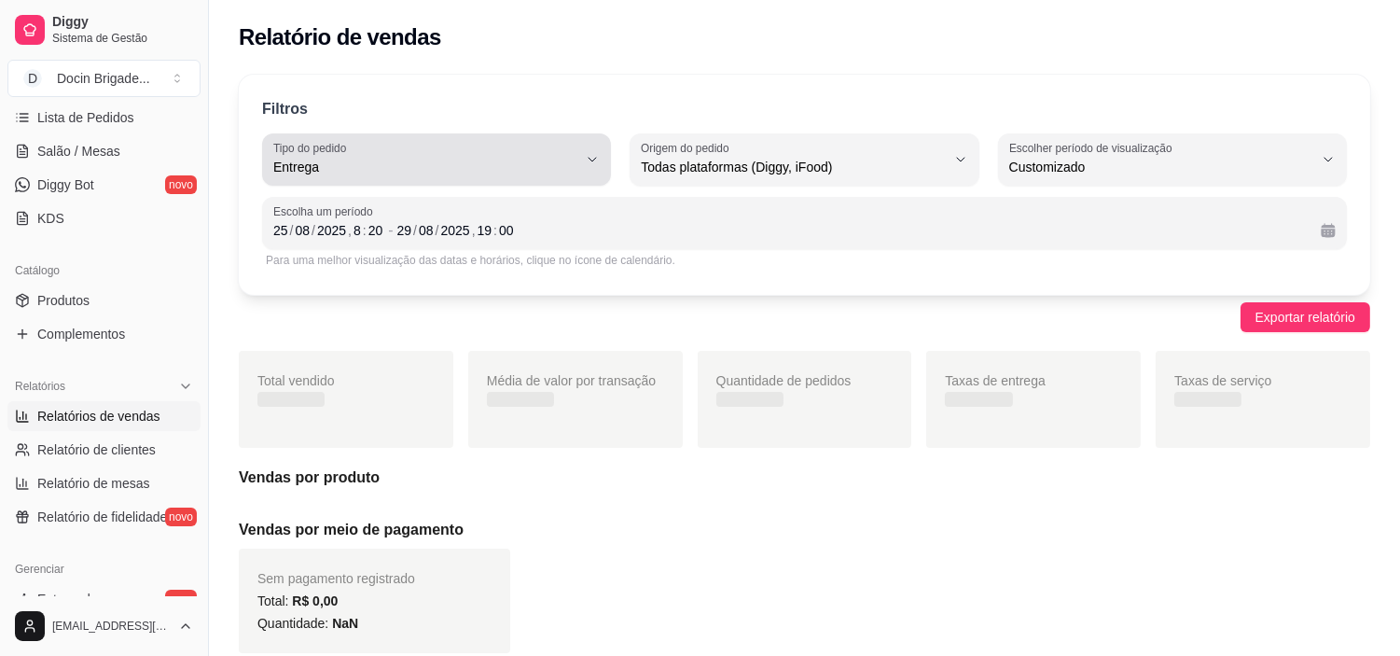
click at [258, 157] on div "Filtros DELIVERY Tipo do pedido Todos Entrega Retirada Mesa Consumo local Tipo …" at bounding box center [804, 185] width 1131 height 220
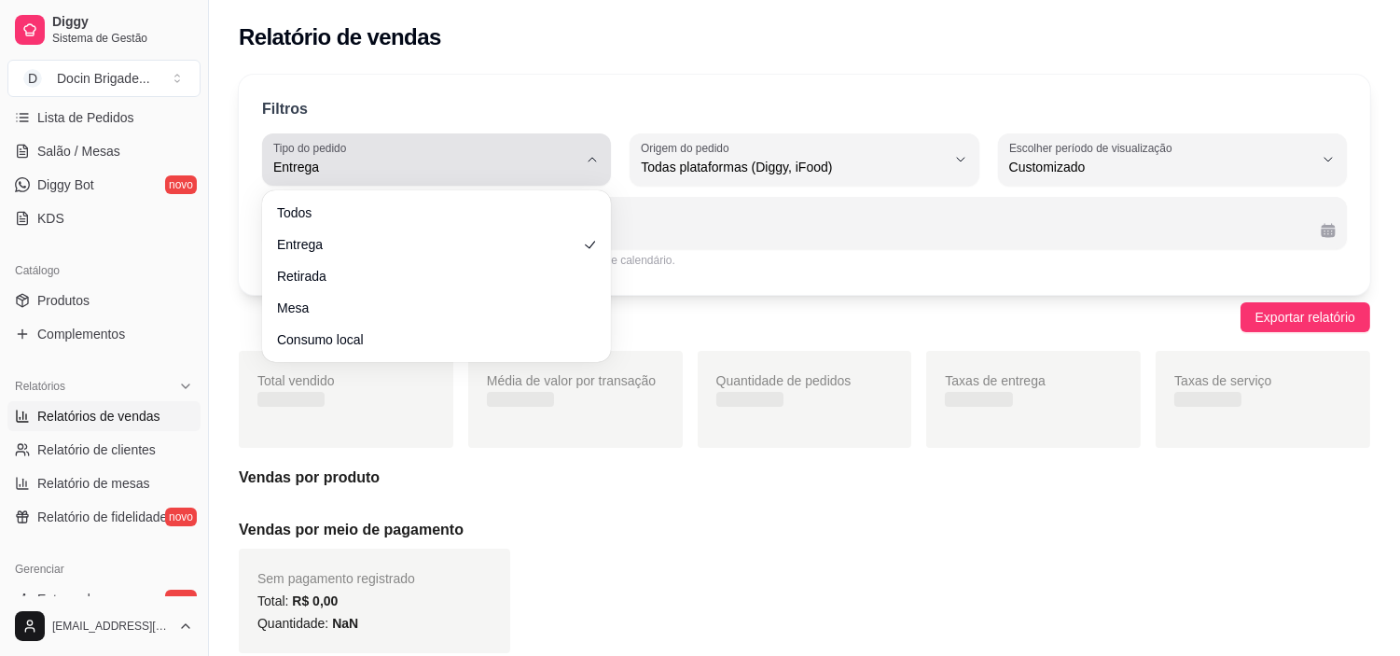
click at [270, 165] on button "Tipo do pedido Entrega" at bounding box center [436, 159] width 349 height 52
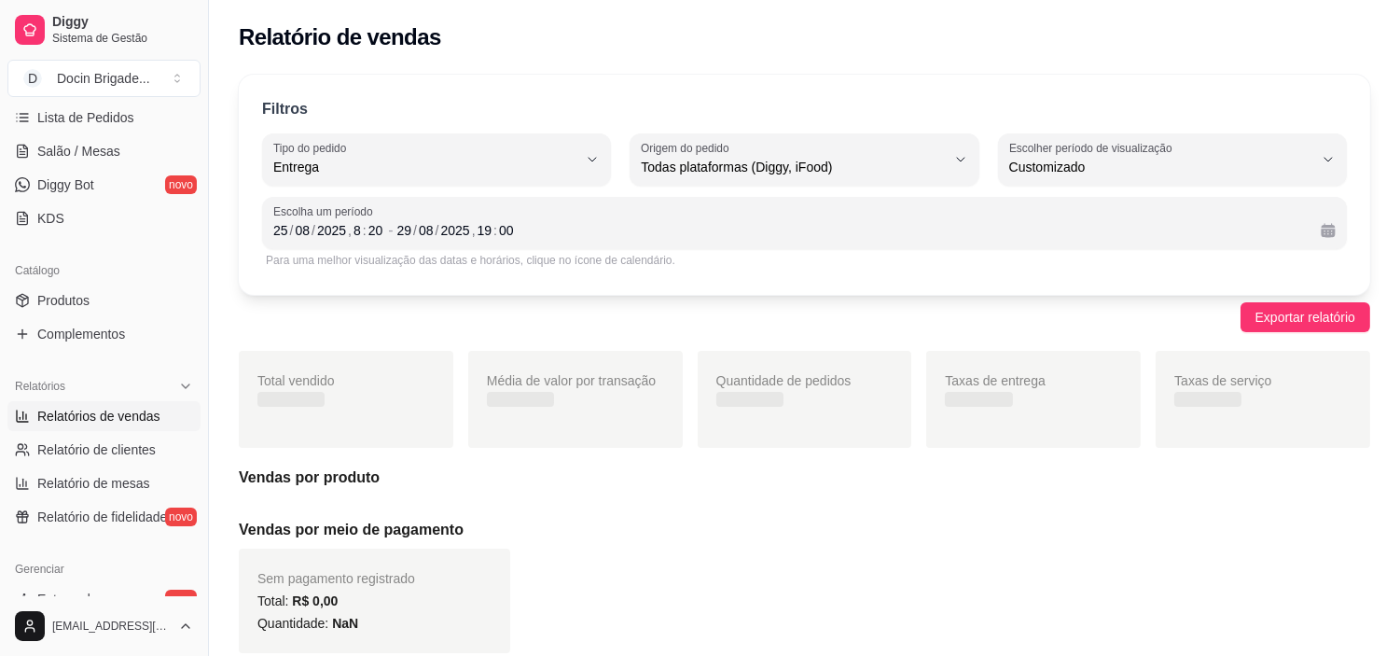
click at [653, 104] on div "Filtros" at bounding box center [804, 110] width 1085 height 24
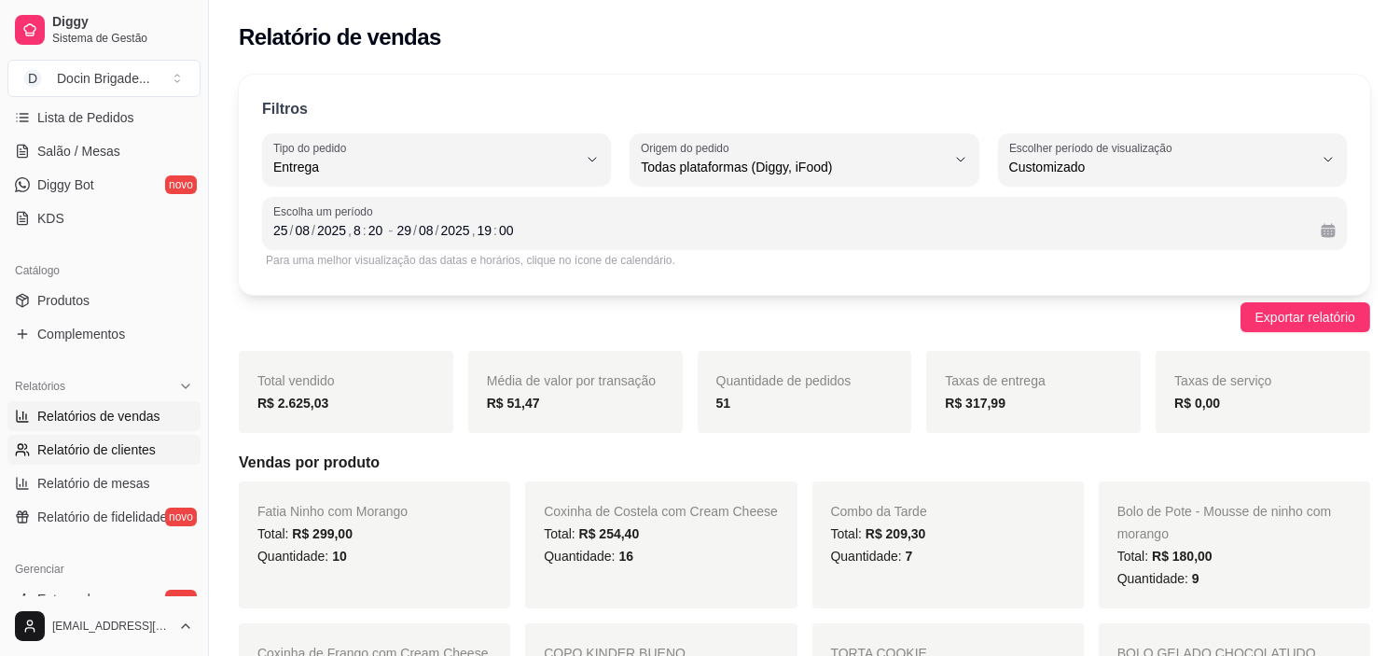
scroll to position [0, 0]
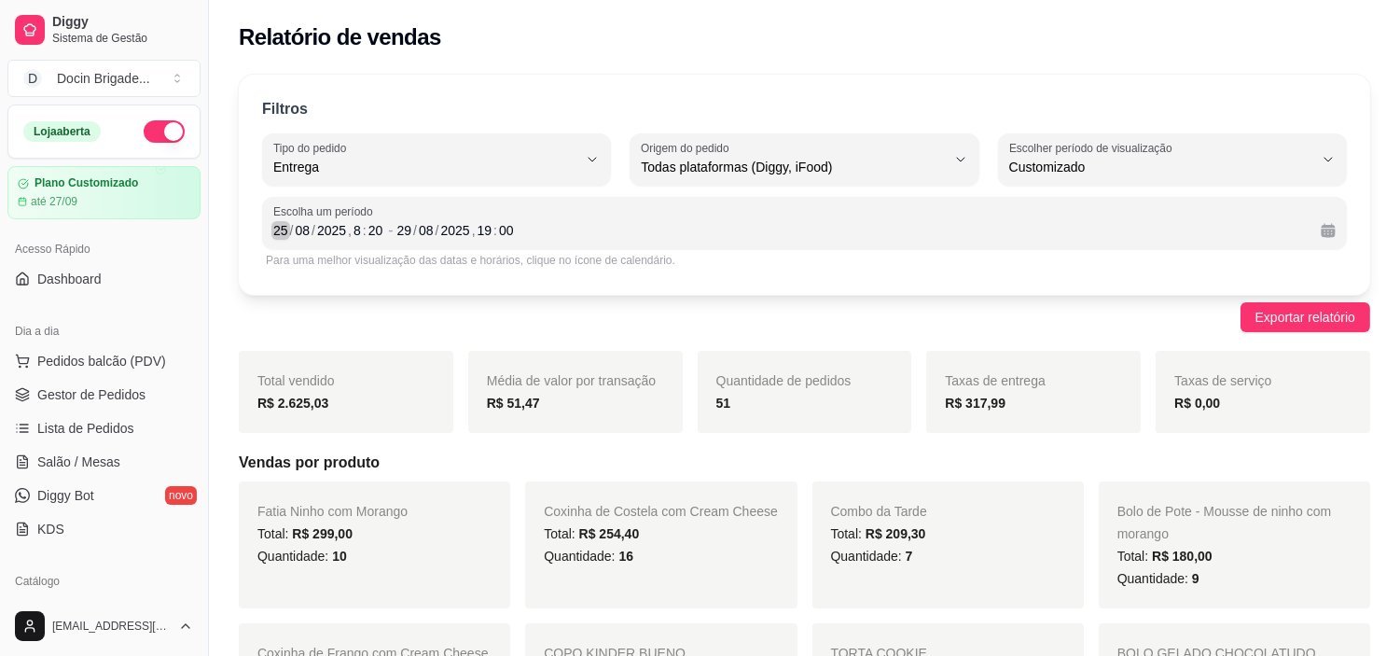
click at [272, 230] on div "25" at bounding box center [280, 230] width 19 height 19
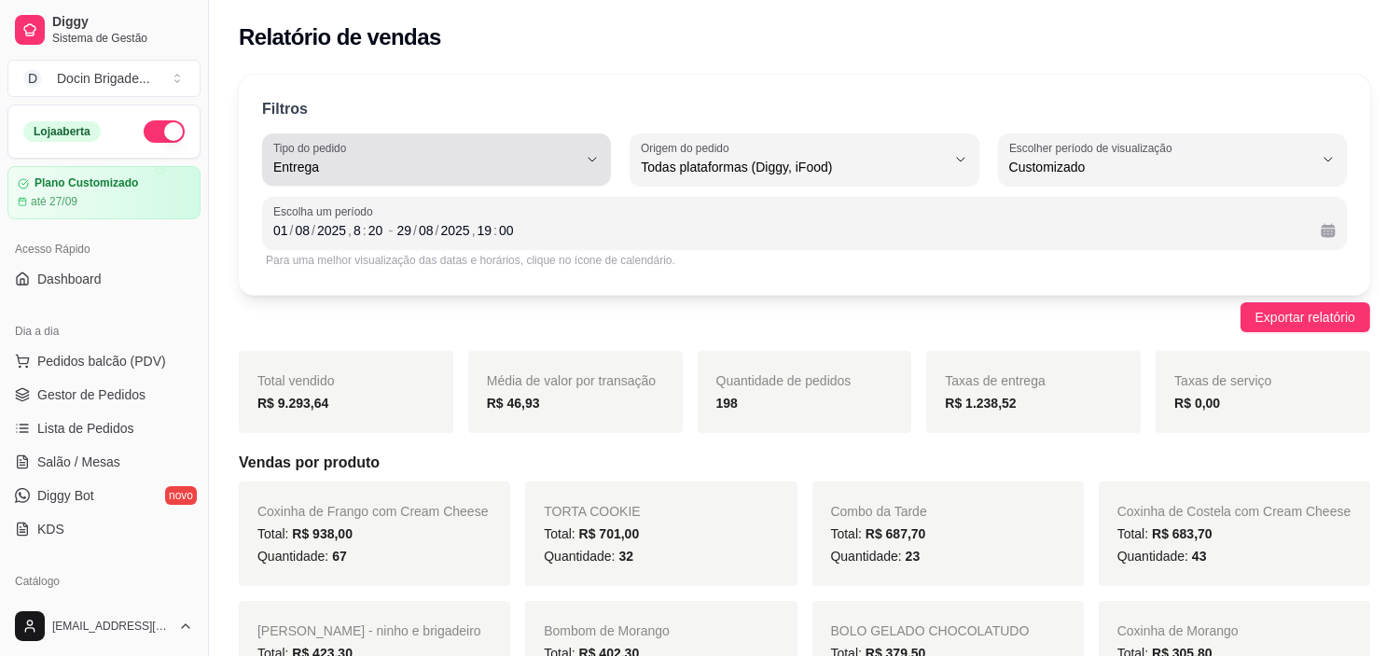
click at [275, 162] on span "Entrega" at bounding box center [425, 167] width 304 height 19
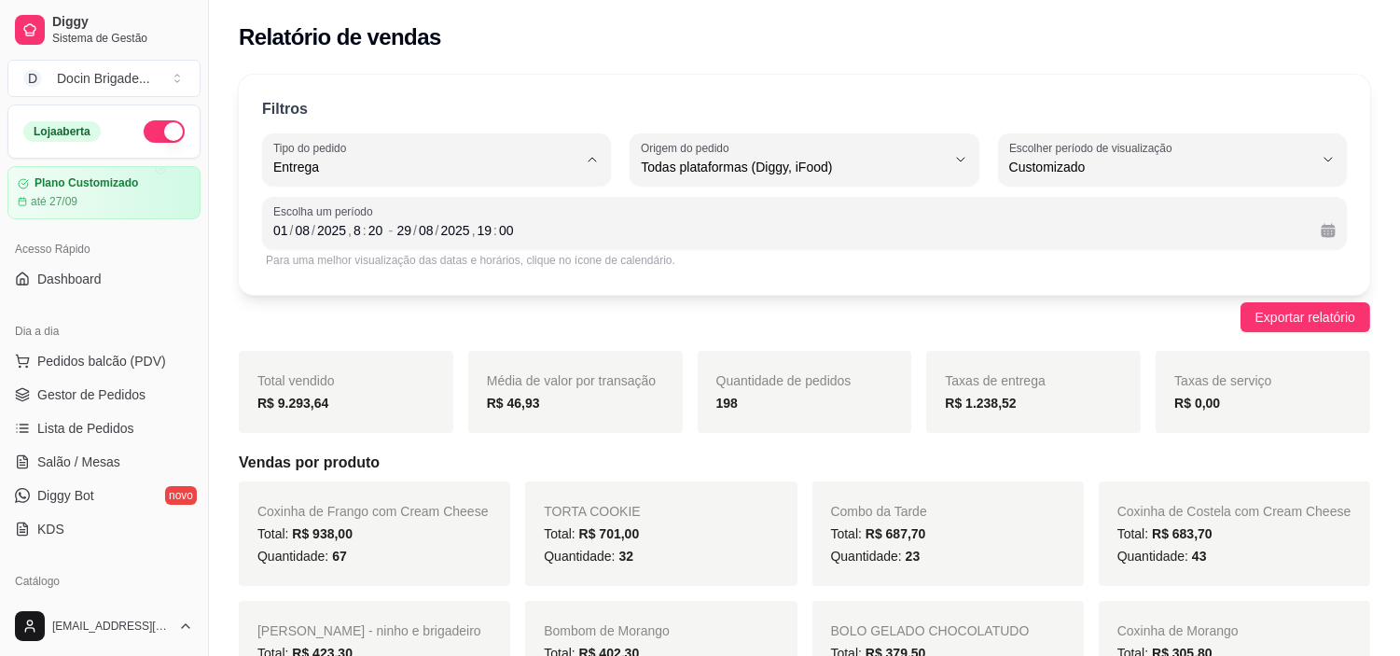
click at [338, 208] on span "Todos" at bounding box center [428, 211] width 288 height 18
type input "ALL"
select select "ALL"
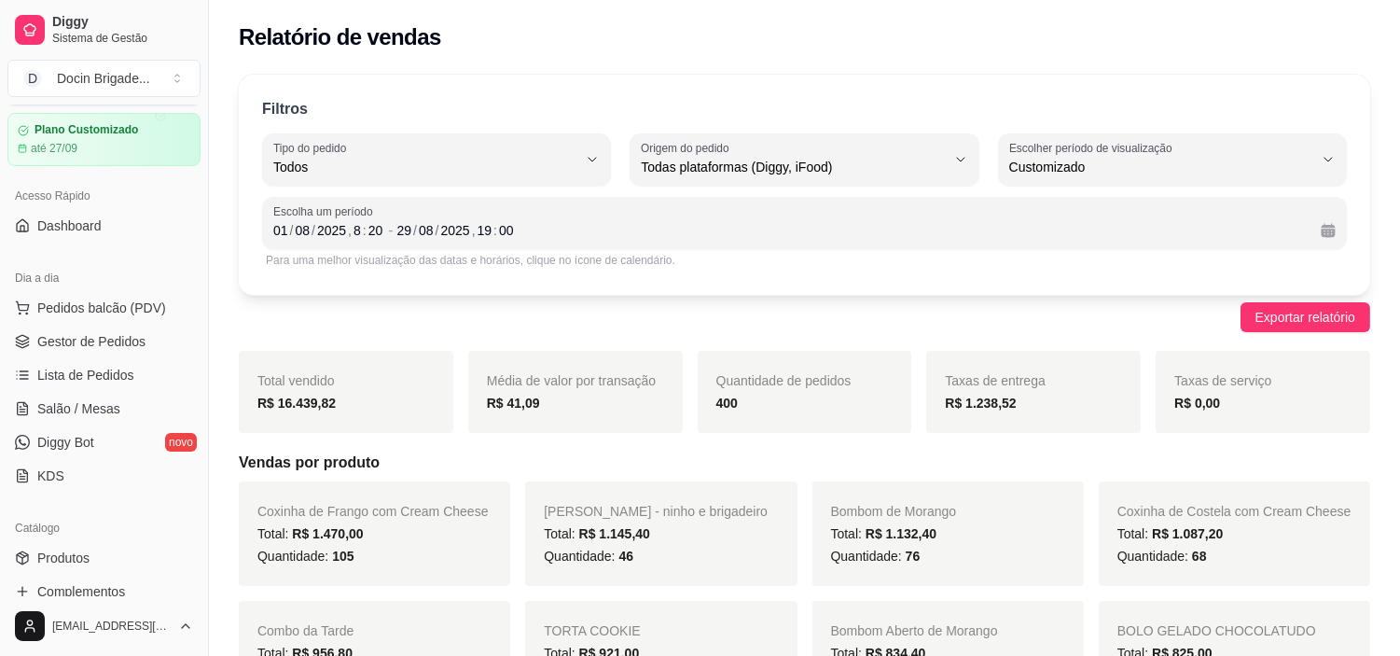
scroll to position [104, 0]
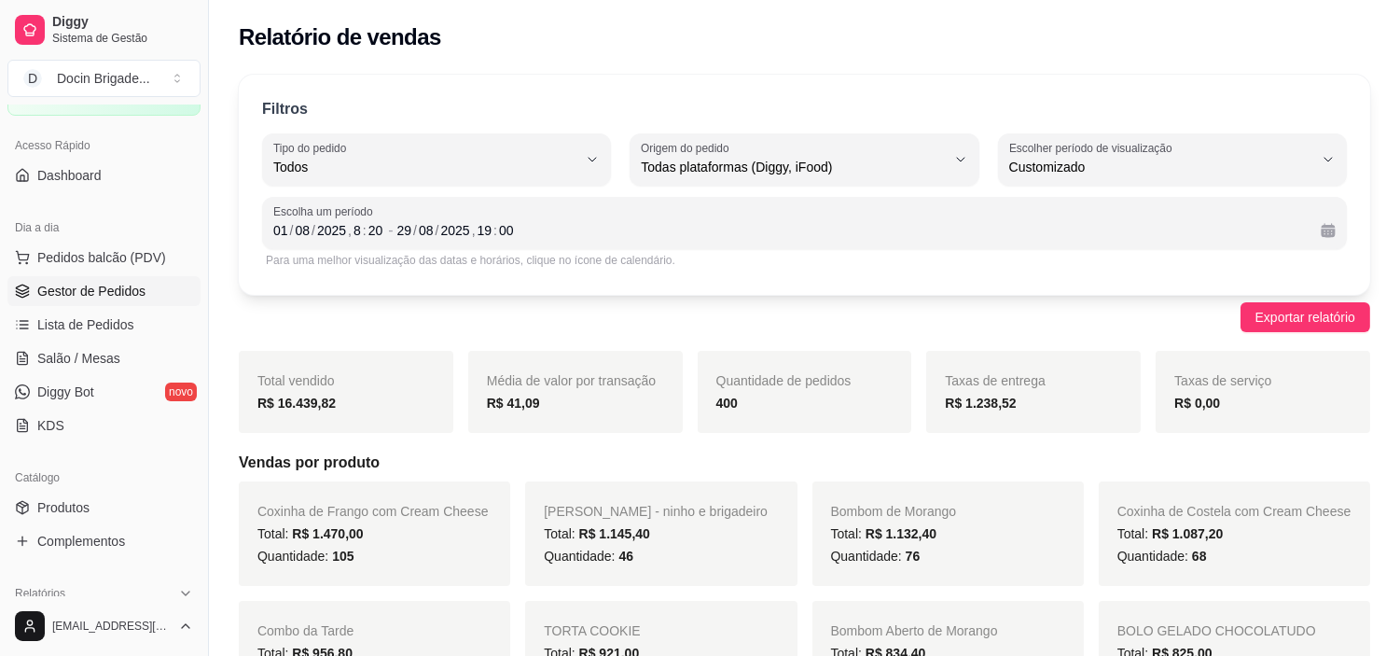
click at [82, 285] on span "Gestor de Pedidos" at bounding box center [91, 291] width 108 height 19
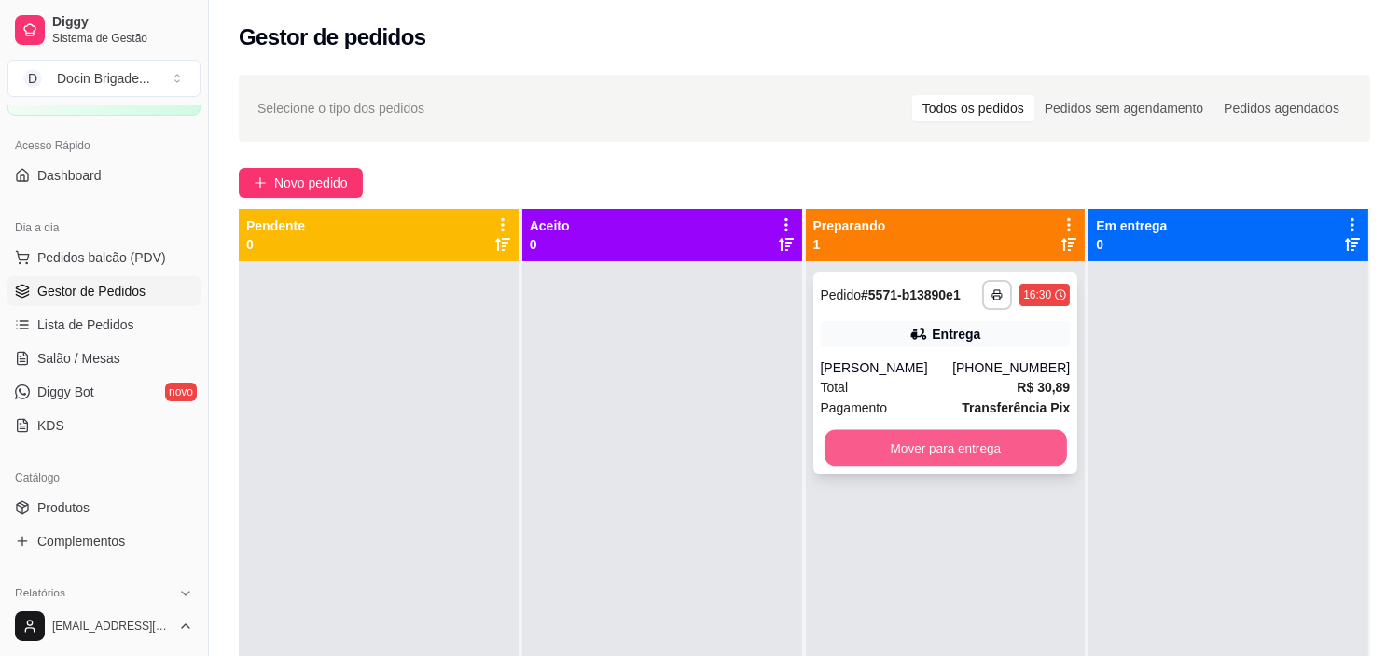
click at [961, 445] on button "Mover para entrega" at bounding box center [945, 448] width 242 height 36
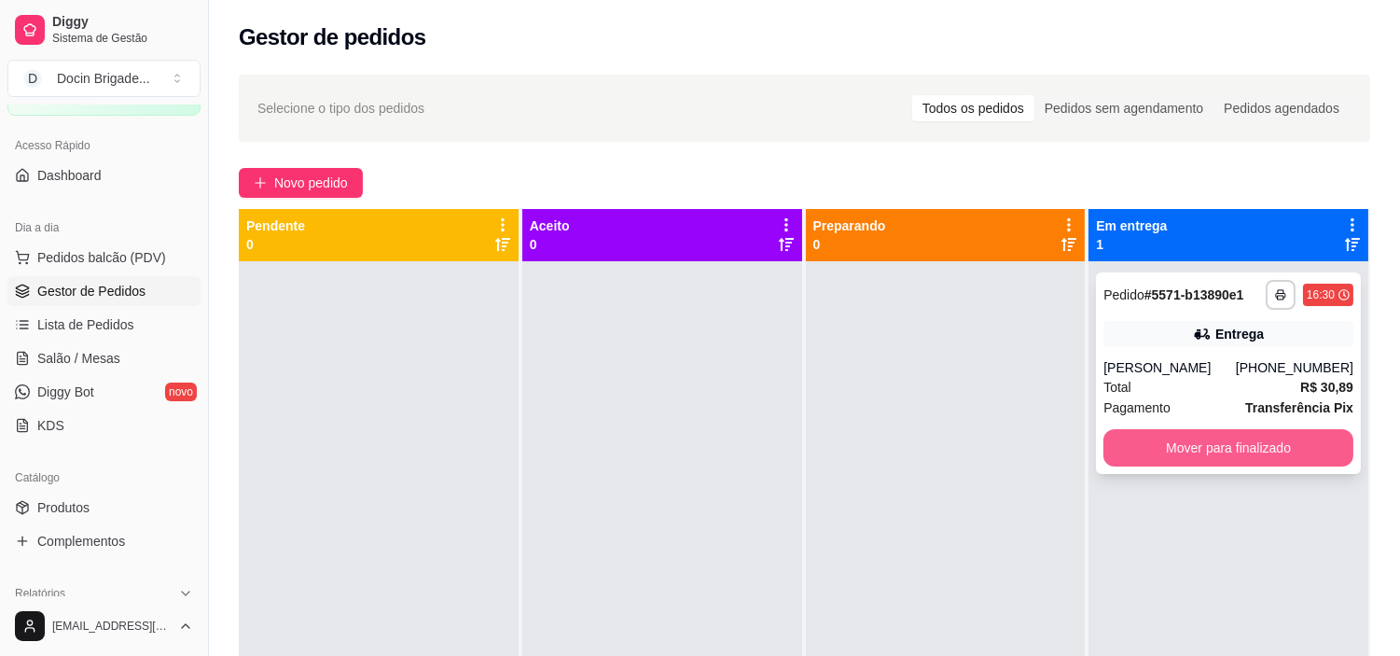
click at [1160, 458] on button "Mover para finalizado" at bounding box center [1228, 447] width 250 height 37
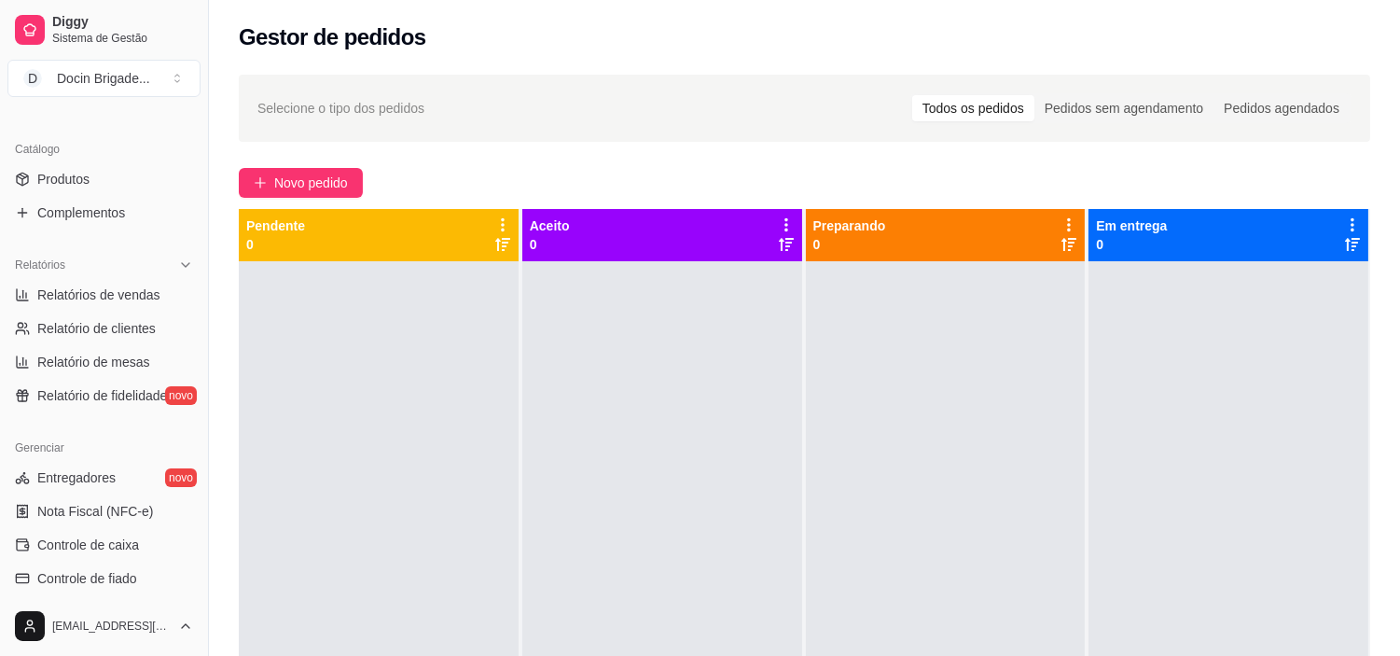
scroll to position [518, 0]
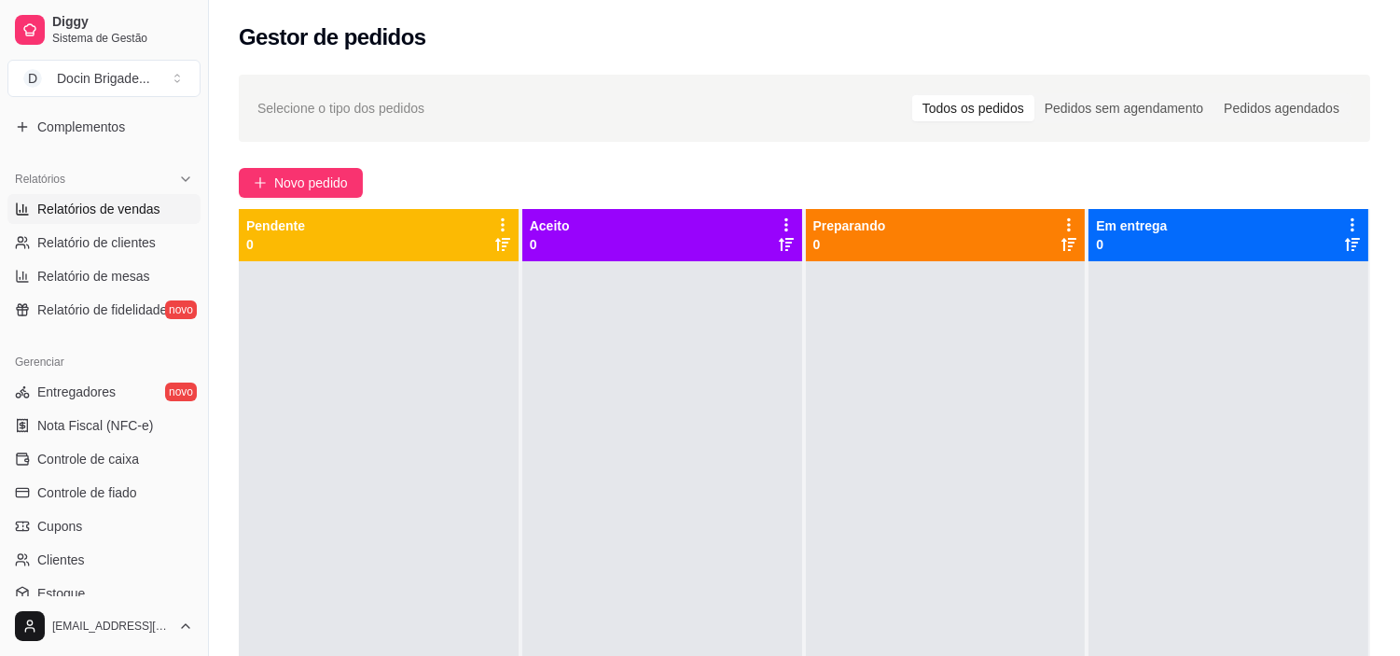
click at [96, 213] on span "Relatórios de vendas" at bounding box center [98, 209] width 123 height 19
select select "ALL"
select select "0"
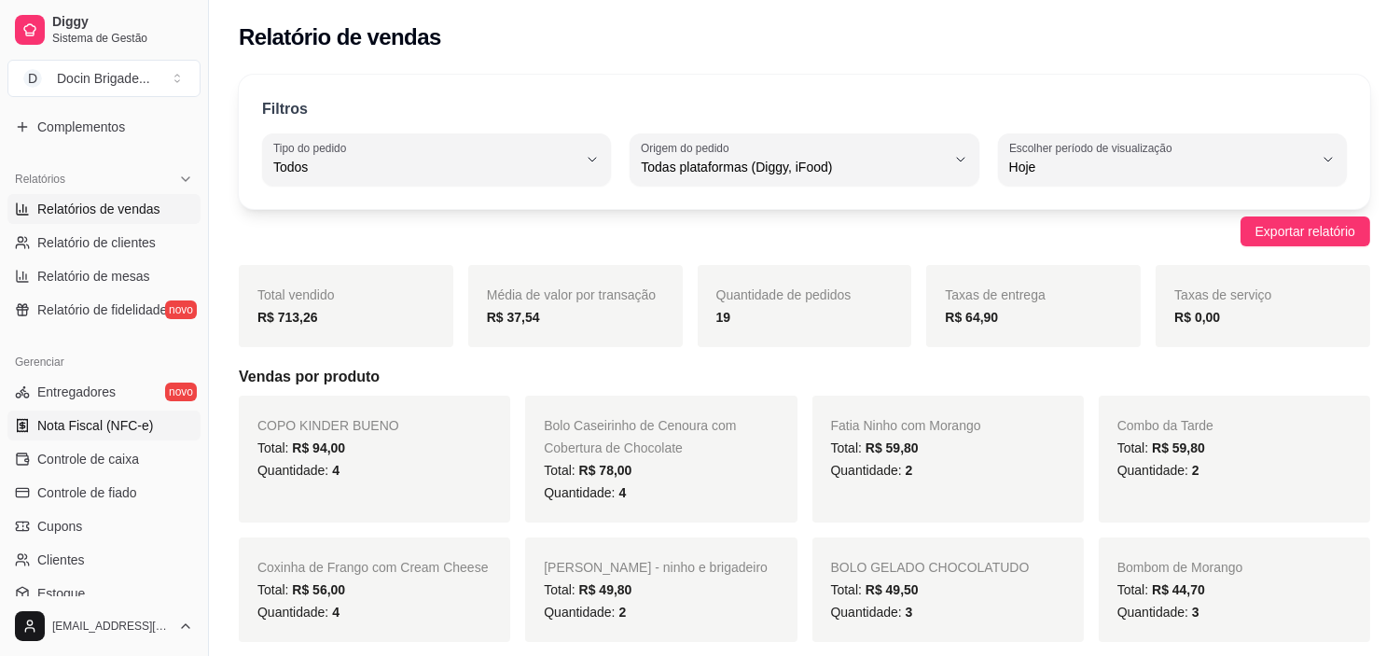
scroll to position [104, 0]
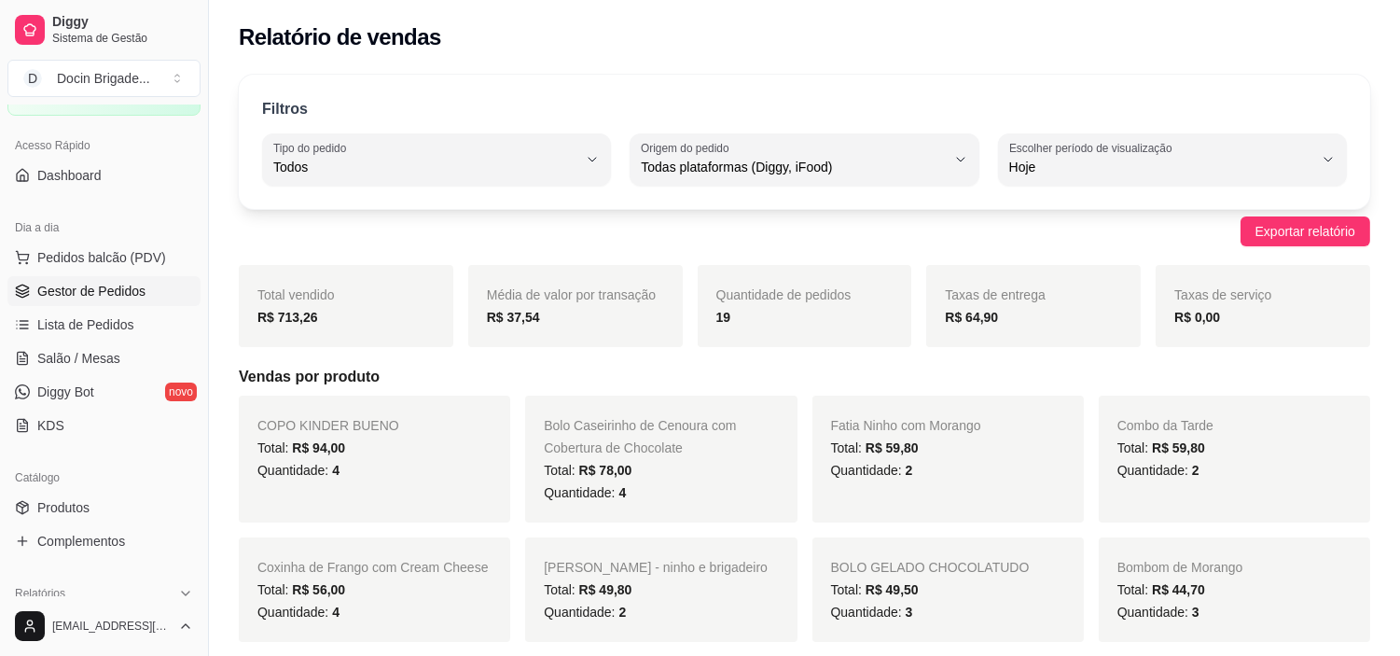
click at [97, 295] on span "Gestor de Pedidos" at bounding box center [91, 291] width 108 height 19
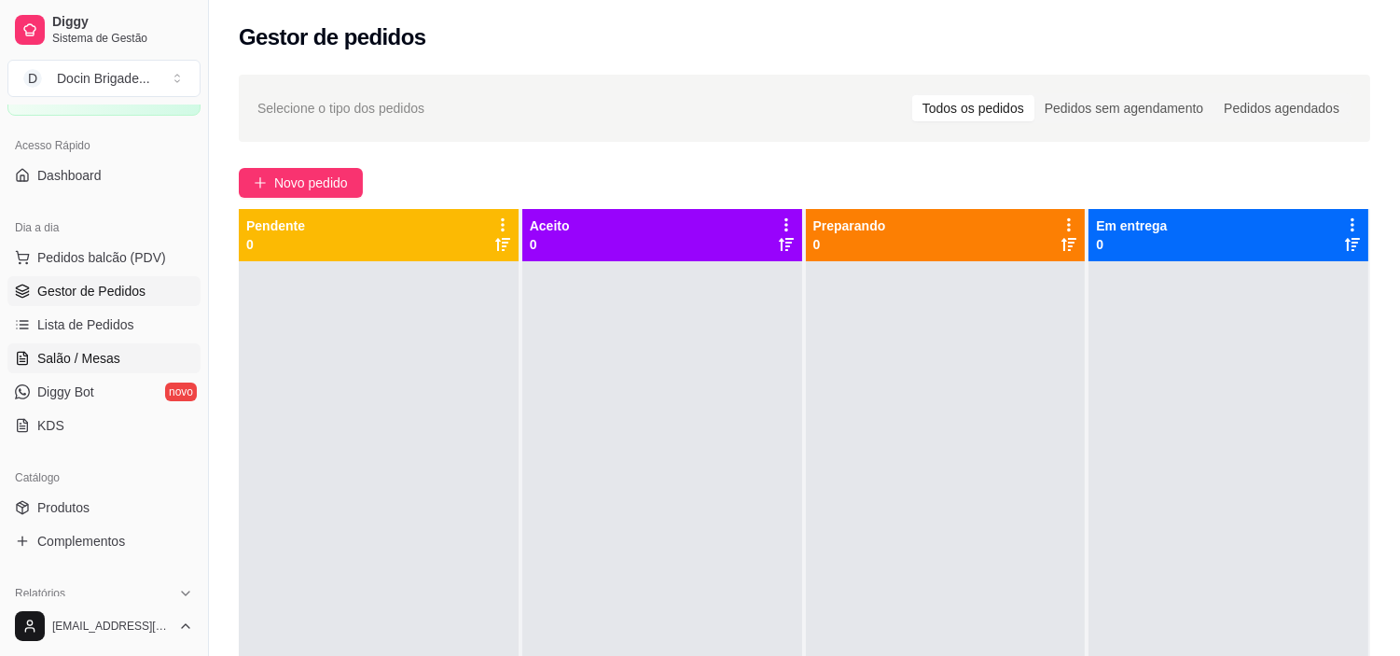
scroll to position [414, 0]
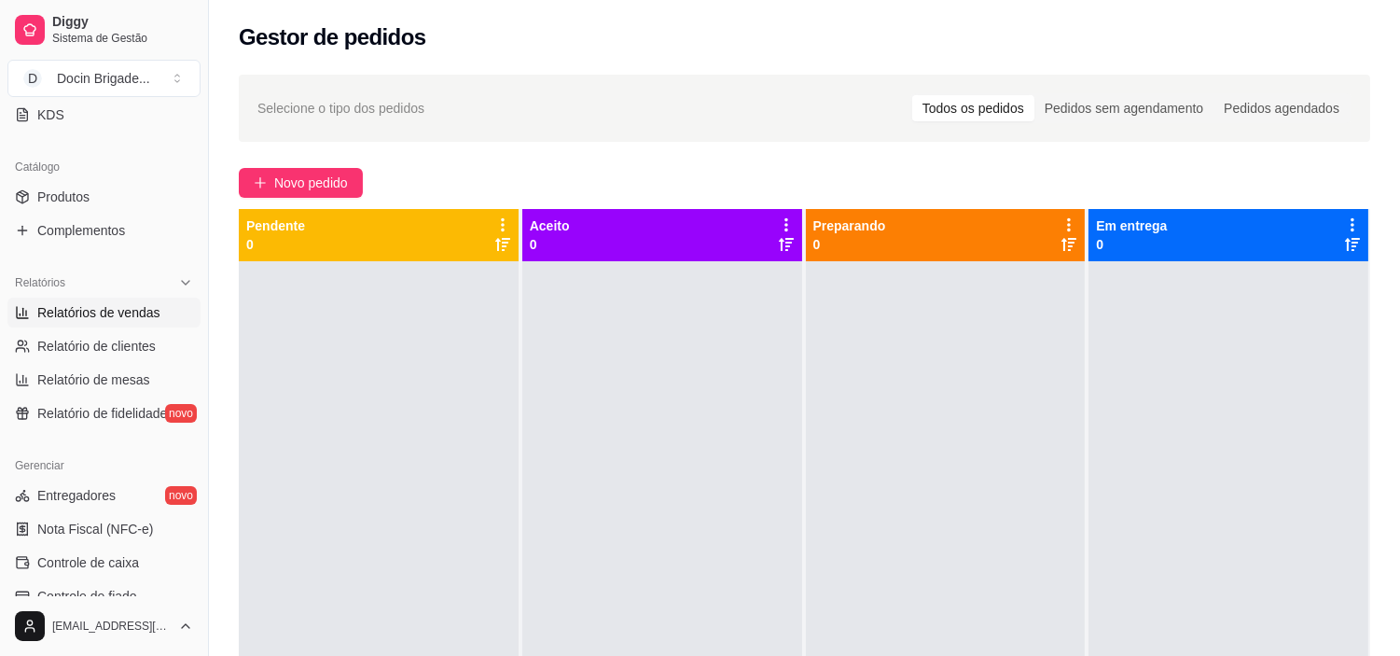
drag, startPoint x: 76, startPoint y: 320, endPoint x: 101, endPoint y: 308, distance: 27.9
click at [76, 320] on span "Relatórios de vendas" at bounding box center [98, 312] width 123 height 19
select select "ALL"
select select "0"
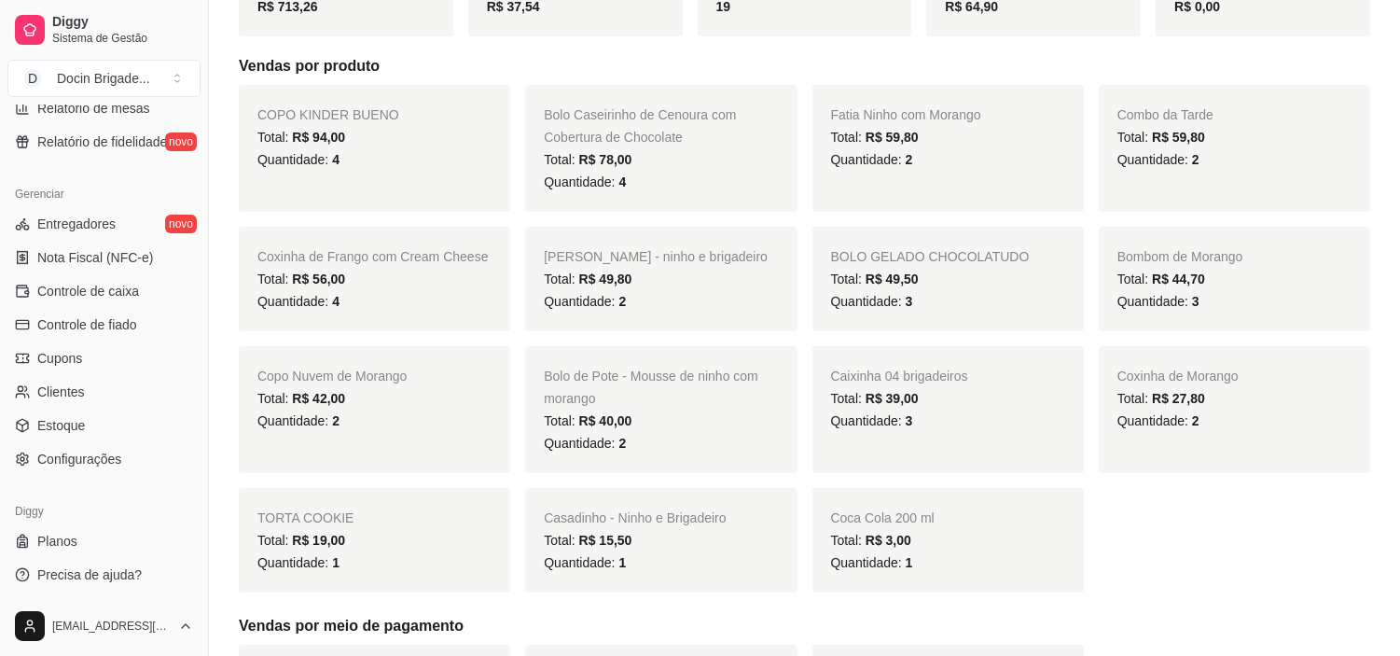
scroll to position [375, 0]
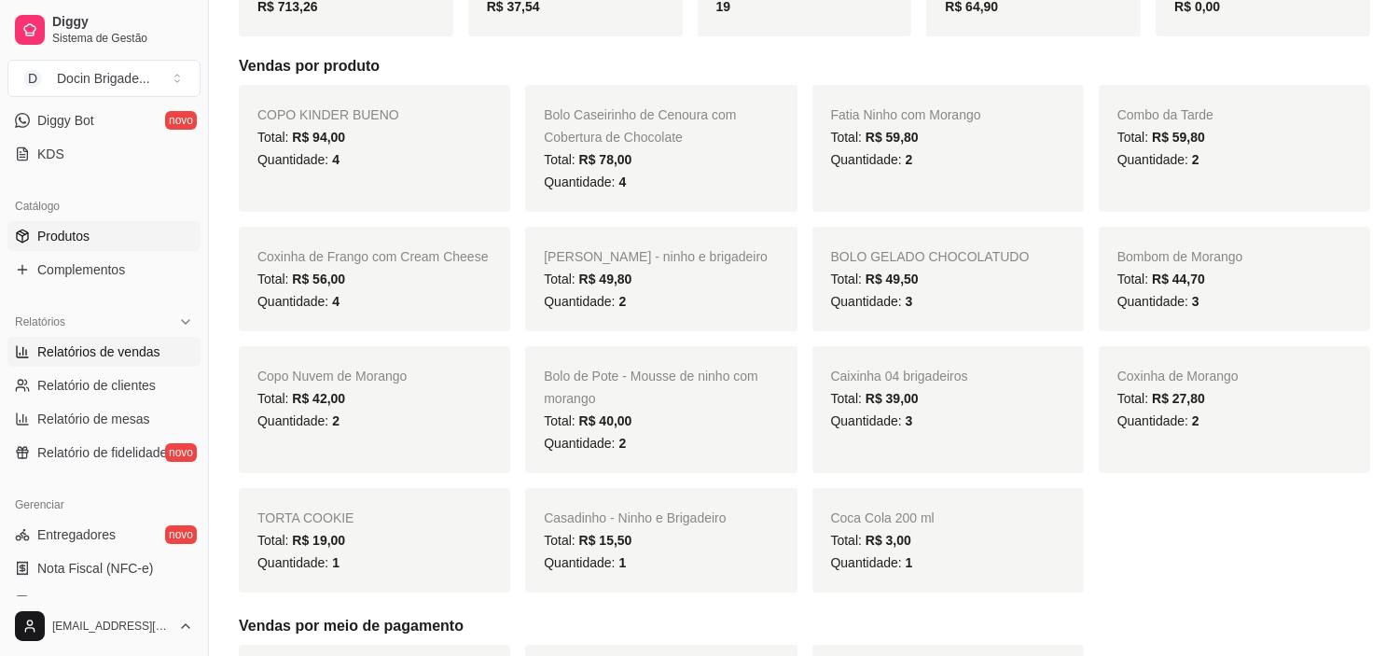
click at [67, 240] on span "Produtos" at bounding box center [63, 236] width 52 height 19
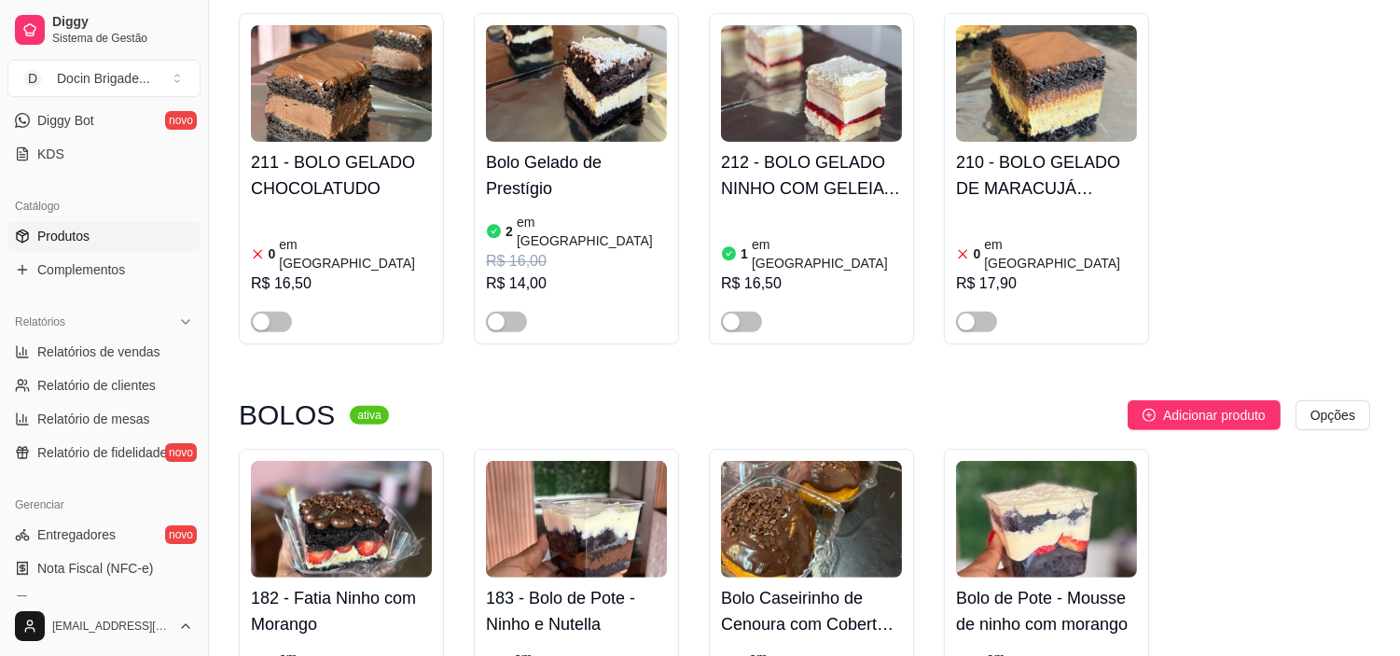
scroll to position [1554, 0]
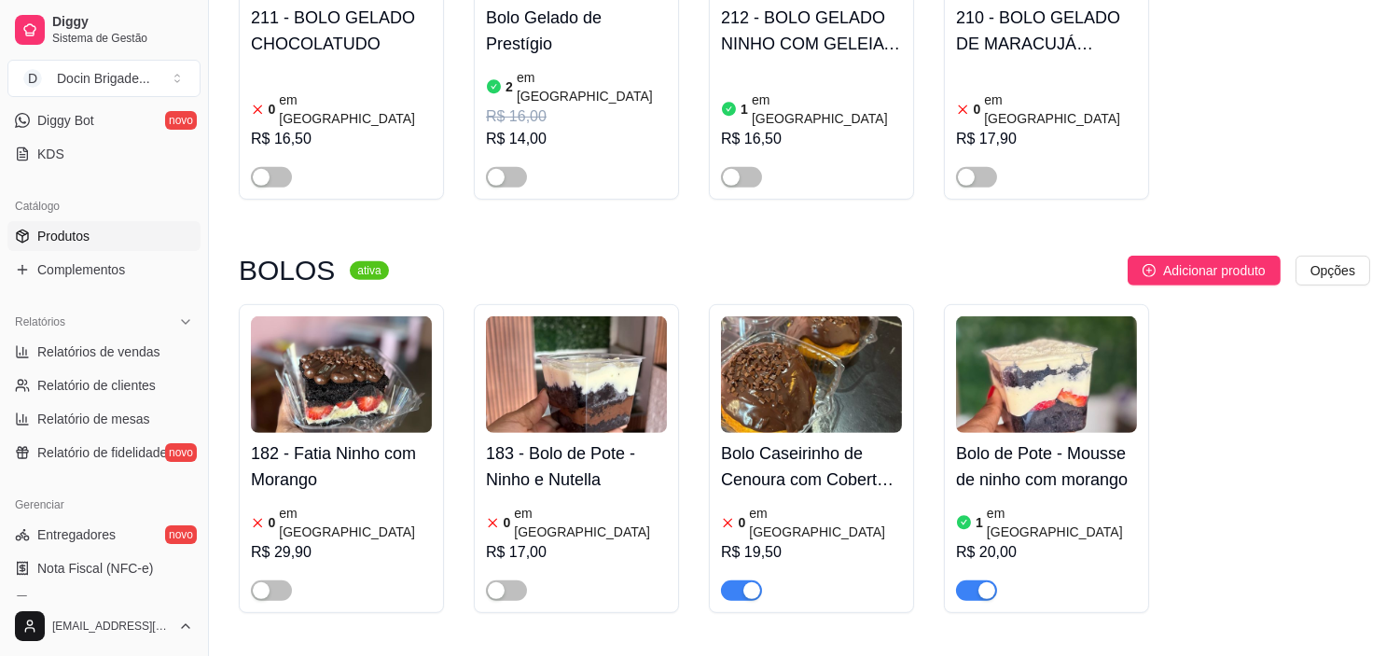
click at [737, 580] on span "button" at bounding box center [741, 590] width 41 height 21
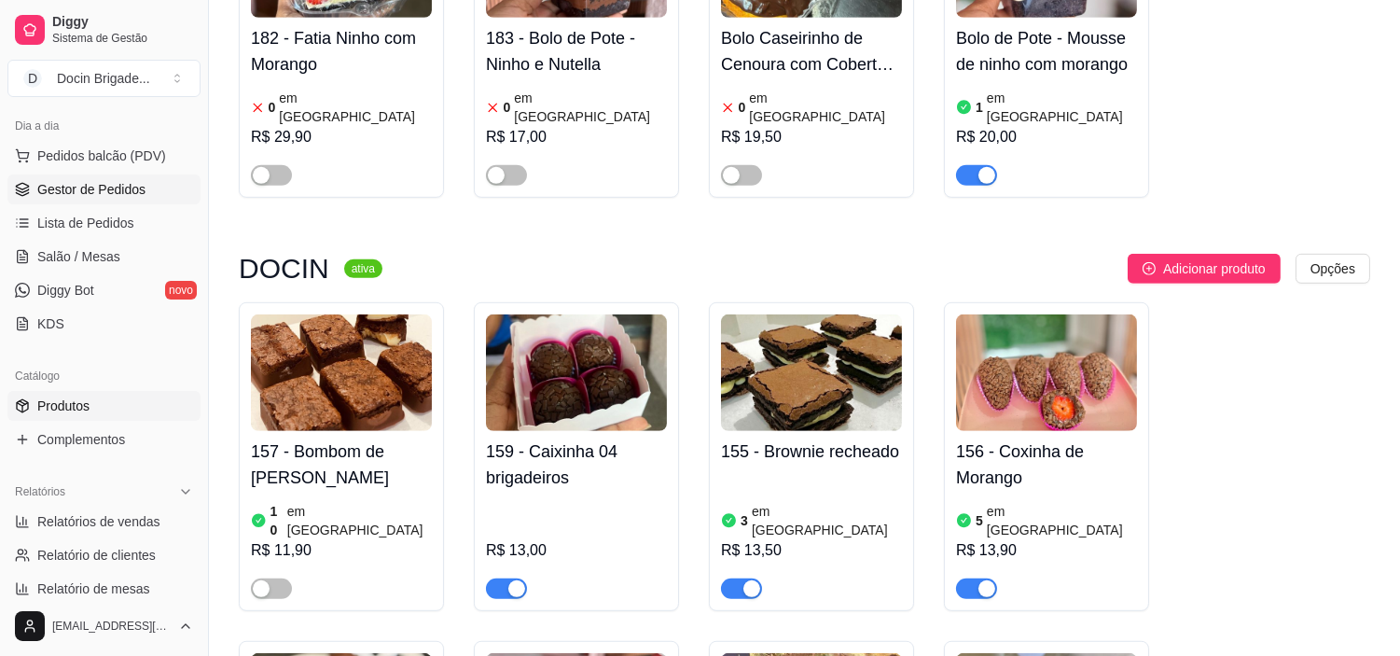
scroll to position [0, 0]
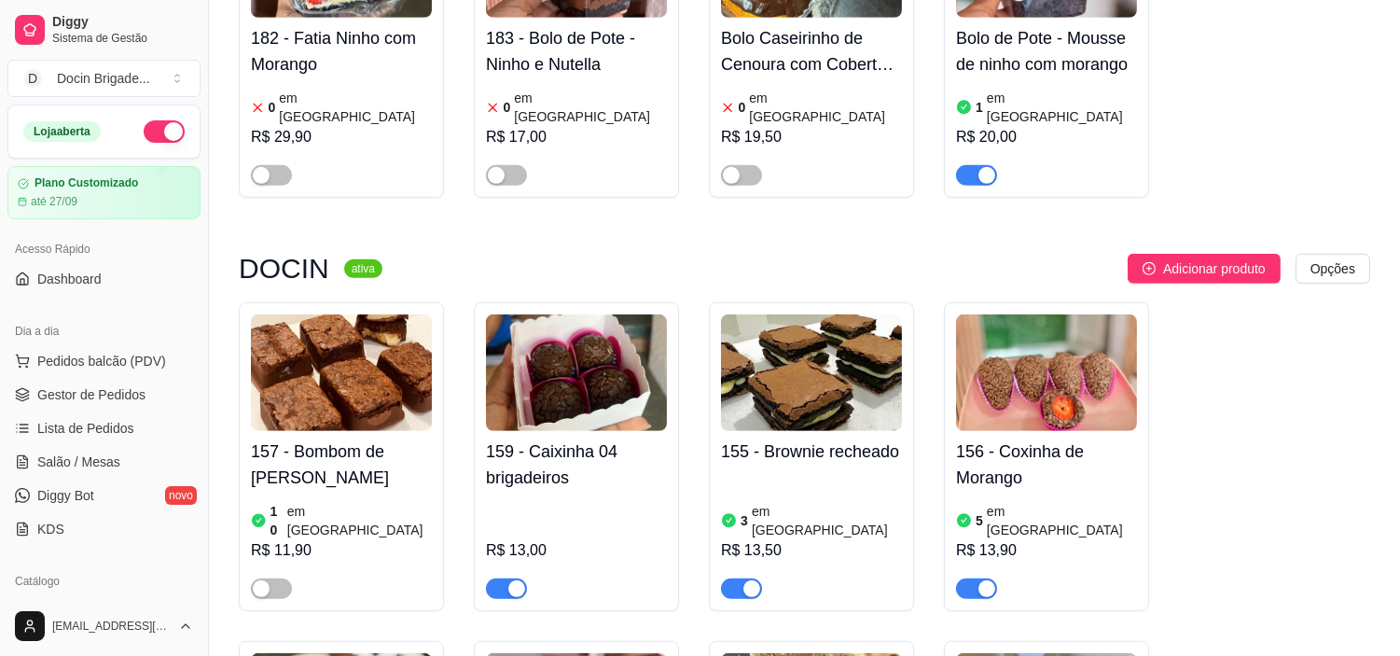
drag, startPoint x: 70, startPoint y: 367, endPoint x: 248, endPoint y: 425, distance: 187.3
click at [70, 367] on span "Pedidos balcão (PDV)" at bounding box center [101, 361] width 129 height 19
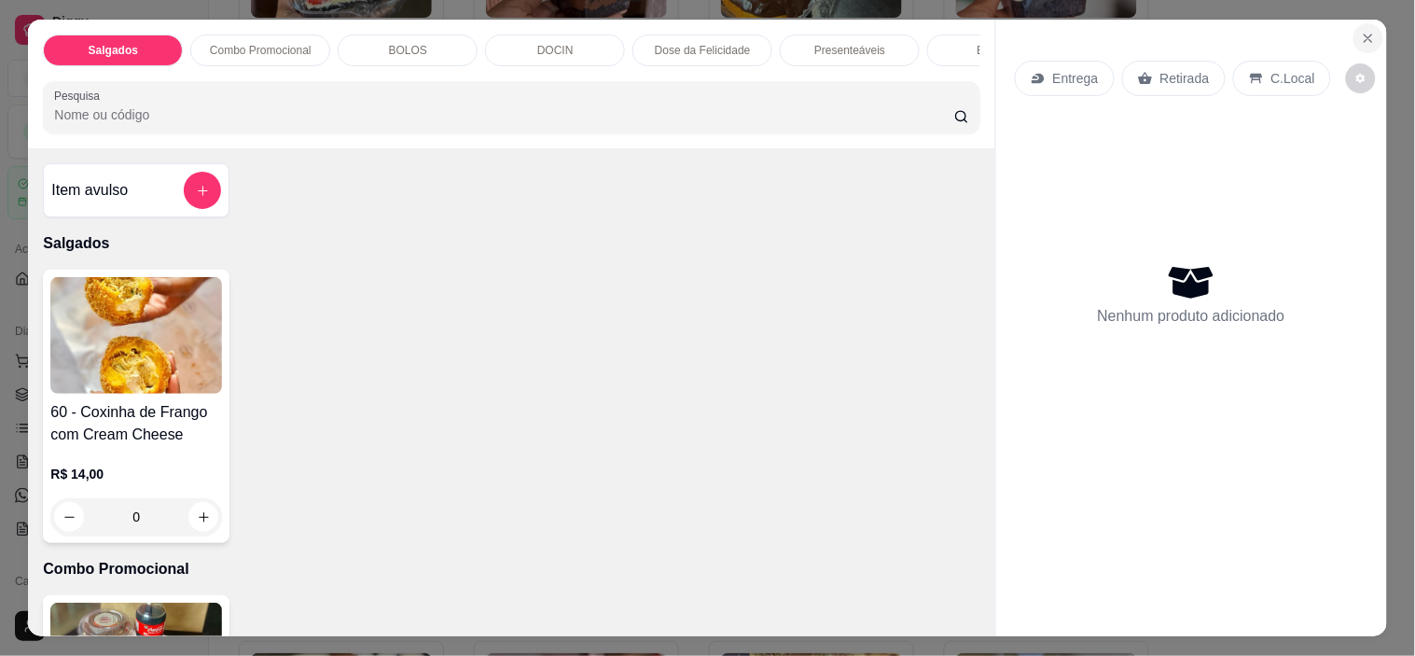
click at [1353, 38] on button "Close" at bounding box center [1368, 38] width 30 height 30
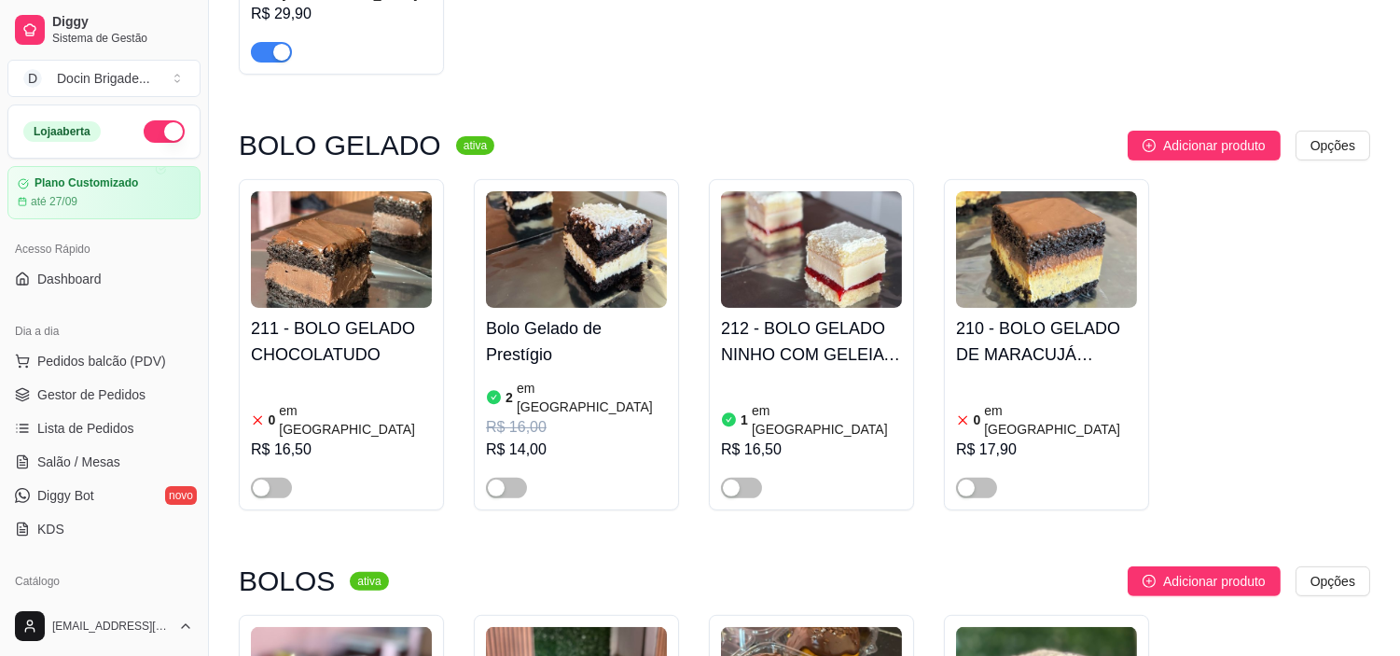
scroll to position [621, 0]
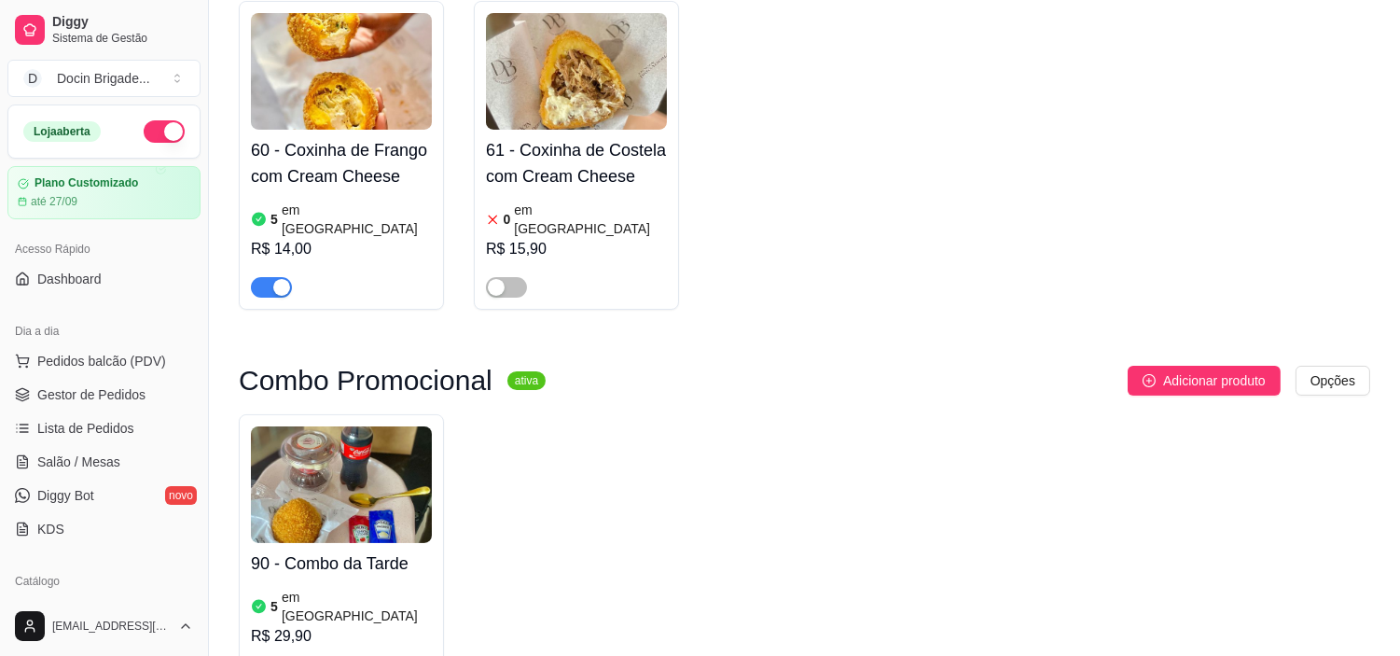
click at [144, 125] on button "button" at bounding box center [164, 131] width 41 height 22
